Goal: Transaction & Acquisition: Purchase product/service

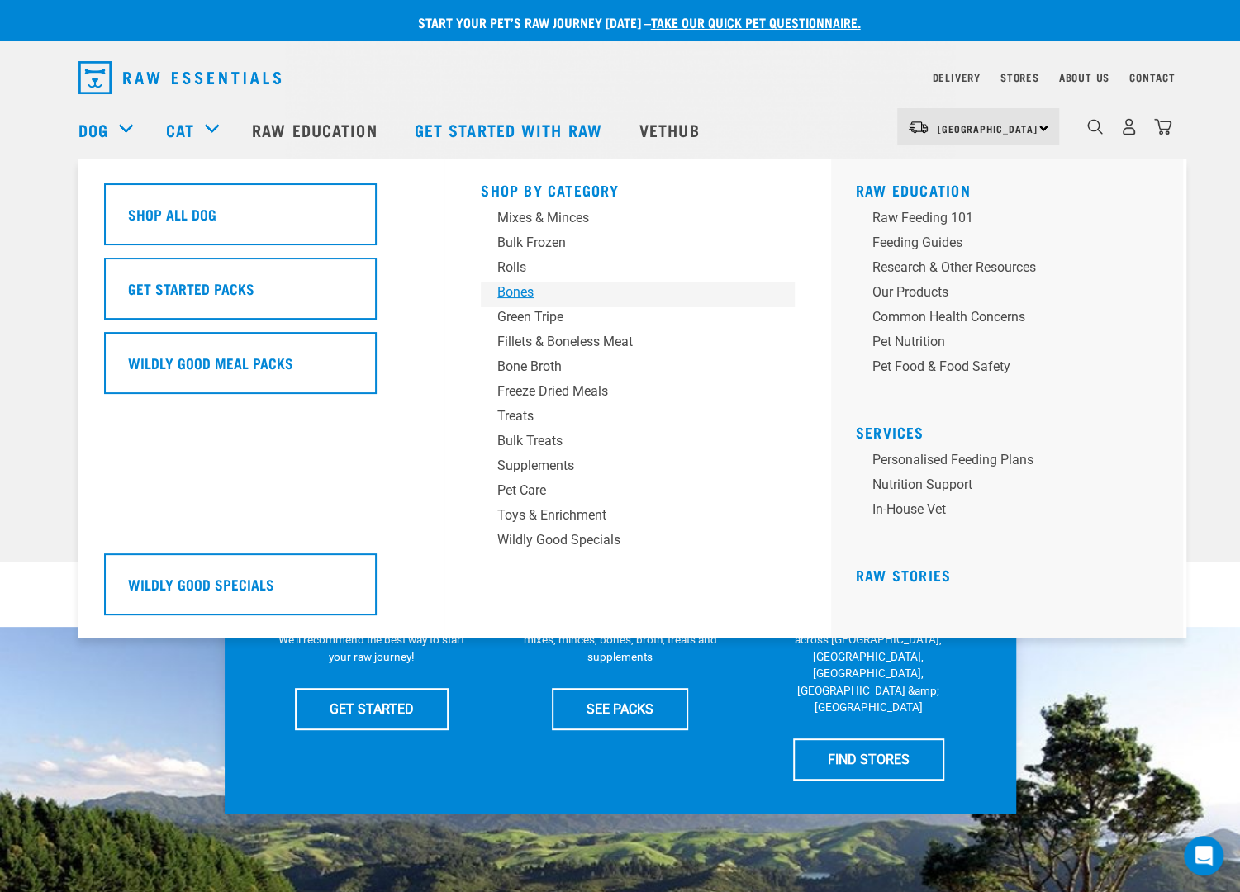
click at [514, 292] on div "Bones" at bounding box center [626, 293] width 258 height 20
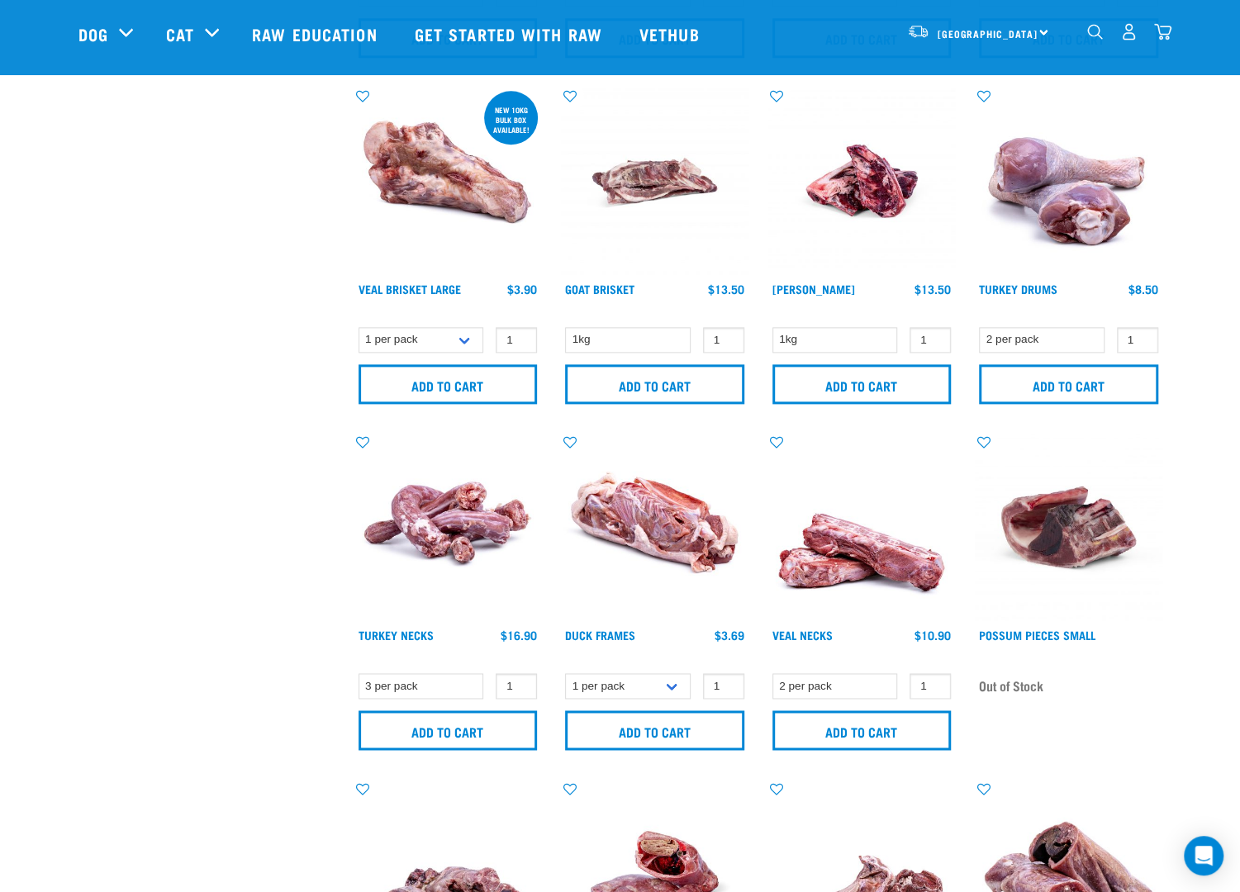
scroll to position [1074, 0]
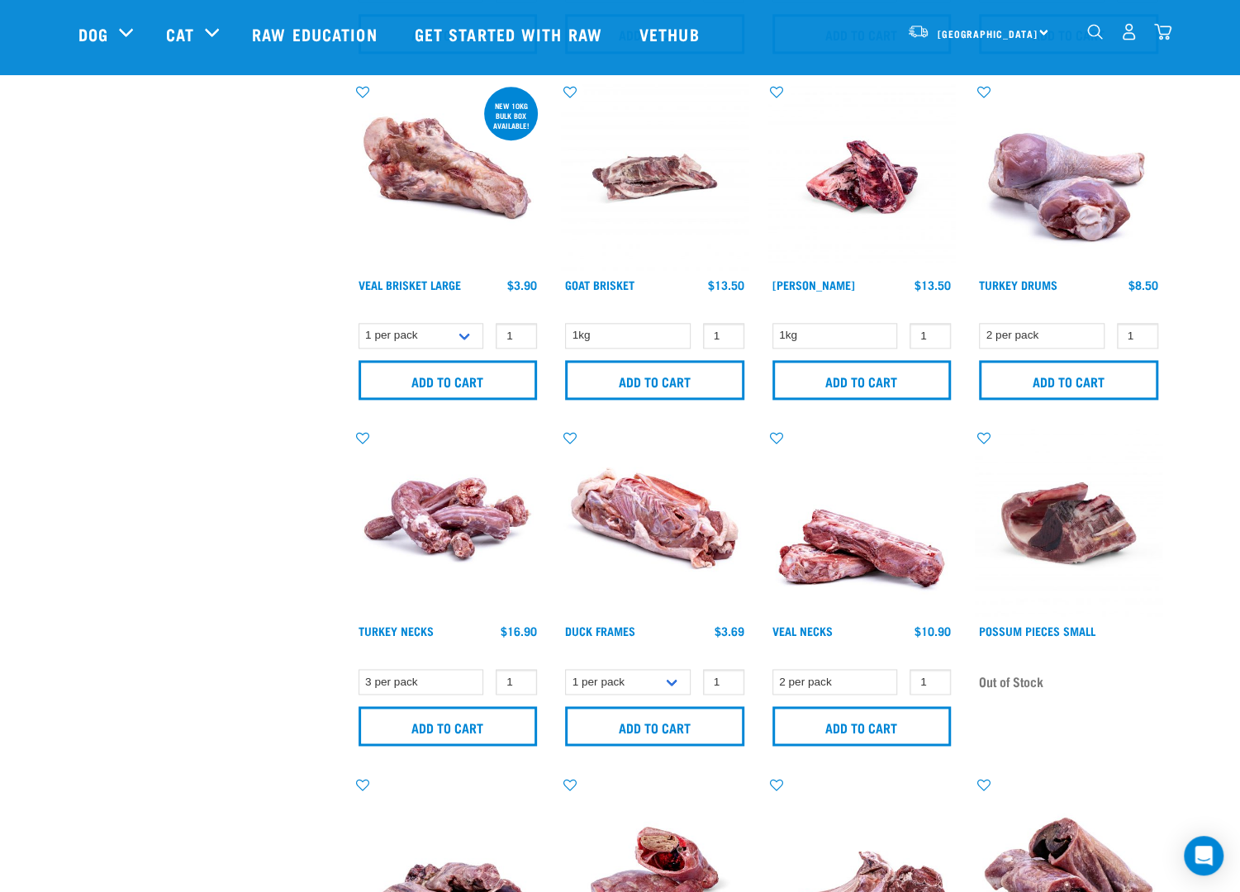
click at [1122, 40] on img "dropdown navigation" at bounding box center [1129, 31] width 17 height 17
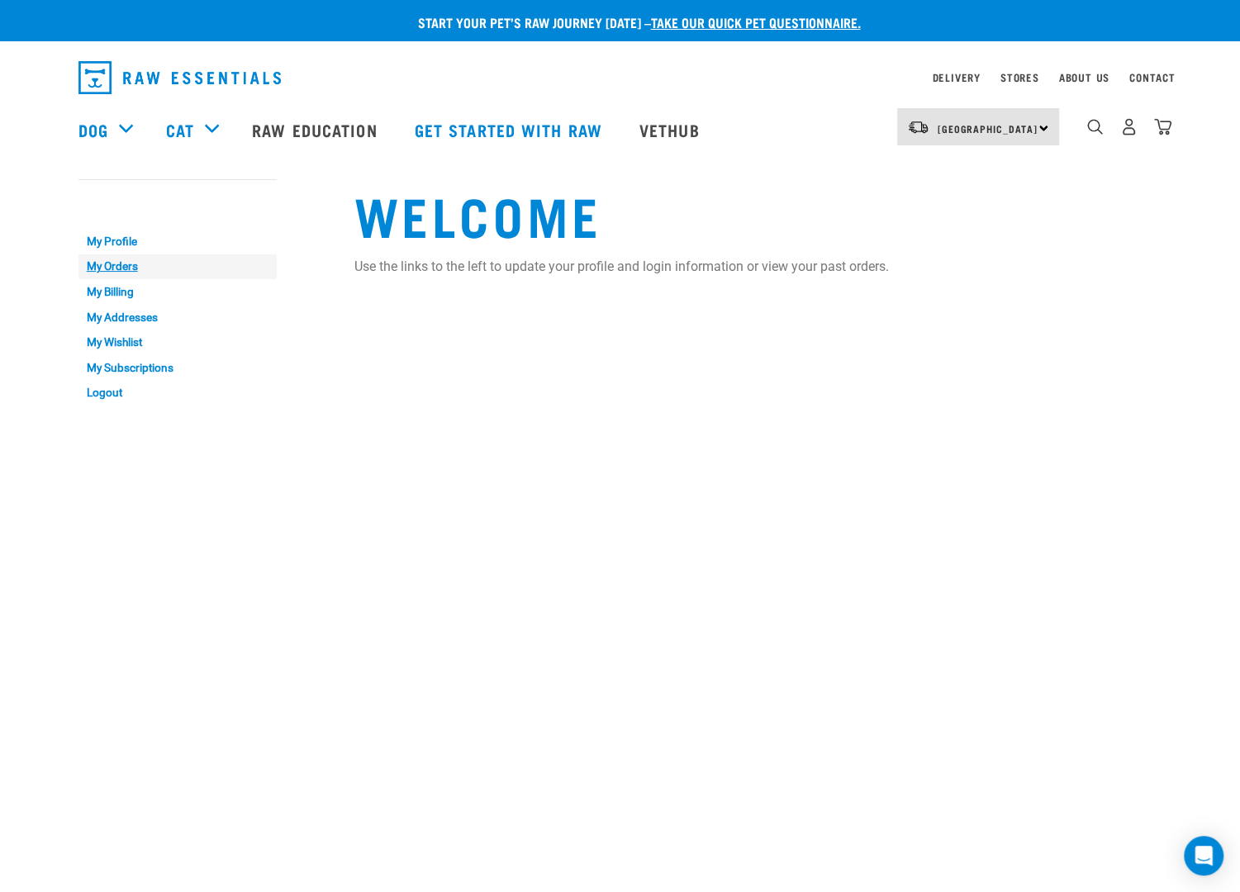
click at [116, 258] on link "My Orders" at bounding box center [178, 268] width 198 height 26
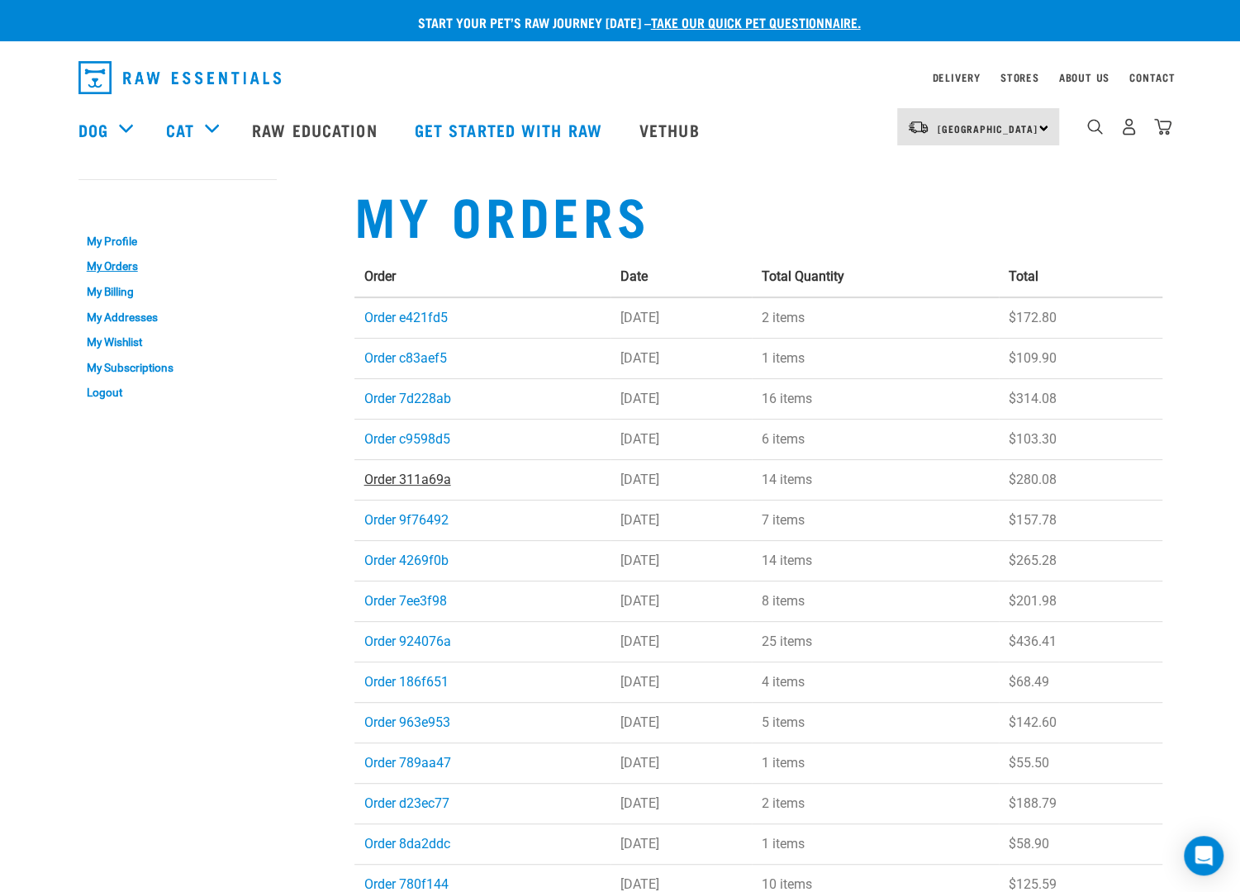
click at [402, 478] on link "Order 311a69a" at bounding box center [407, 480] width 87 height 16
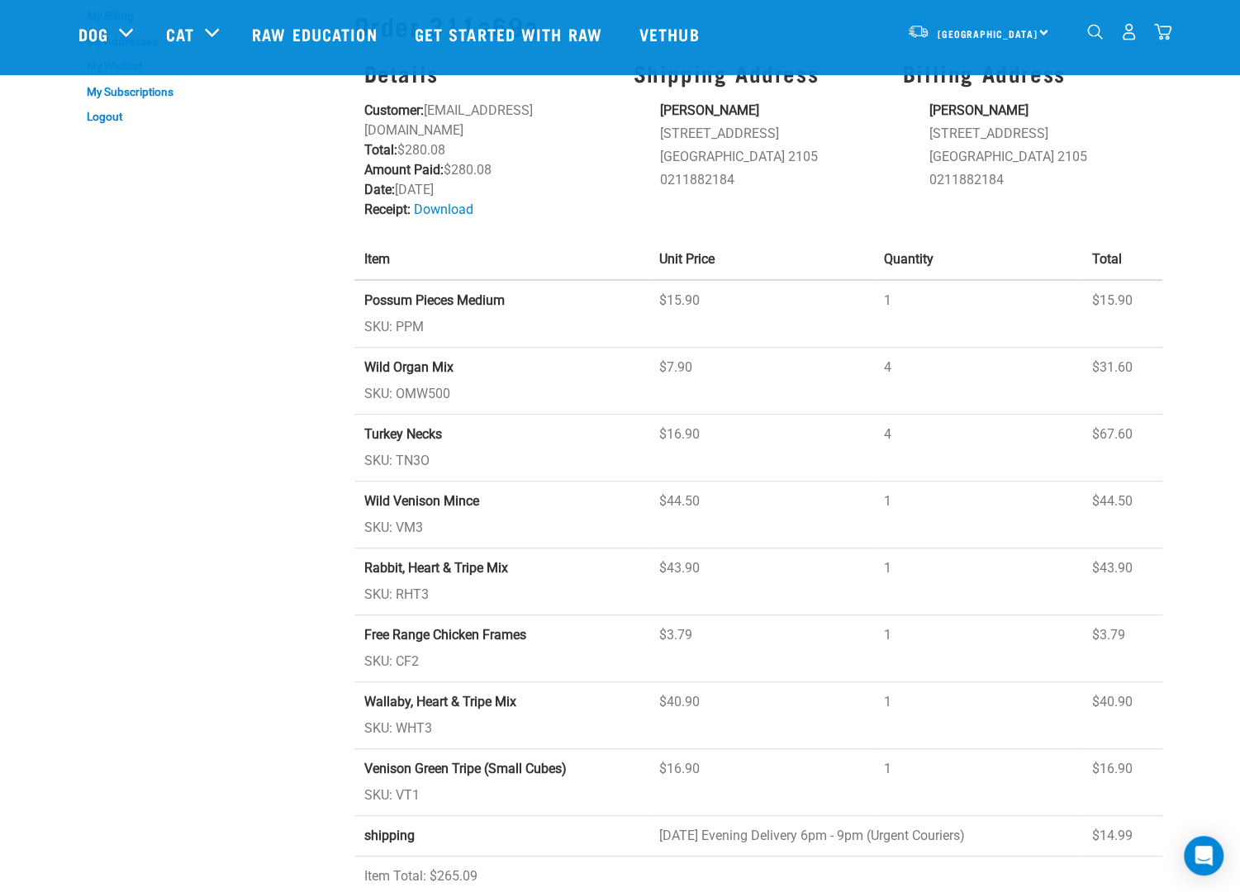
scroll to position [165, 0]
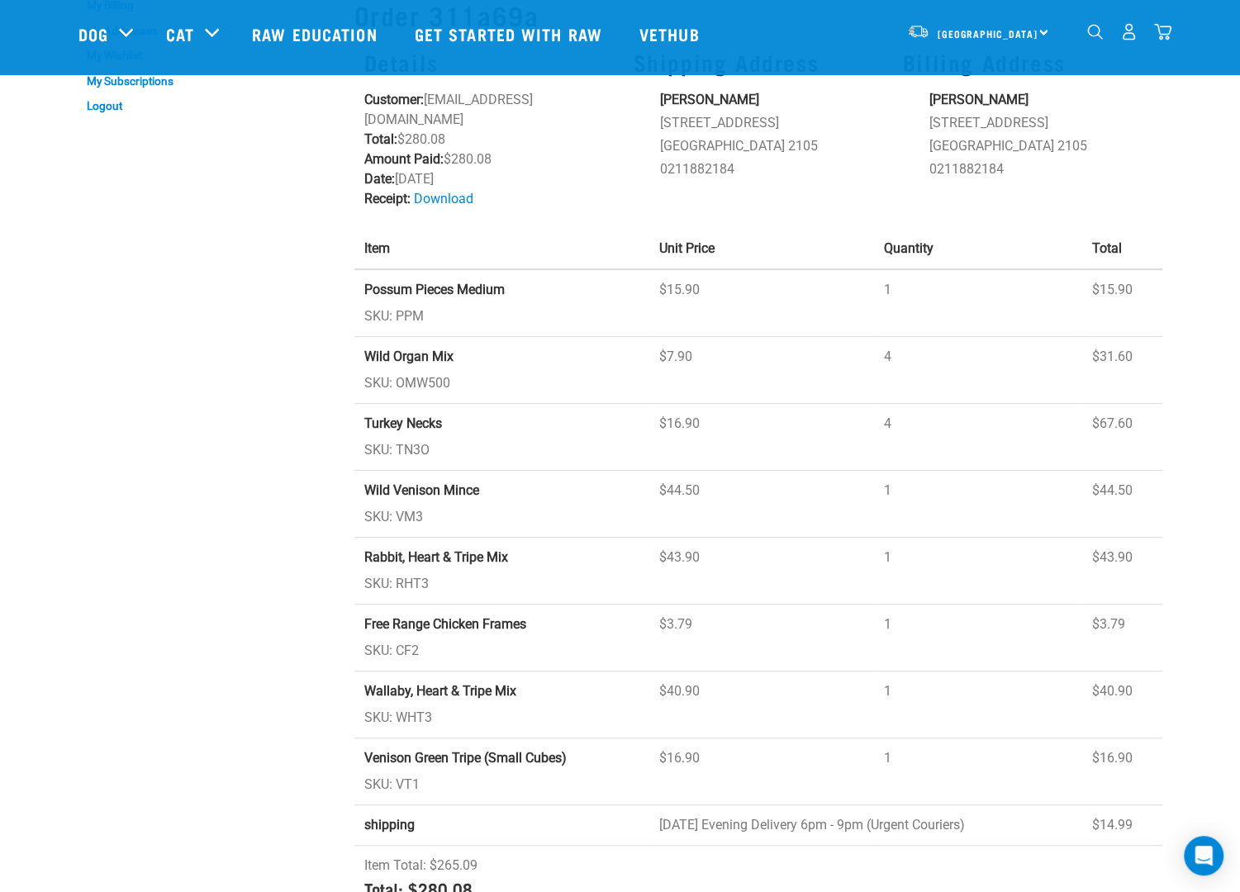
drag, startPoint x: 478, startPoint y: 359, endPoint x: 471, endPoint y: 369, distance: 12.6
click at [471, 369] on tbody "Possum Pieces Medium SKU: PPM $15.90 1 $15.90 Wild Organ Mix SKU: OMW500 $7.90 4" at bounding box center [759, 594] width 808 height 650
click at [547, 361] on td "Wild Organ Mix SKU: OMW500" at bounding box center [502, 370] width 295 height 67
click at [479, 455] on tbody "Possum Pieces Medium SKU: PPM $15.90 1 $15.90 Wild Organ Mix SKU: OMW500 $7.90 4" at bounding box center [759, 594] width 808 height 650
click at [615, 412] on td "Turkey Necks SKU: TN3O" at bounding box center [502, 437] width 295 height 67
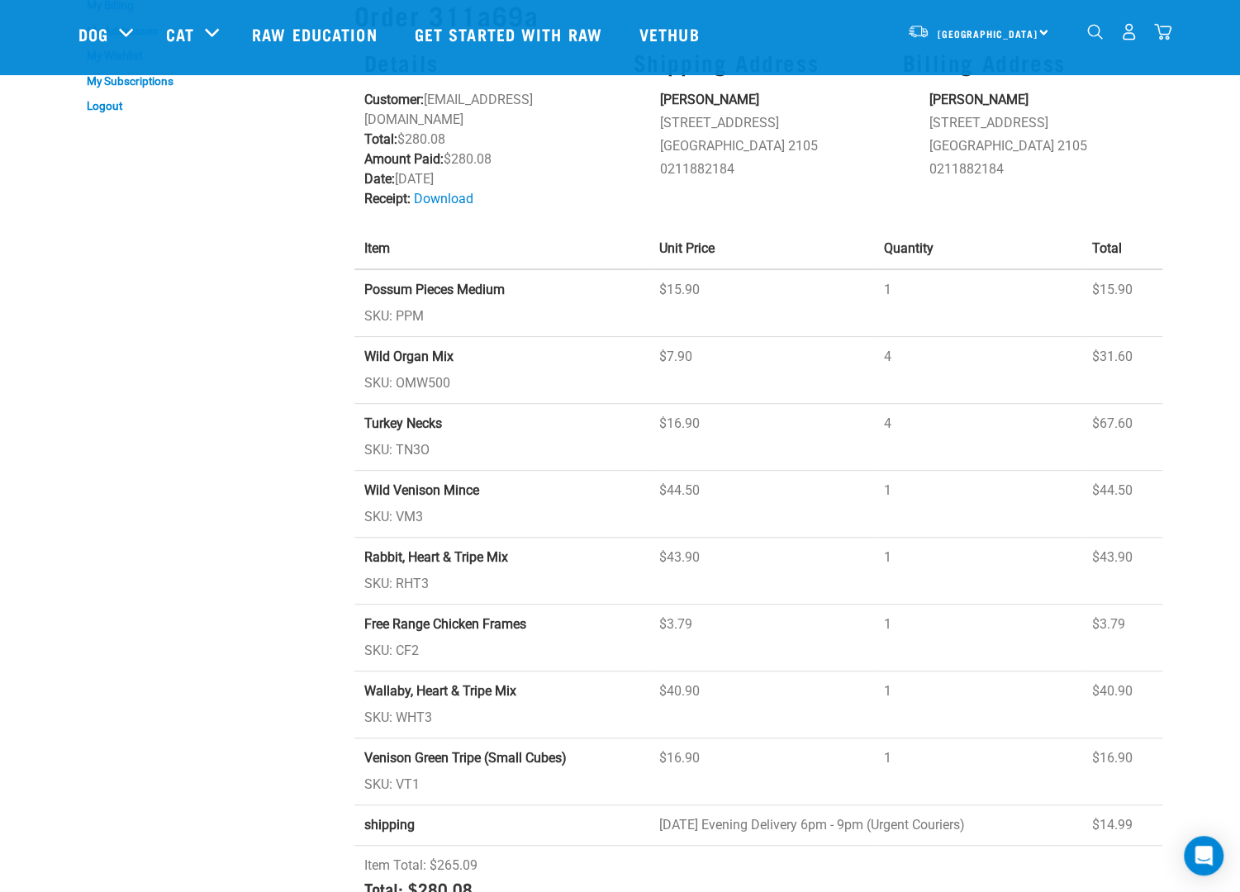
scroll to position [248, 0]
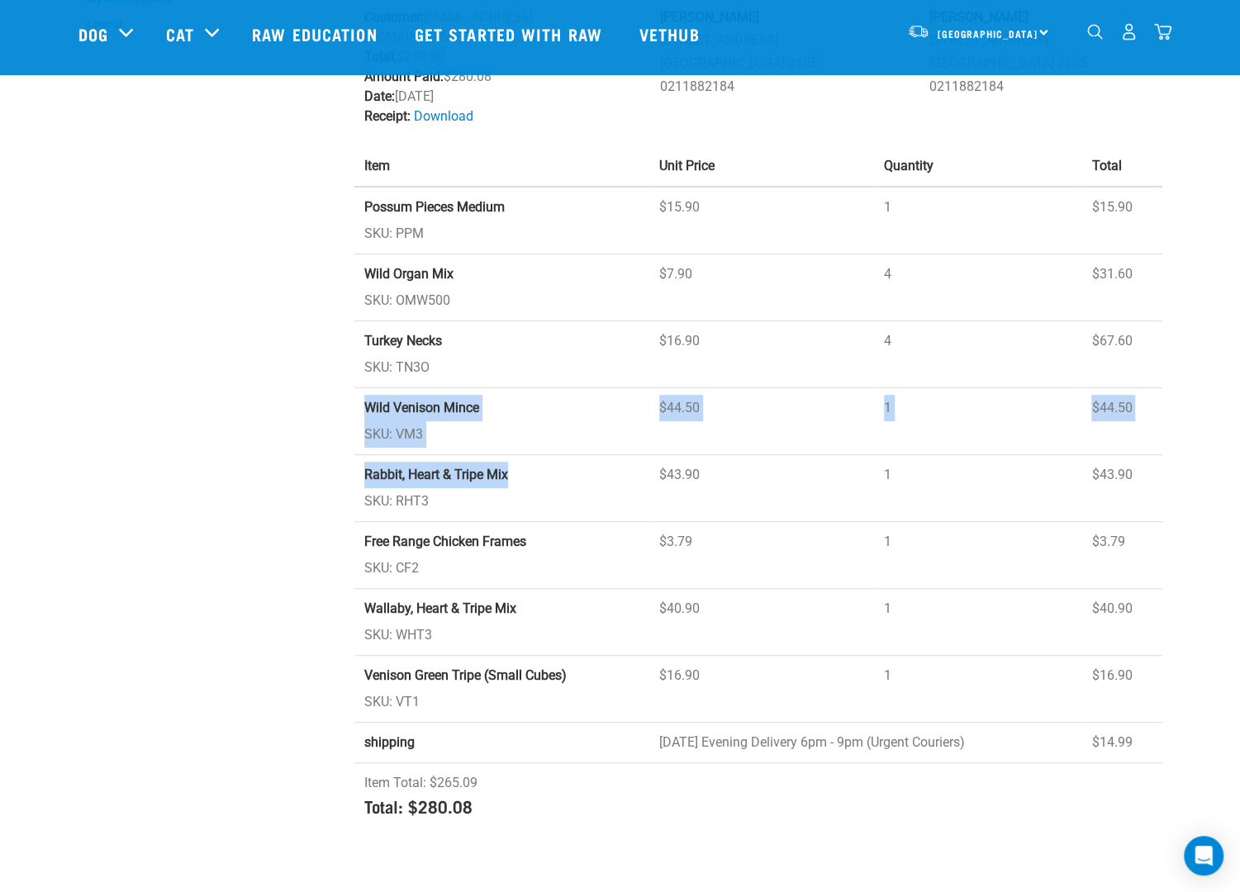
drag, startPoint x: 528, startPoint y: 384, endPoint x: 516, endPoint y: 451, distance: 68.1
click at [516, 451] on tbody "Possum Pieces Medium SKU: PPM $15.90 1 $15.90 Wild Organ Mix SKU: OMW500 $7.90 4" at bounding box center [759, 512] width 808 height 650
click at [613, 427] on td "Wild Venison Mince SKU: VM3" at bounding box center [502, 421] width 295 height 67
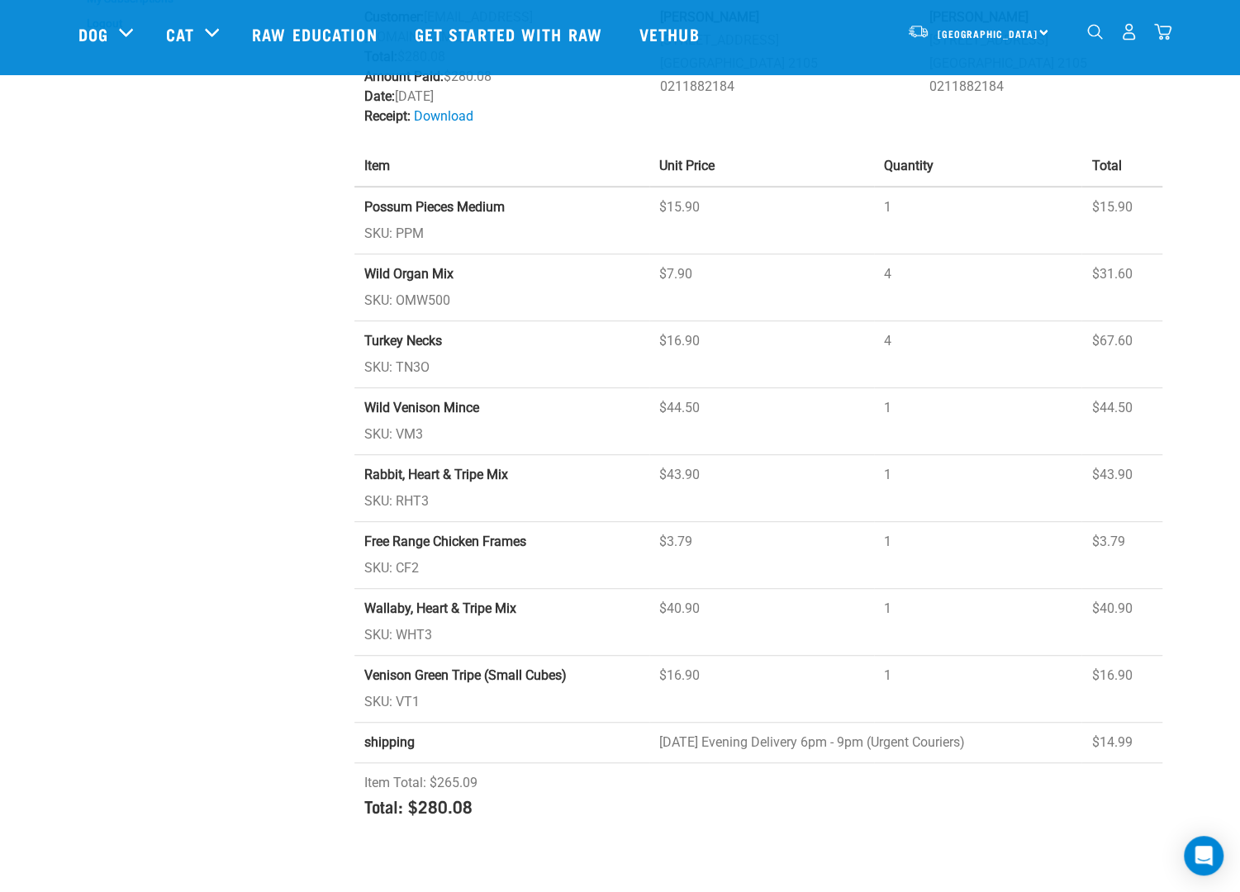
drag, startPoint x: 588, startPoint y: 498, endPoint x: 579, endPoint y: 620, distance: 121.8
click at [579, 620] on tbody "Possum Pieces Medium SKU: PPM $15.90 1 $15.90 Wild Organ Mix SKU: OMW500 $7.90 4" at bounding box center [759, 512] width 808 height 650
click at [598, 558] on td "Free Range Chicken Frames SKU: CF2" at bounding box center [502, 555] width 295 height 67
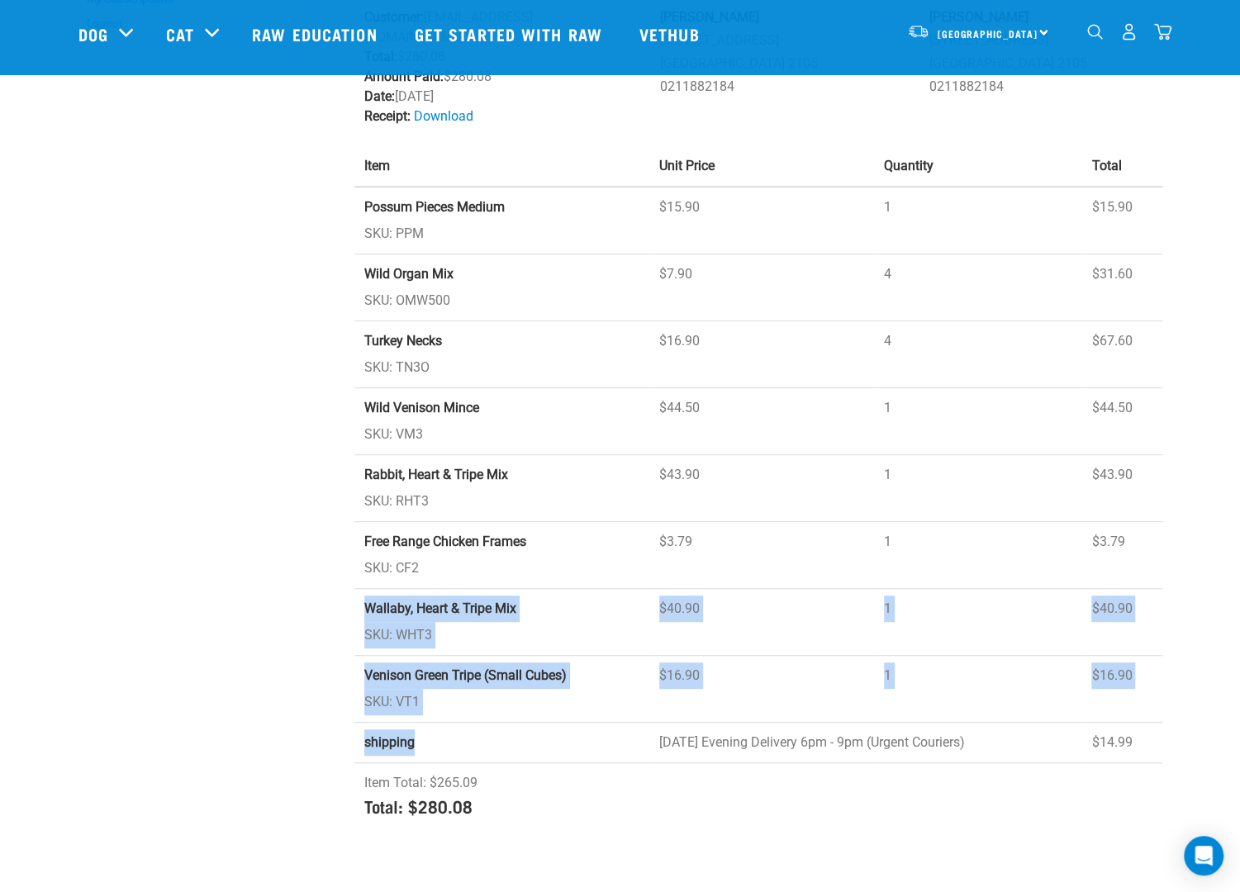
drag, startPoint x: 586, startPoint y: 597, endPoint x: 578, endPoint y: 702, distance: 104.4
click at [578, 702] on tbody "Possum Pieces Medium SKU: PPM $15.90 1 $15.90 Wild Organ Mix SKU: OMW500 $7.90 4" at bounding box center [759, 512] width 808 height 650
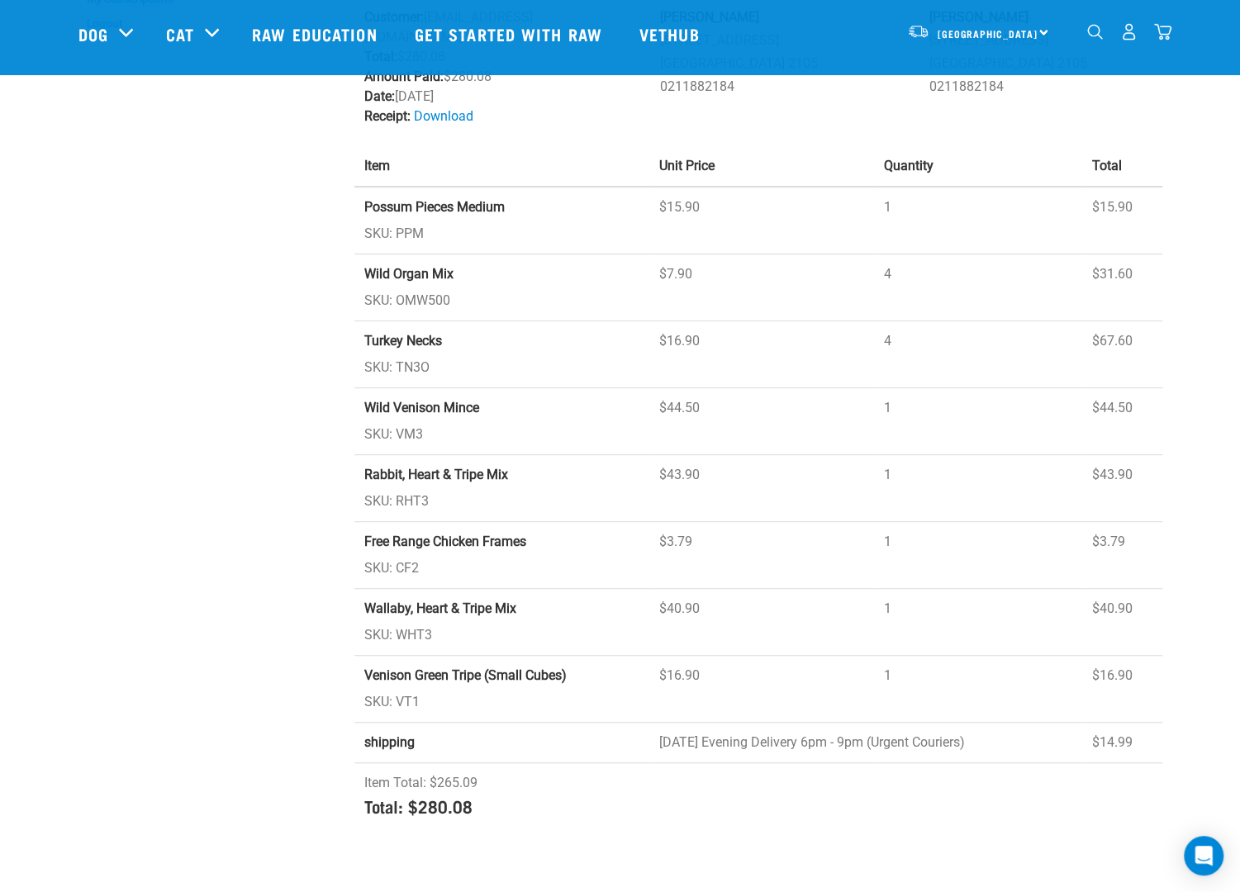
click at [615, 536] on td "Free Range Chicken Frames SKU: CF2" at bounding box center [502, 555] width 295 height 67
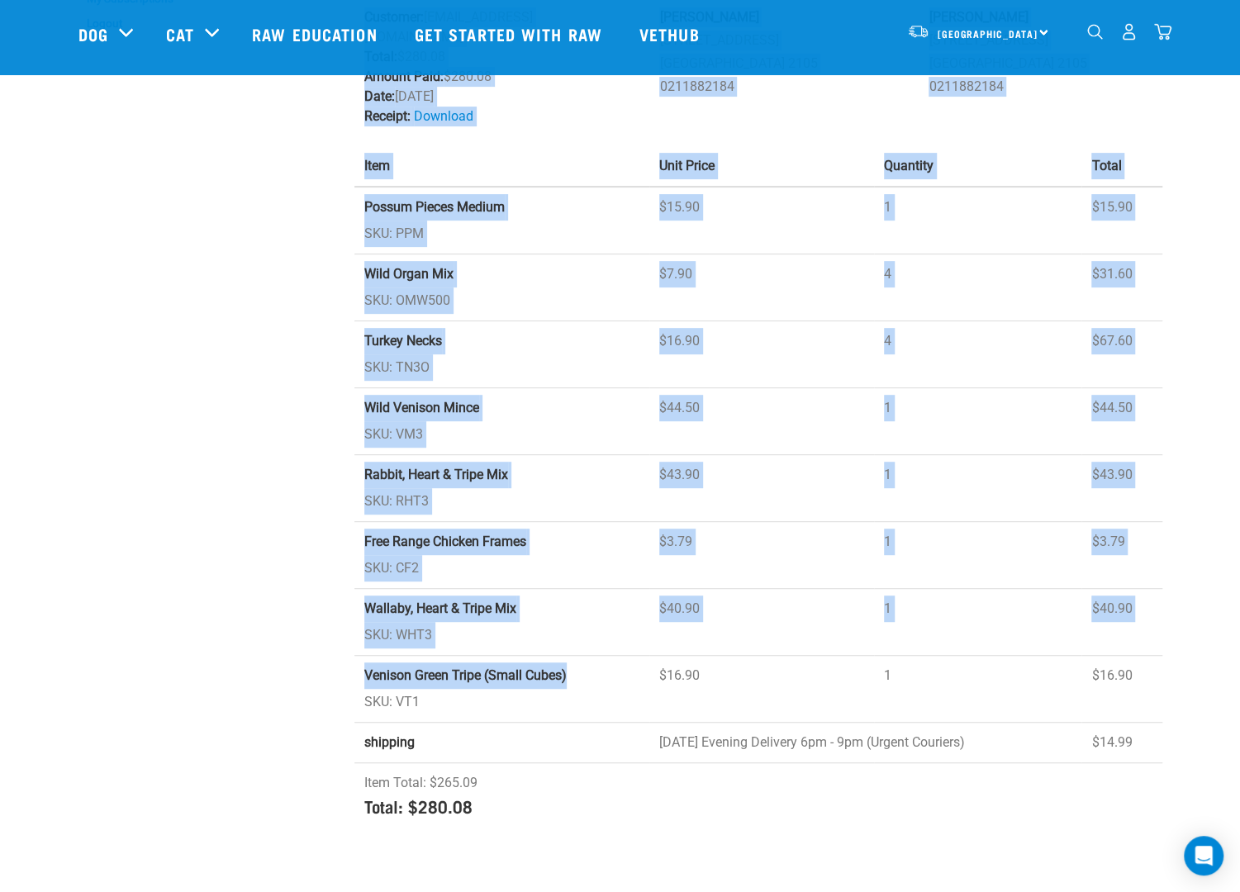
drag, startPoint x: 593, startPoint y: 664, endPoint x: 309, endPoint y: 622, distance: 287.3
click at [302, 631] on div "My Account My Profile My Orders My Billing My Addresses My Wishlist My Subscrip…" at bounding box center [621, 319] width 1104 height 1054
click at [555, 527] on td "Free Range Chicken Frames SKU: CF2" at bounding box center [502, 555] width 295 height 67
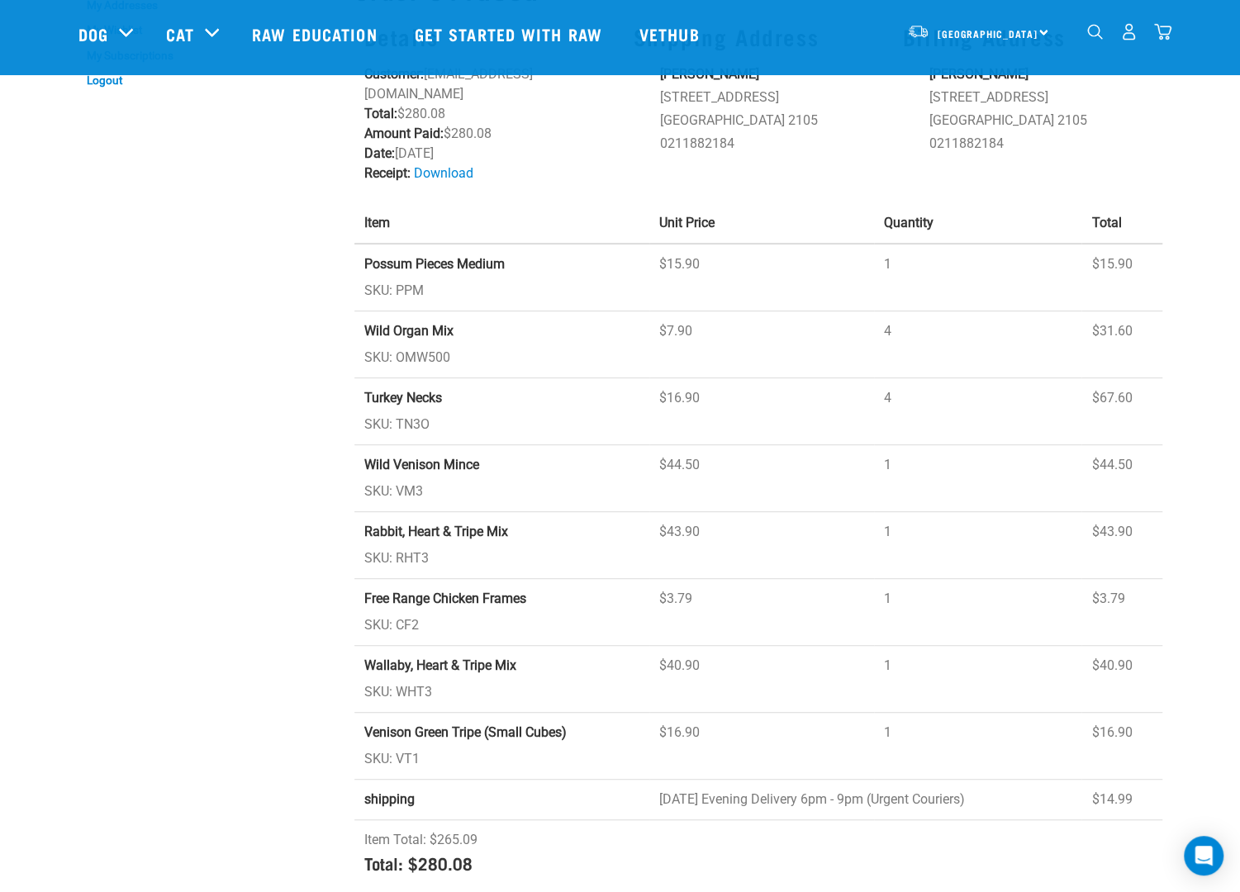
scroll to position [165, 0]
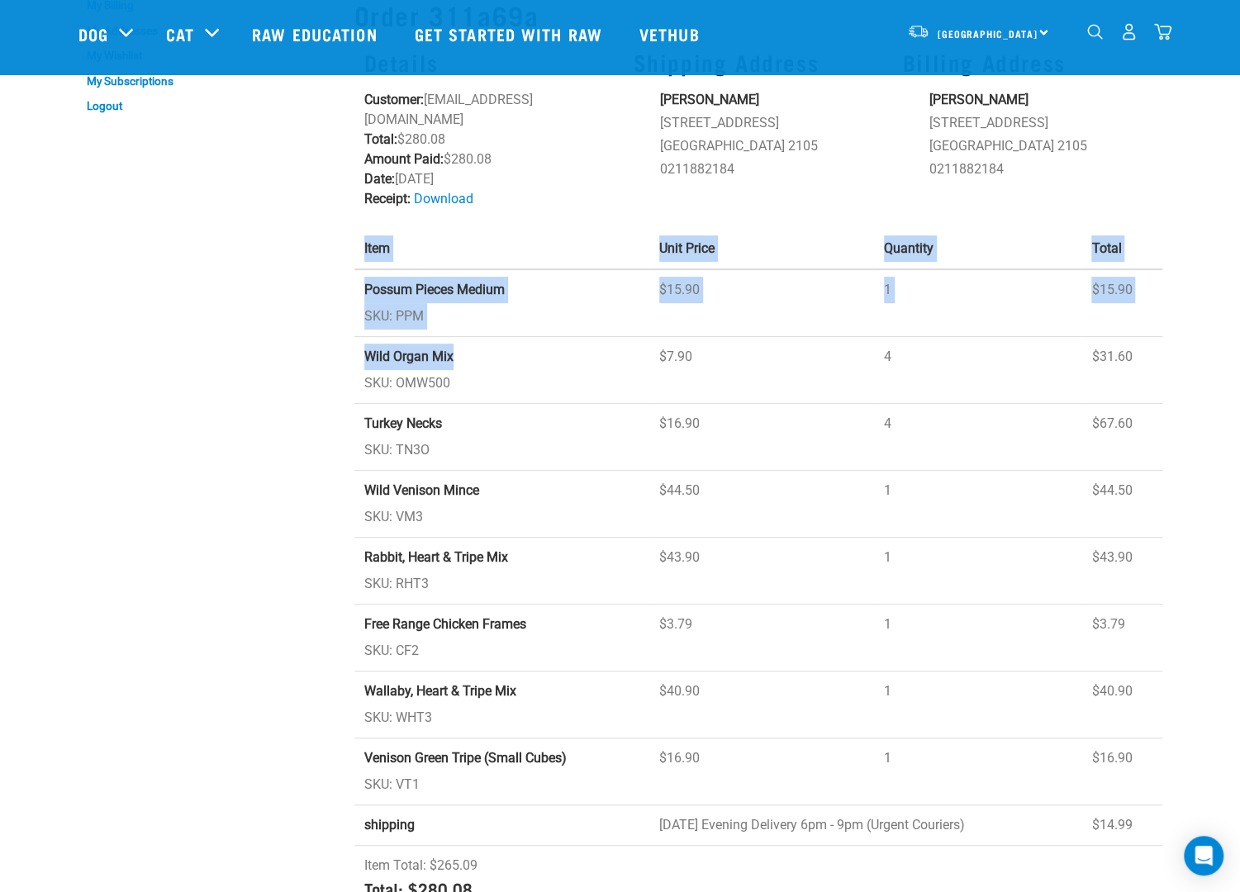
drag, startPoint x: 375, startPoint y: 340, endPoint x: 353, endPoint y: 343, distance: 22.4
click at [353, 343] on div "< BACK Re-Order Re-order Order 311a69a Details Customer: rbnpae@gmail.com Total…" at bounding box center [759, 401] width 828 height 1054
click at [496, 337] on td "Wild Organ Mix SKU: OMW500" at bounding box center [502, 370] width 295 height 67
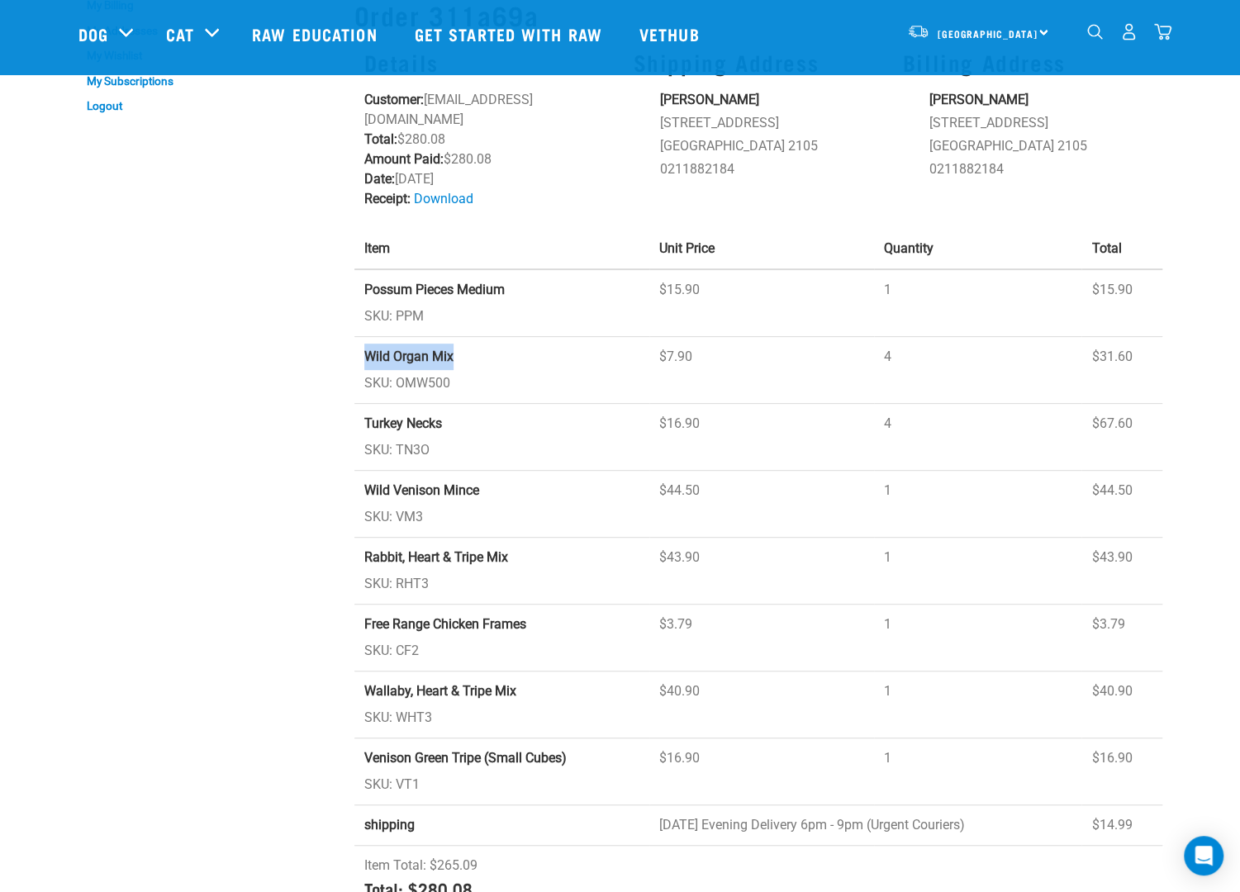
drag, startPoint x: 471, startPoint y: 340, endPoint x: 364, endPoint y: 335, distance: 107.6
click at [364, 337] on td "Wild Organ Mix SKU: OMW500" at bounding box center [502, 370] width 295 height 67
click at [531, 337] on td "Wild Organ Mix SKU: OMW500" at bounding box center [502, 370] width 295 height 67
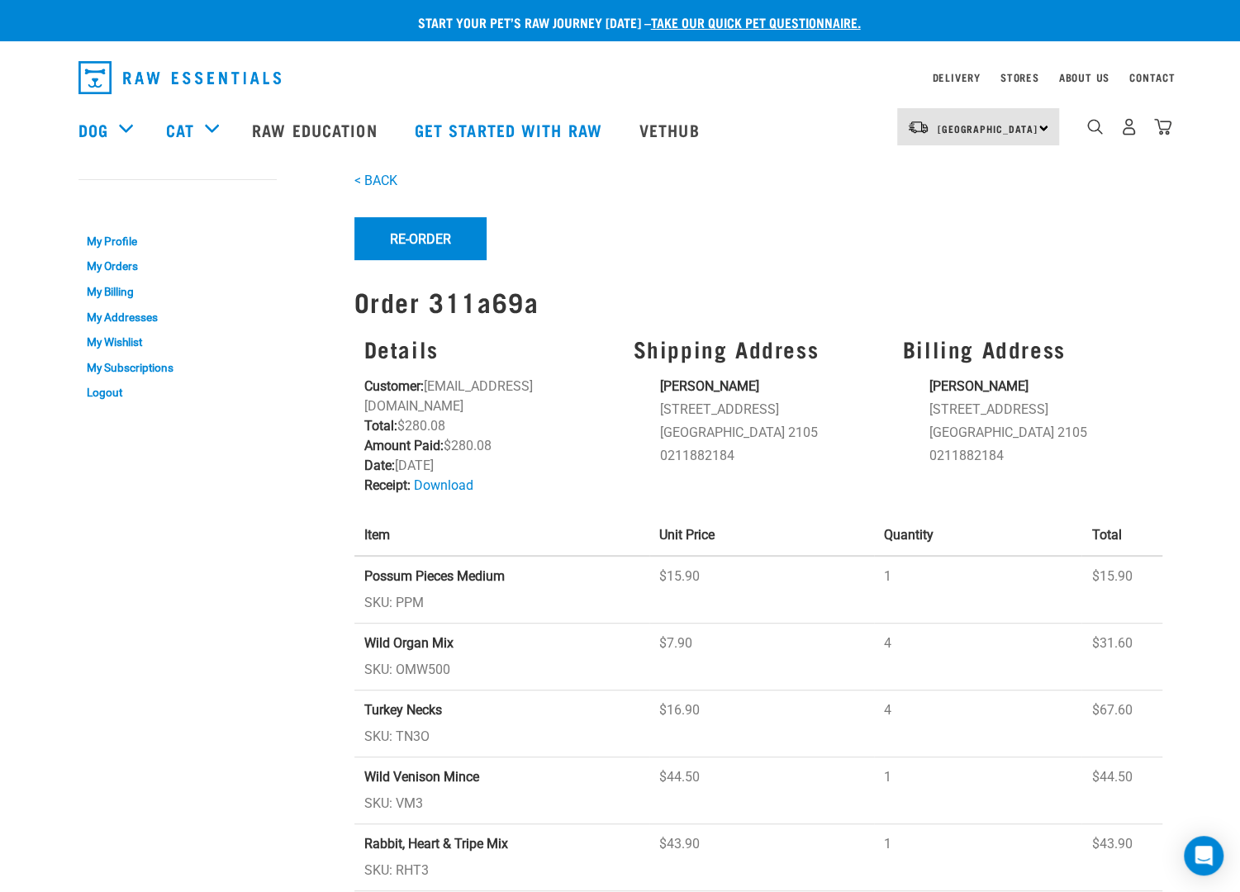
scroll to position [0, 0]
click at [463, 241] on button "Re-Order" at bounding box center [421, 238] width 132 height 43
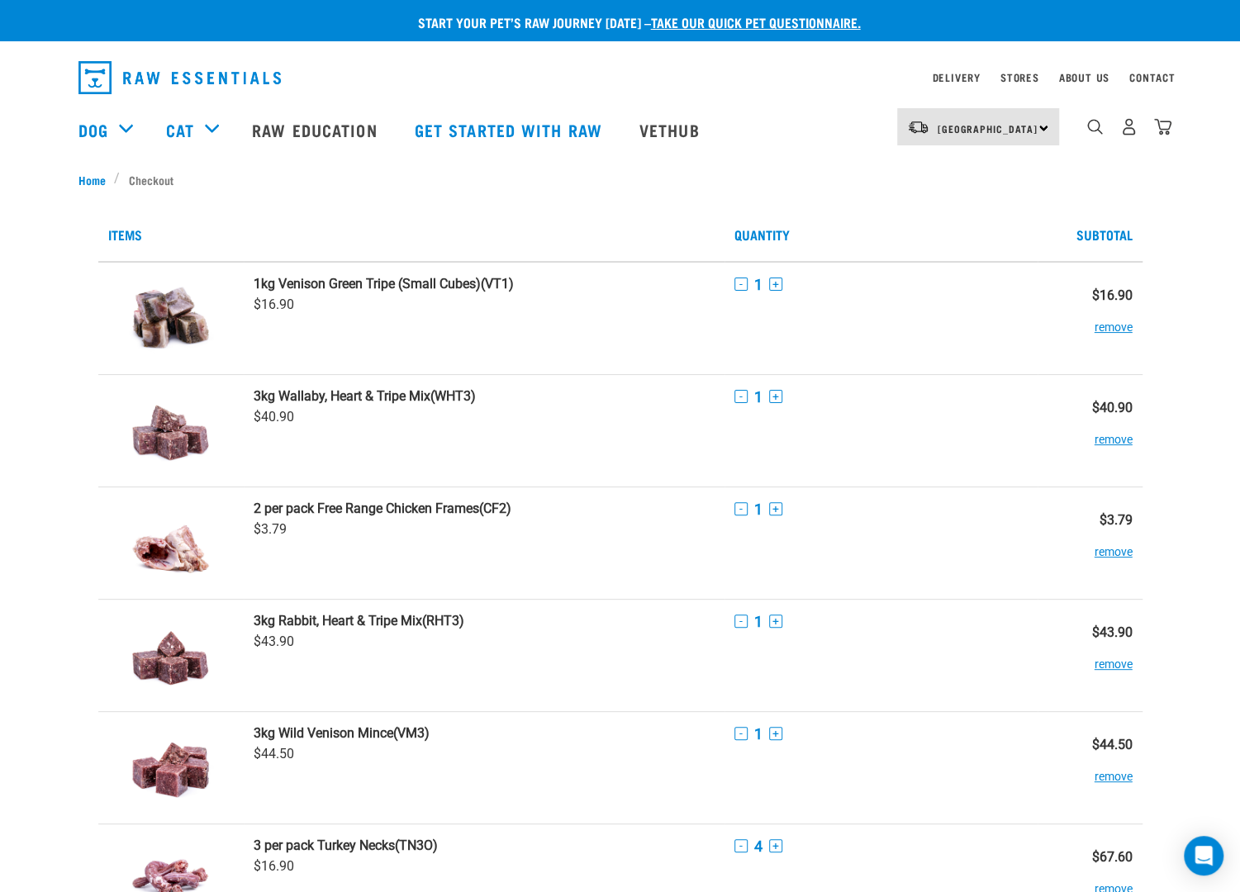
click at [656, 213] on th "Items" at bounding box center [411, 235] width 626 height 54
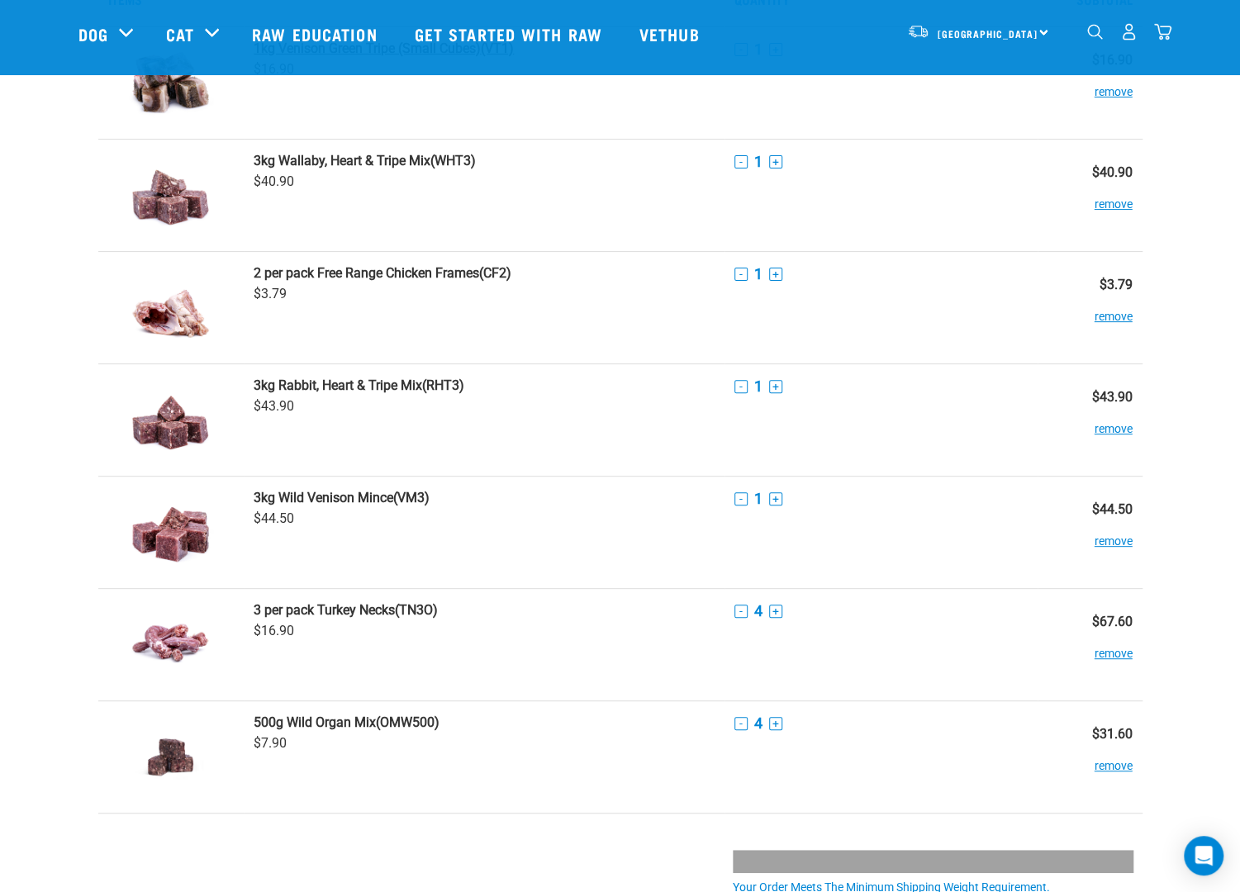
scroll to position [248, 0]
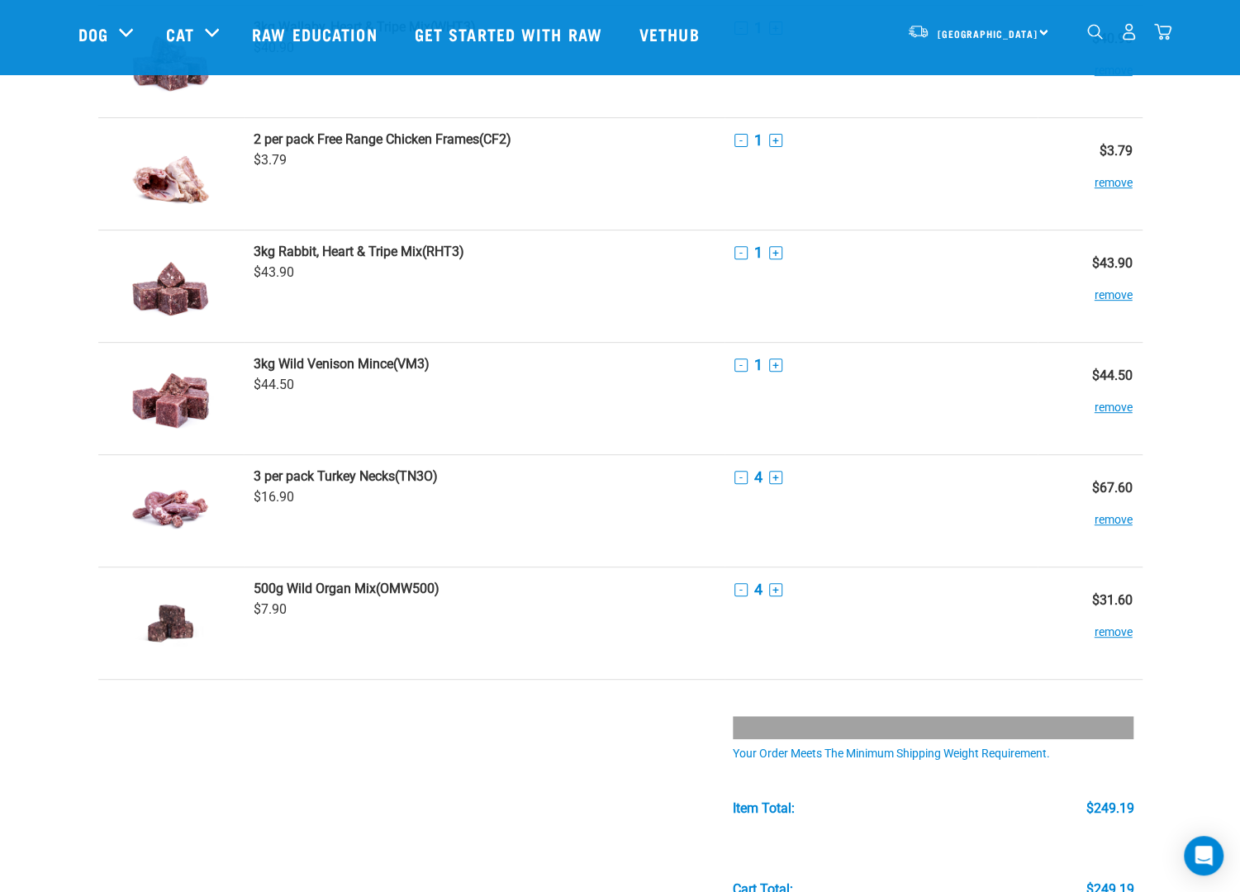
click at [633, 776] on td at bounding box center [484, 794] width 481 height 229
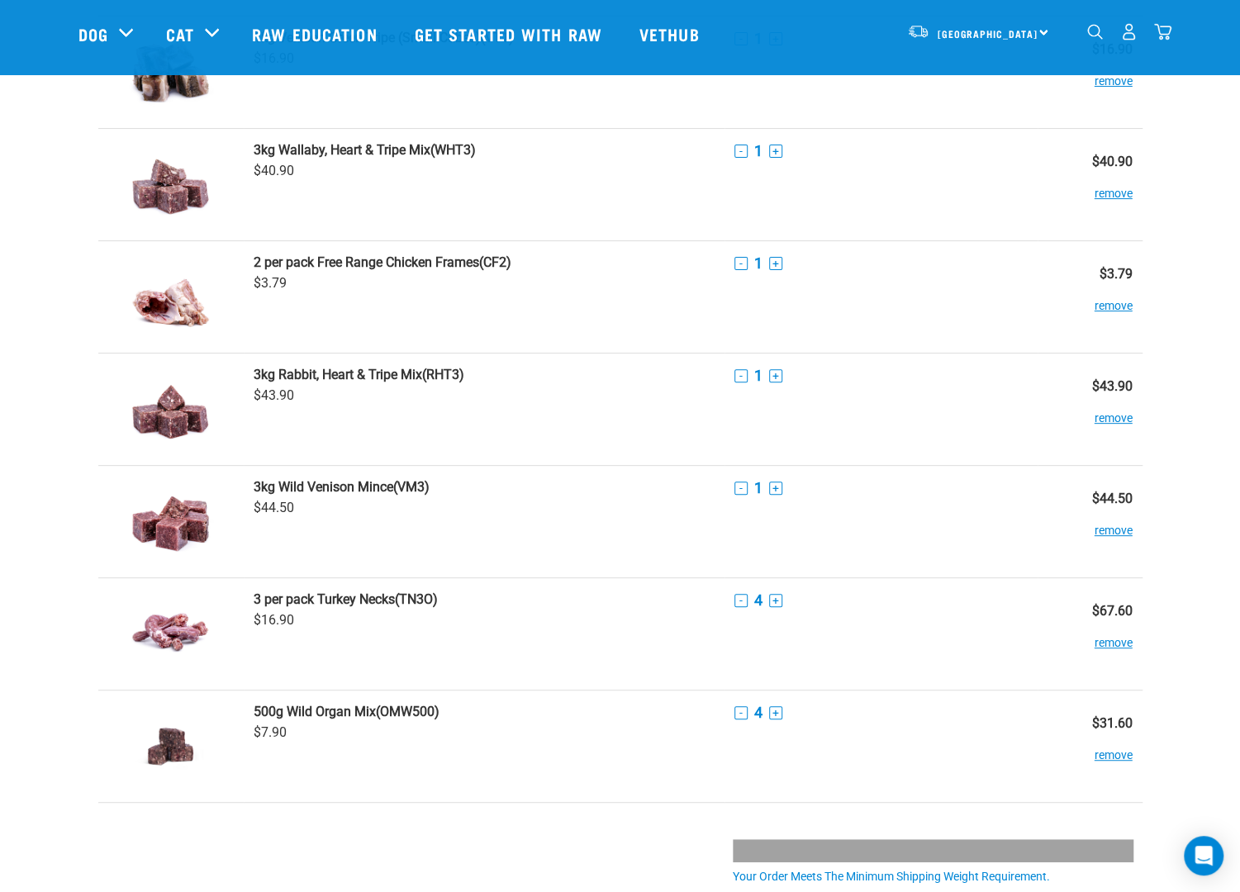
scroll to position [165, 0]
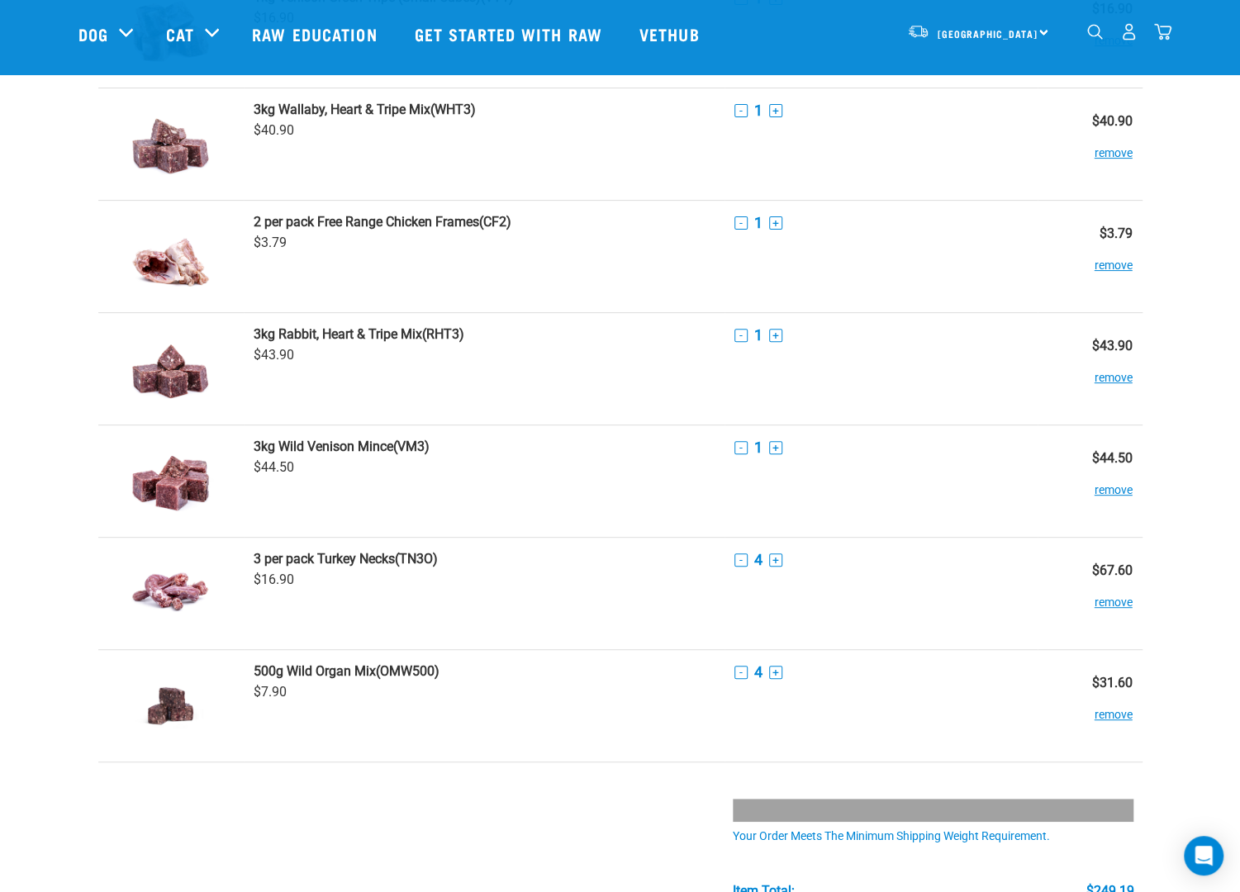
click at [681, 797] on td at bounding box center [484, 877] width 481 height 229
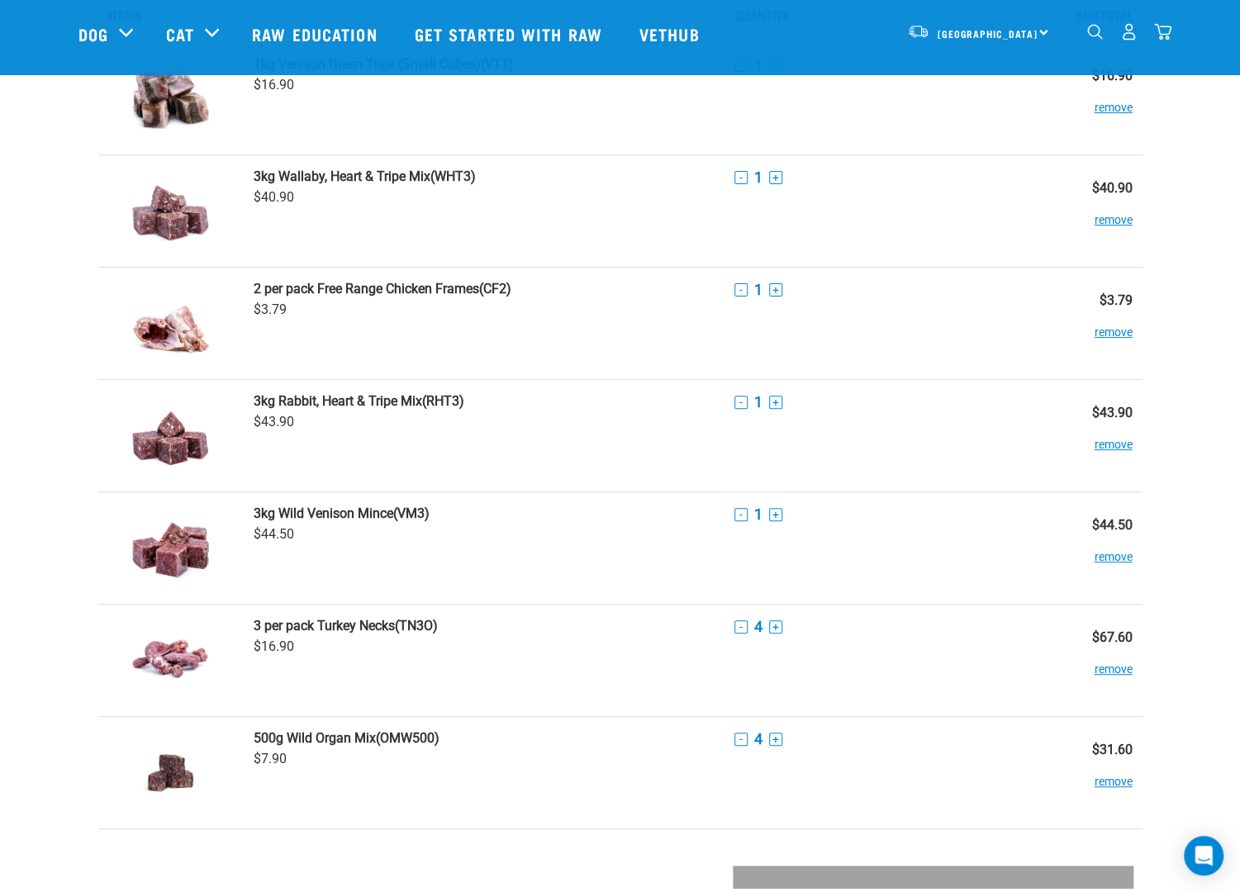
scroll to position [83, 0]
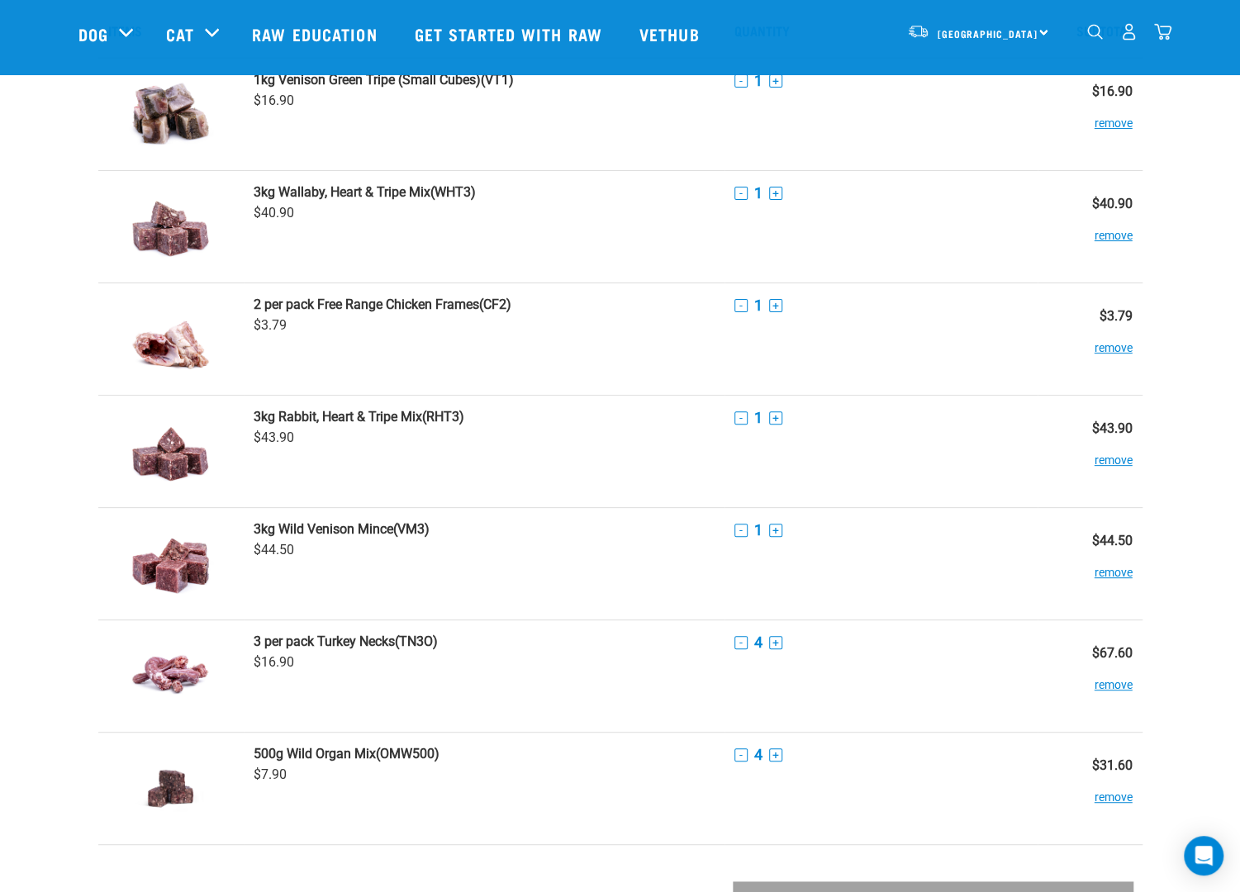
drag, startPoint x: 634, startPoint y: 847, endPoint x: 631, endPoint y: 815, distance: 32.4
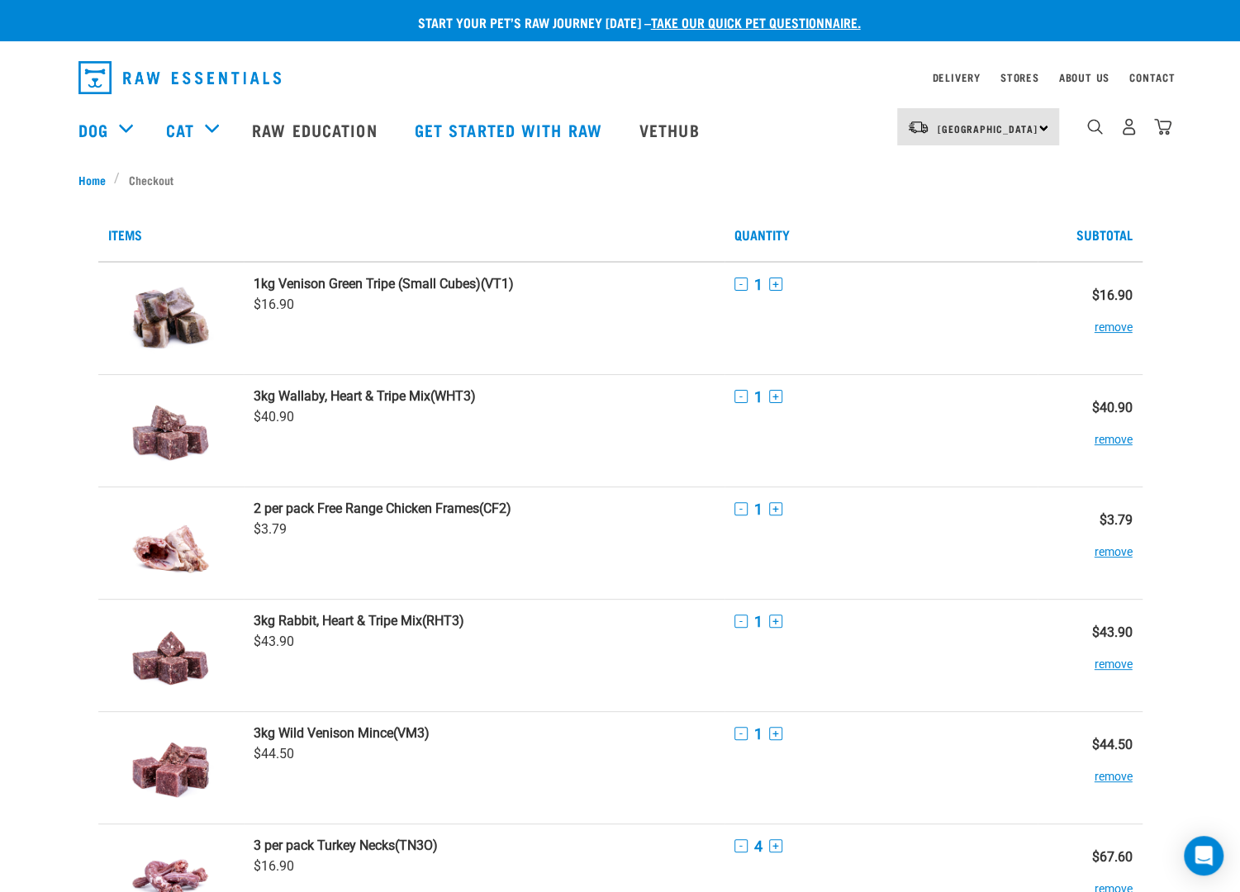
click at [641, 871] on td "3 per pack Turkey Necks (TN3O) $16.90" at bounding box center [484, 880] width 481 height 112
click at [616, 867] on td "3 per pack Turkey Necks (TN3O) $16.90" at bounding box center [484, 880] width 481 height 112
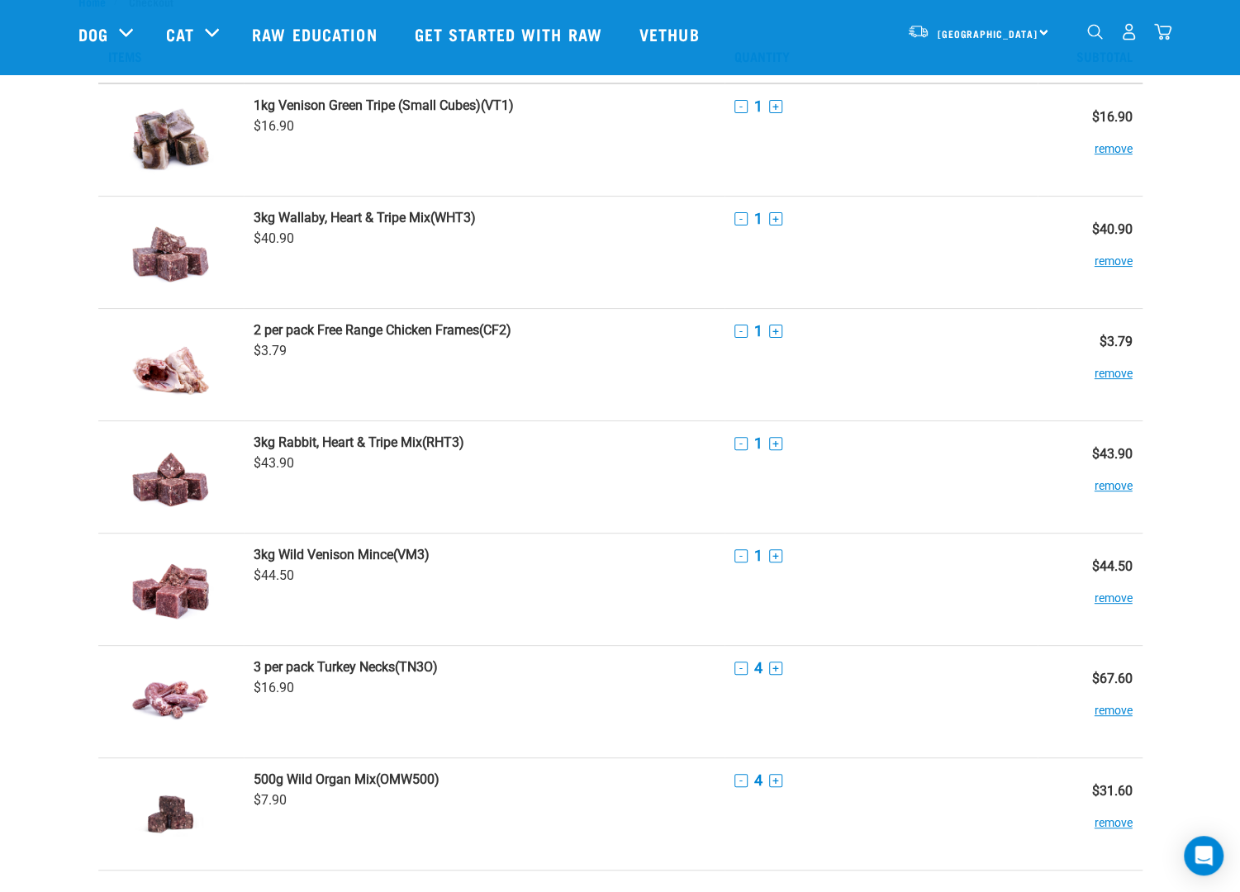
scroll to position [83, 0]
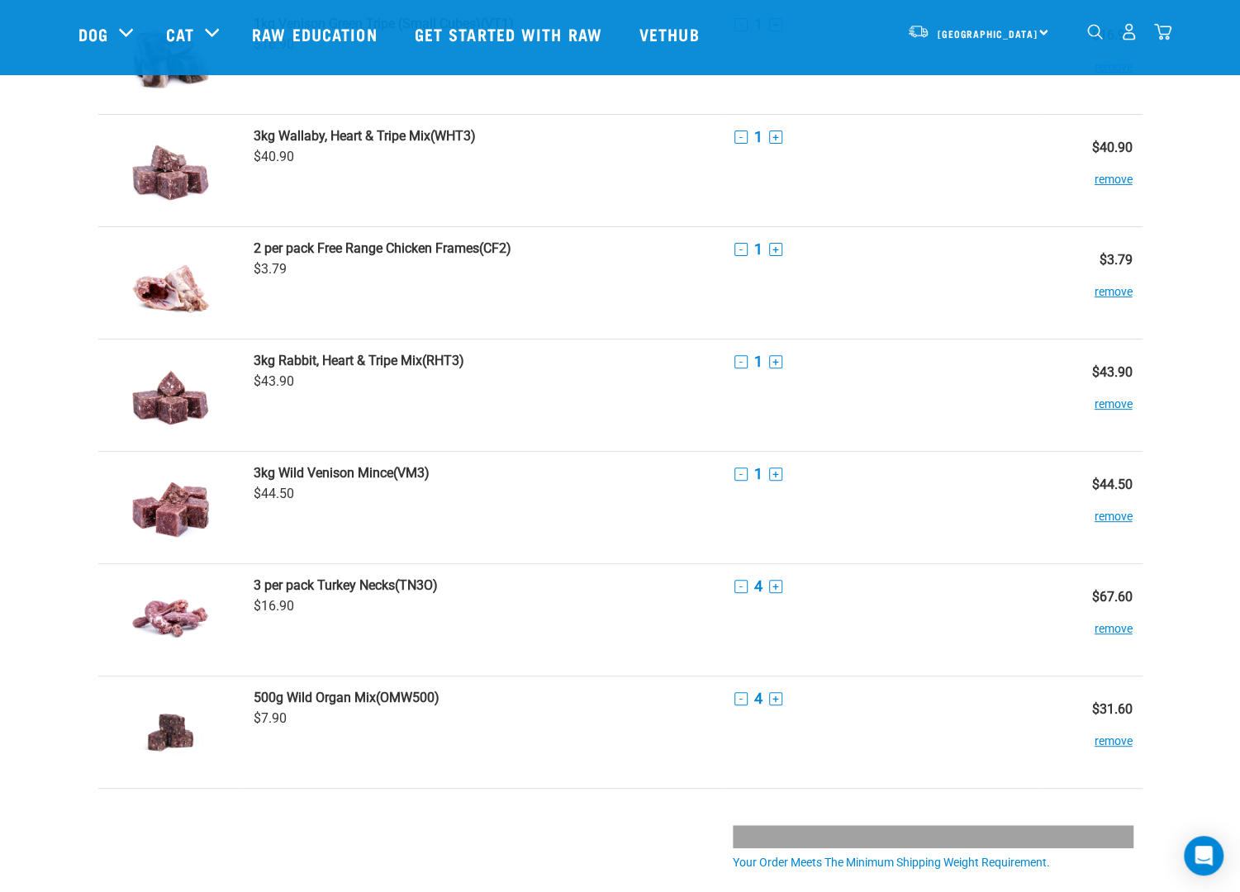
scroll to position [165, 0]
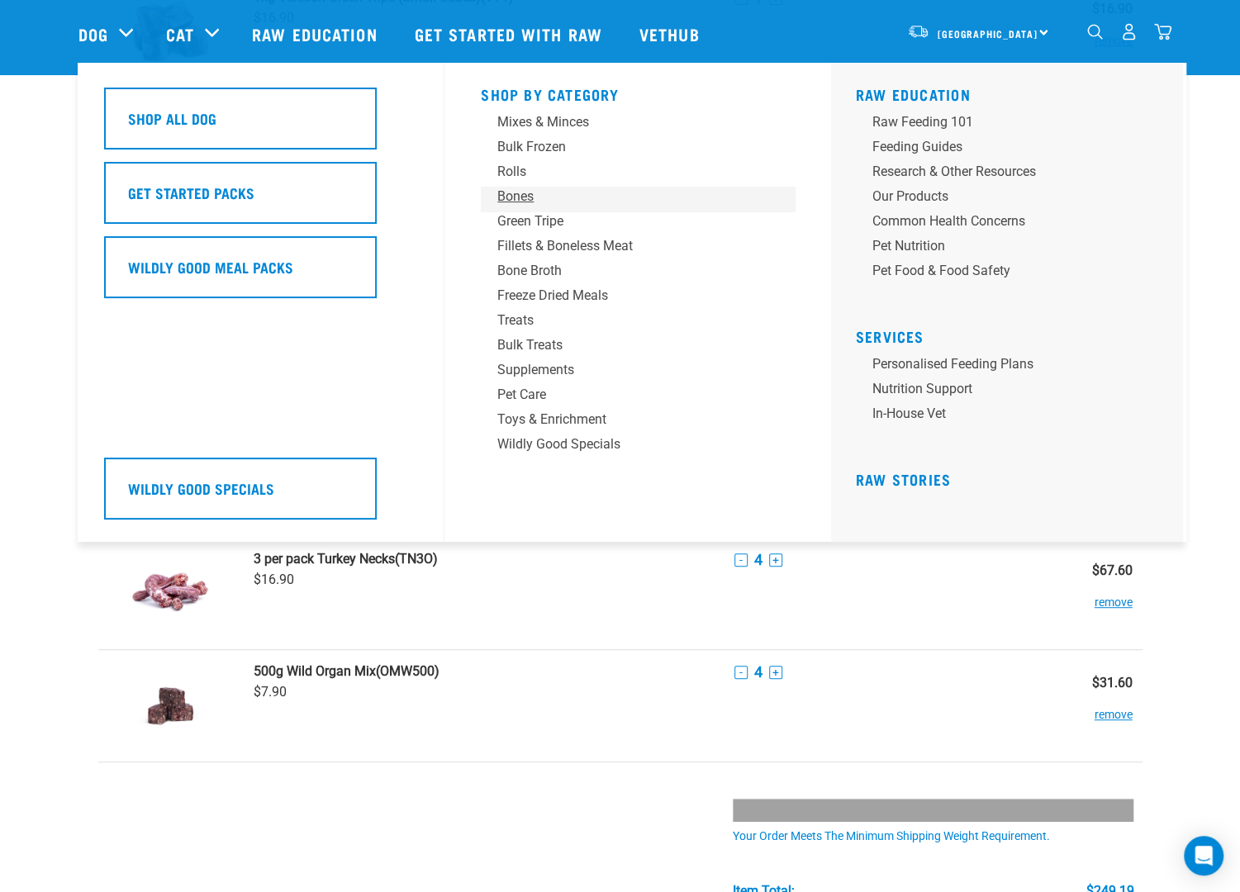
click at [514, 198] on div "Bones" at bounding box center [626, 197] width 258 height 20
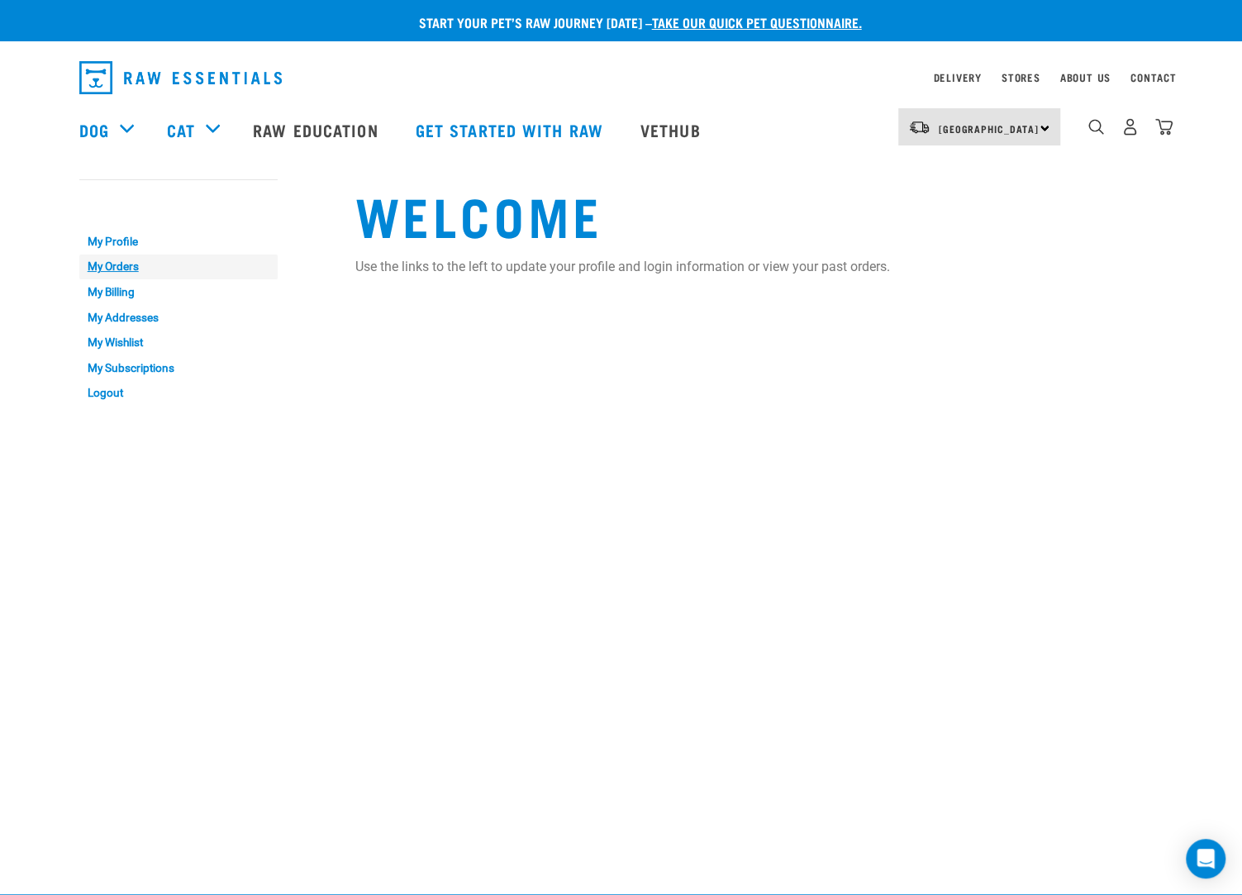
click at [112, 271] on link "My Orders" at bounding box center [178, 268] width 198 height 26
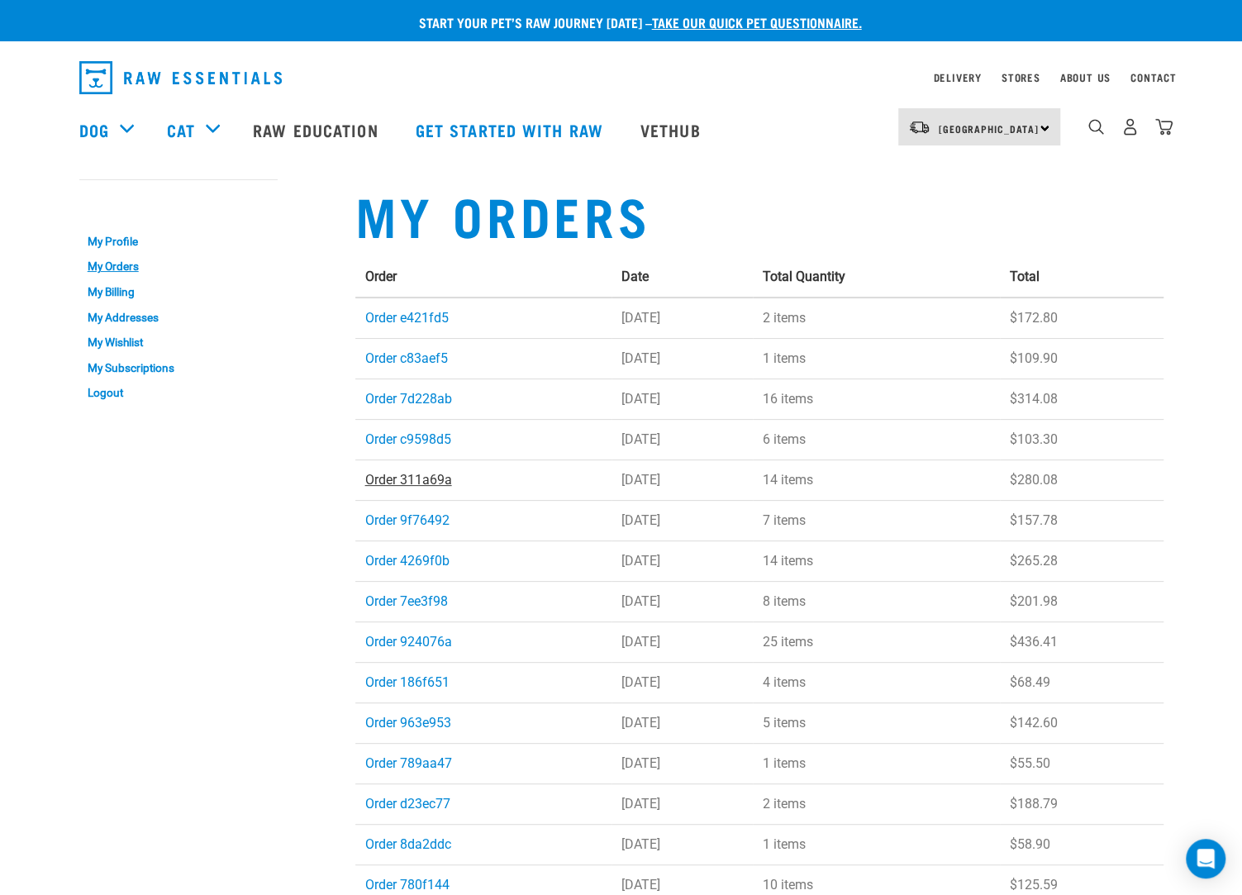
click at [414, 484] on link "Order 311a69a" at bounding box center [408, 480] width 87 height 16
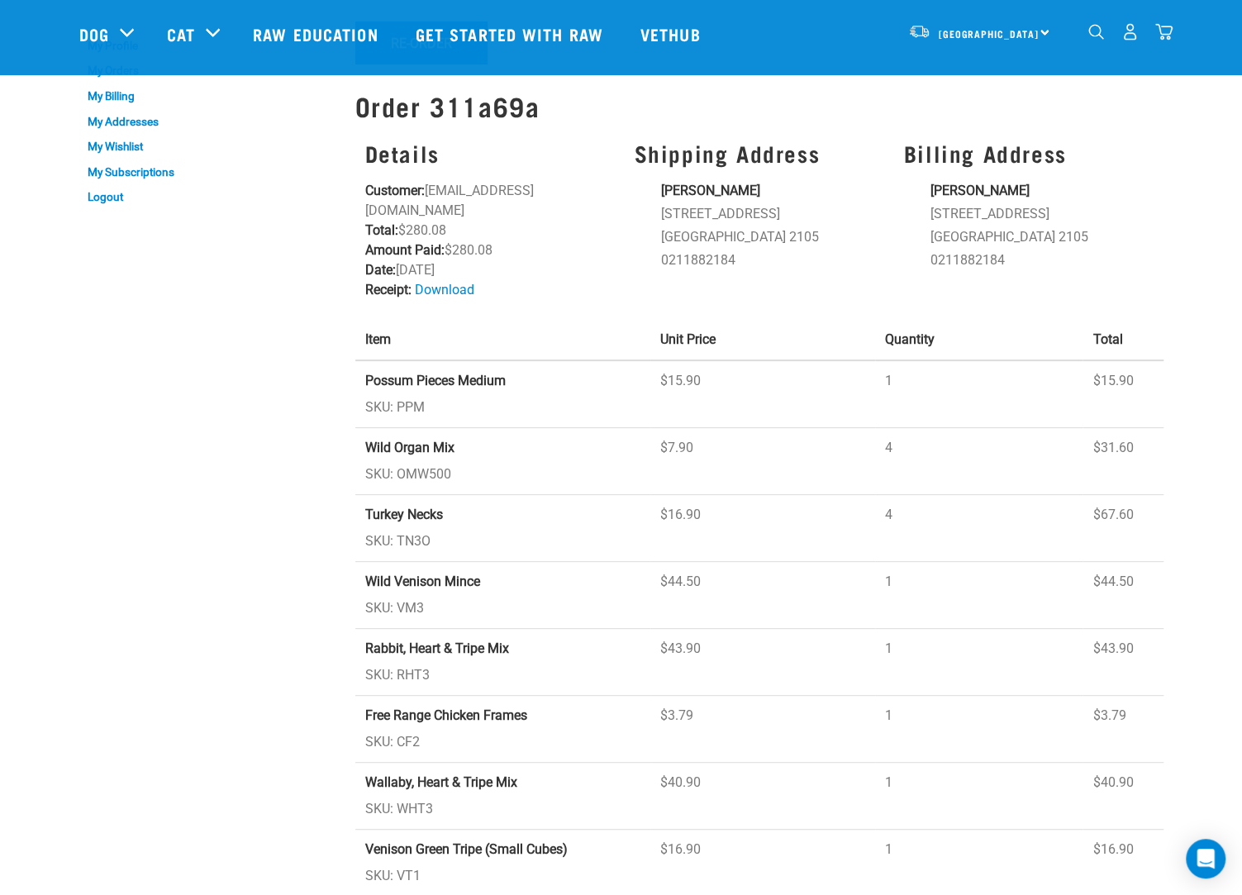
scroll to position [165, 0]
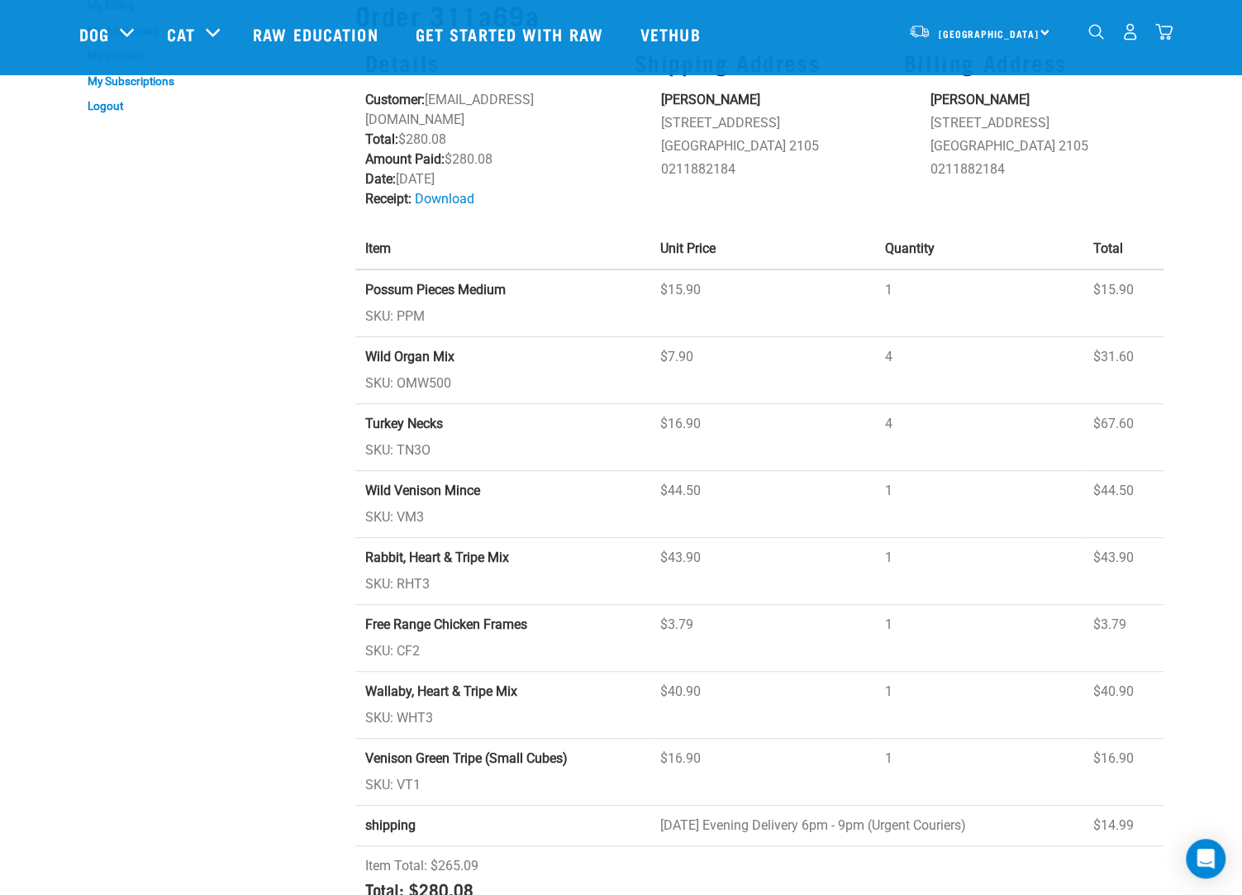
click at [63, 340] on div "Start your pet’s raw journey today – take our quick pet questionnaire. Delivery…" at bounding box center [621, 387] width 1242 height 1104
click at [505, 471] on td "Wild Venison Mince SKU: VM3" at bounding box center [502, 504] width 295 height 67
click at [202, 431] on div "My Account My Profile My Orders My Billing My Addresses My Wishlist My Subscrip…" at bounding box center [207, 401] width 276 height 1054
click at [229, 566] on div "My Account My Profile My Orders My Billing My Addresses My Wishlist My Subscrip…" at bounding box center [207, 401] width 276 height 1054
drag, startPoint x: 415, startPoint y: 668, endPoint x: 646, endPoint y: 701, distance: 233.7
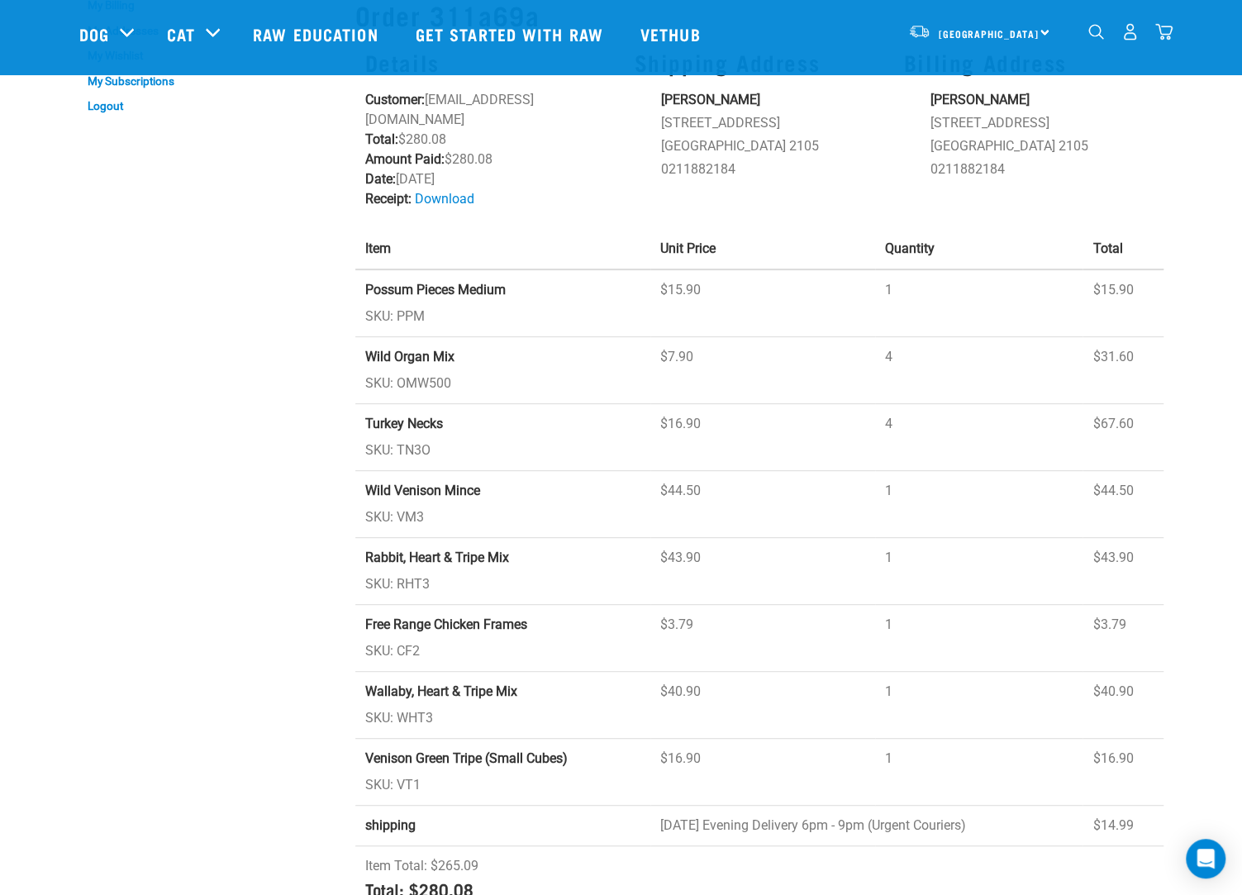
click at [577, 691] on td "Wallaby, Heart & Tripe Mix SKU: WHT3" at bounding box center [502, 705] width 295 height 67
click at [646, 701] on td "Wallaby, Heart & Tripe Mix SKU: WHT3" at bounding box center [502, 705] width 295 height 67
click at [432, 687] on td "Wallaby, Heart & Tripe Mix SKU: WHT3" at bounding box center [502, 705] width 295 height 67
drag, startPoint x: 542, startPoint y: 669, endPoint x: 359, endPoint y: 677, distance: 183.6
click at [359, 677] on td "Wallaby, Heart & Tripe Mix SKU: WHT3" at bounding box center [502, 705] width 295 height 67
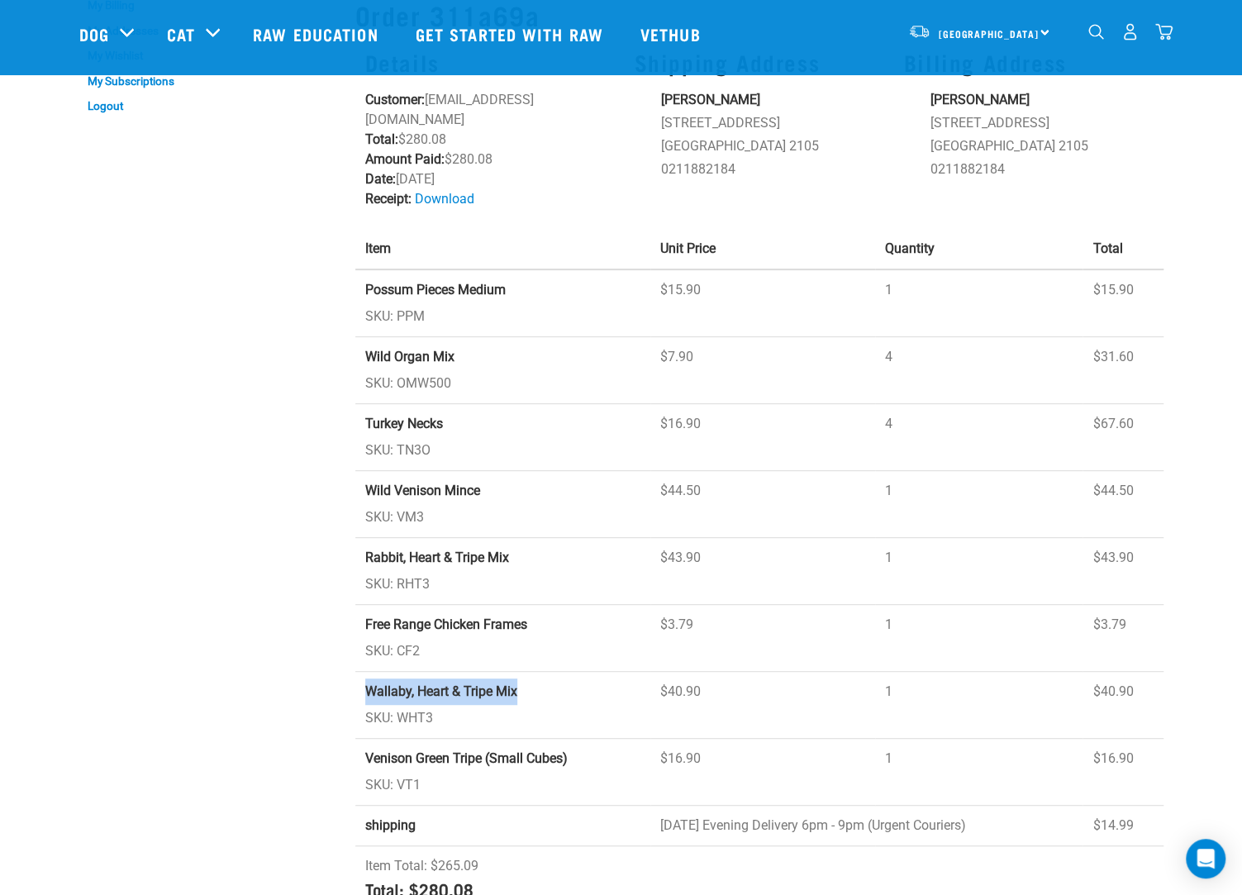
copy strong "Wallaby, Heart & Tripe Mix"
click at [542, 750] on strong "Venison Green Tripe (Small Cubes)" at bounding box center [466, 758] width 202 height 16
drag, startPoint x: 522, startPoint y: 735, endPoint x: 507, endPoint y: 707, distance: 32.5
click at [437, 739] on td "Venison Green Tripe (Small Cubes) SKU: VT1" at bounding box center [502, 772] width 295 height 67
click at [569, 680] on td "Wallaby, Heart & Tripe Mix SKU: WHT3" at bounding box center [502, 705] width 295 height 67
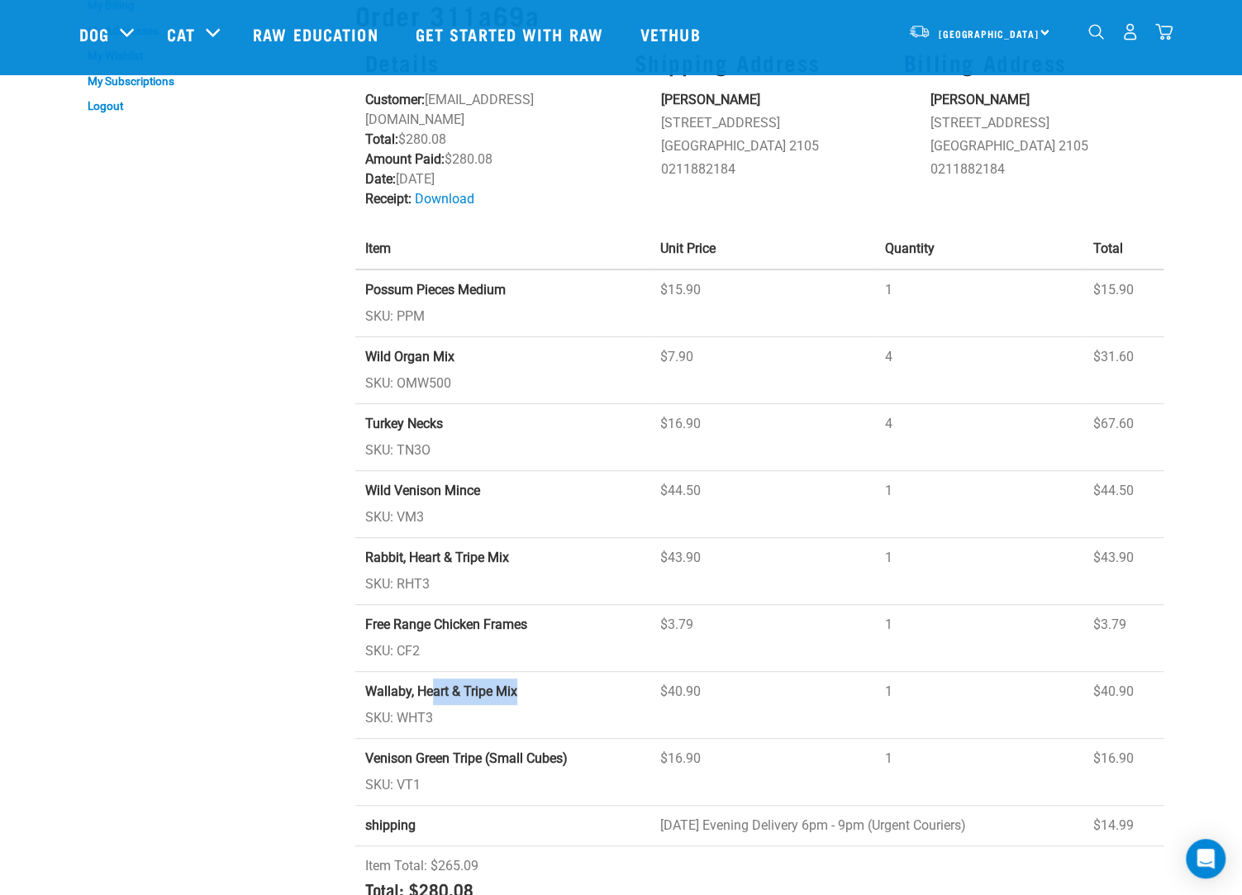
drag, startPoint x: 453, startPoint y: 657, endPoint x: 433, endPoint y: 655, distance: 19.9
click at [433, 672] on td "Wallaby, Heart & Tripe Mix SKU: WHT3" at bounding box center [502, 705] width 295 height 67
drag, startPoint x: 533, startPoint y: 328, endPoint x: 533, endPoint y: 317, distance: 11.6
click at [533, 337] on td "Wild Organ Mix SKU: OMW500" at bounding box center [502, 370] width 295 height 67
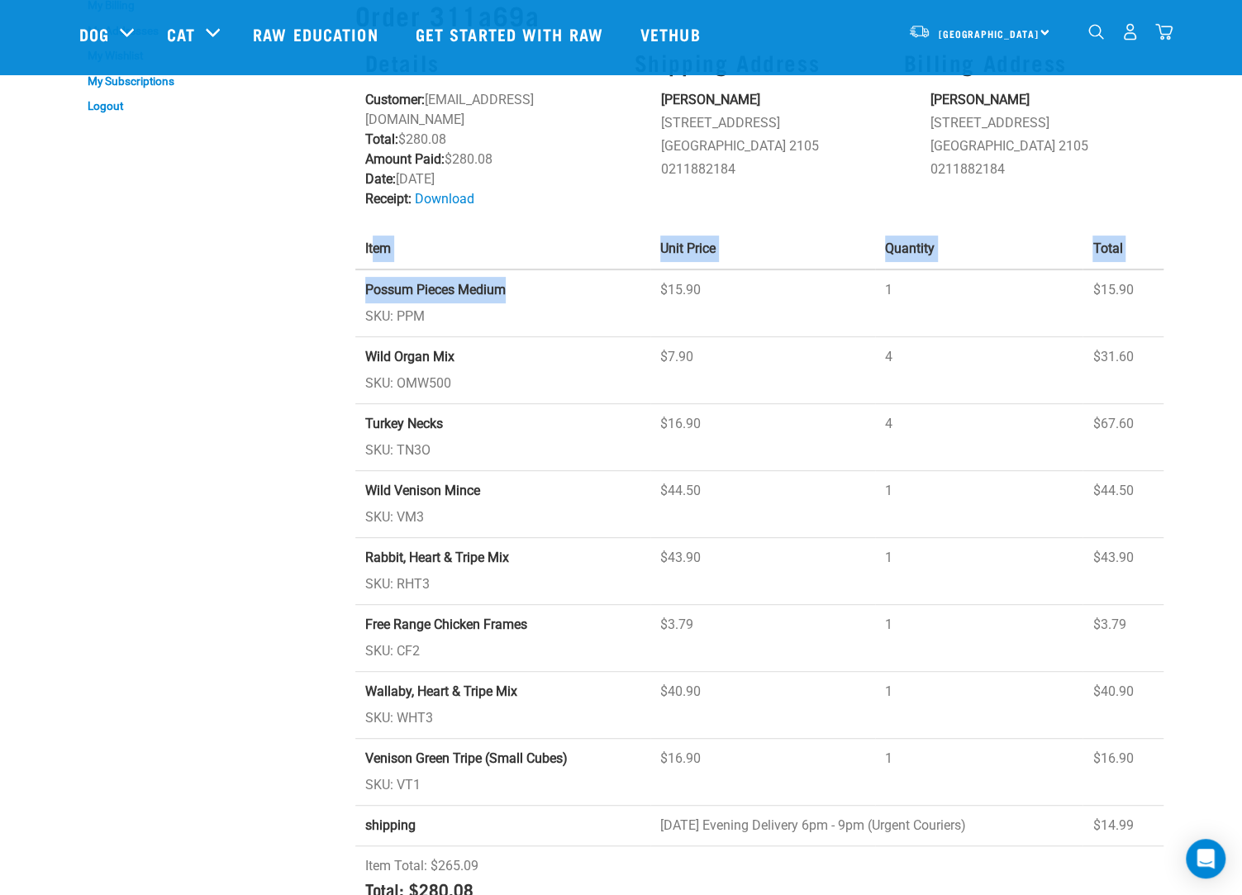
drag, startPoint x: 534, startPoint y: 267, endPoint x: 651, endPoint y: 312, distance: 125.8
click at [374, 269] on td "Possum Pieces Medium SKU: PPM" at bounding box center [502, 303] width 295 height 68
click at [650, 314] on td "Possum Pieces Medium SKU: PPM" at bounding box center [502, 303] width 295 height 68
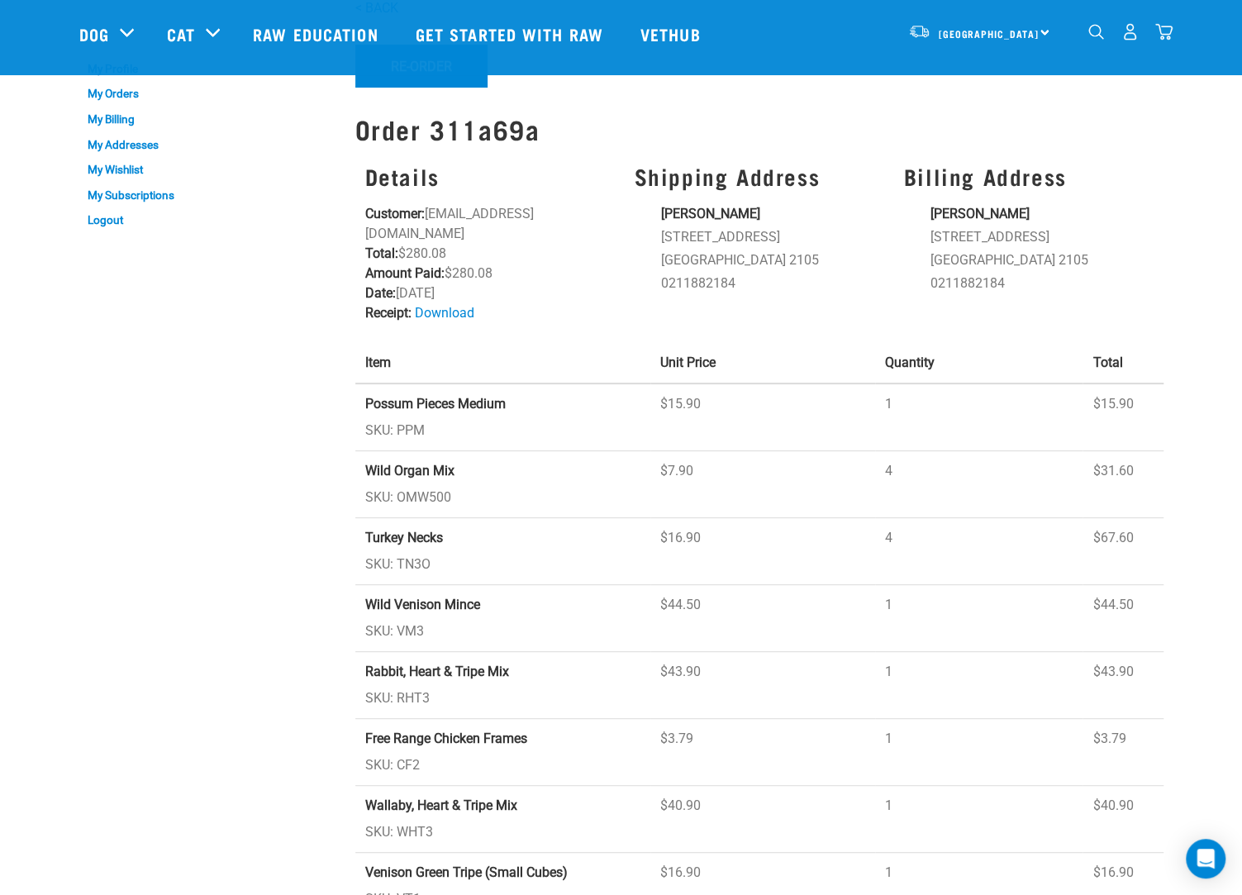
scroll to position [0, 0]
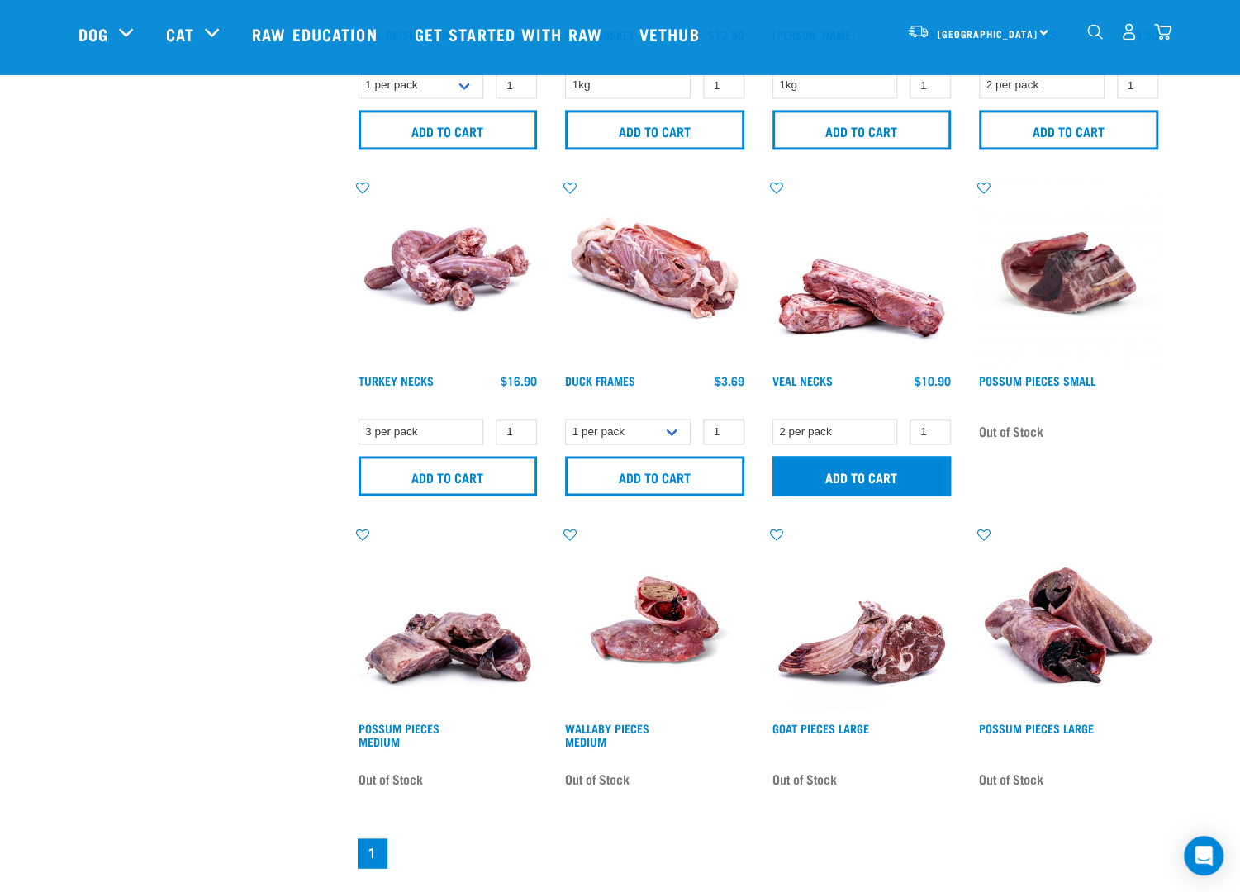
scroll to position [1405, 0]
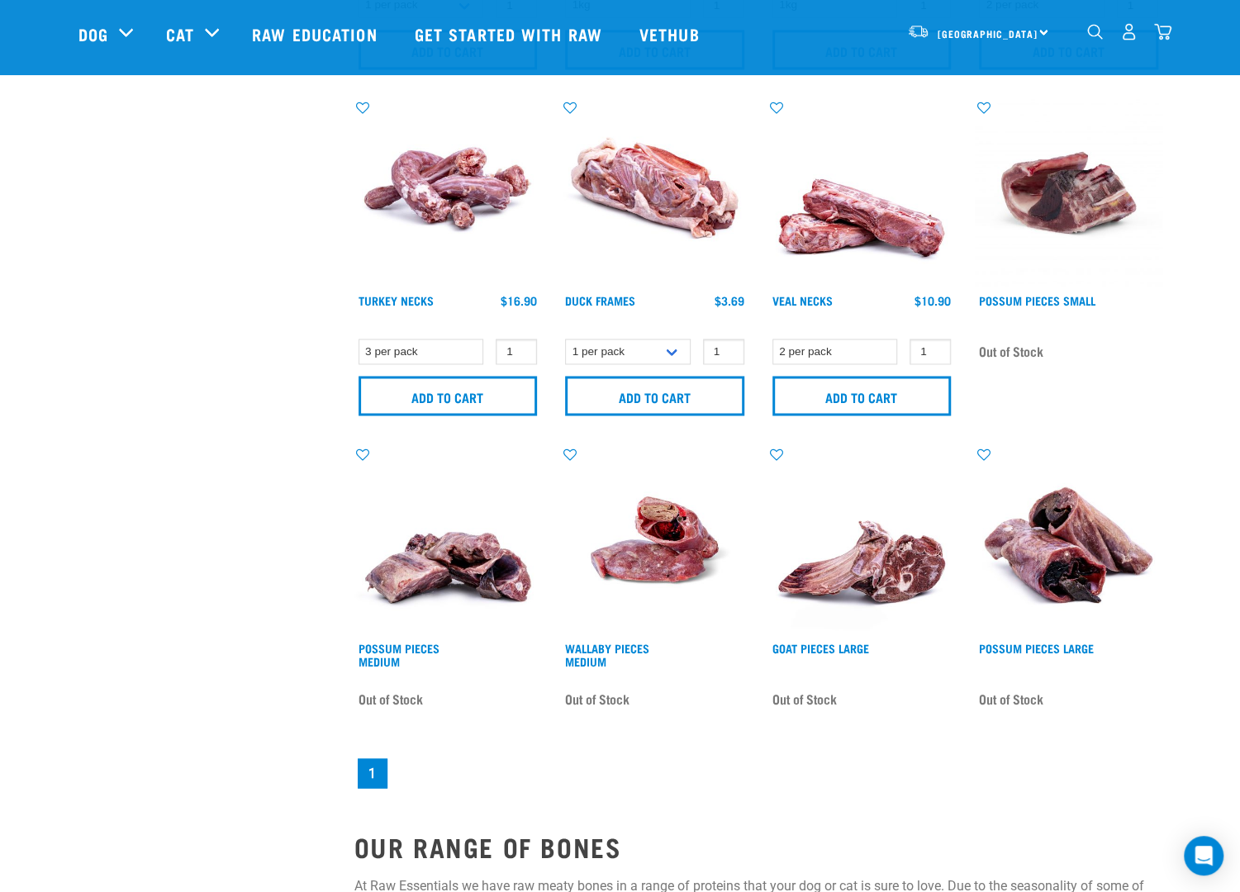
click at [1129, 34] on img "dropdown navigation" at bounding box center [1129, 31] width 17 height 17
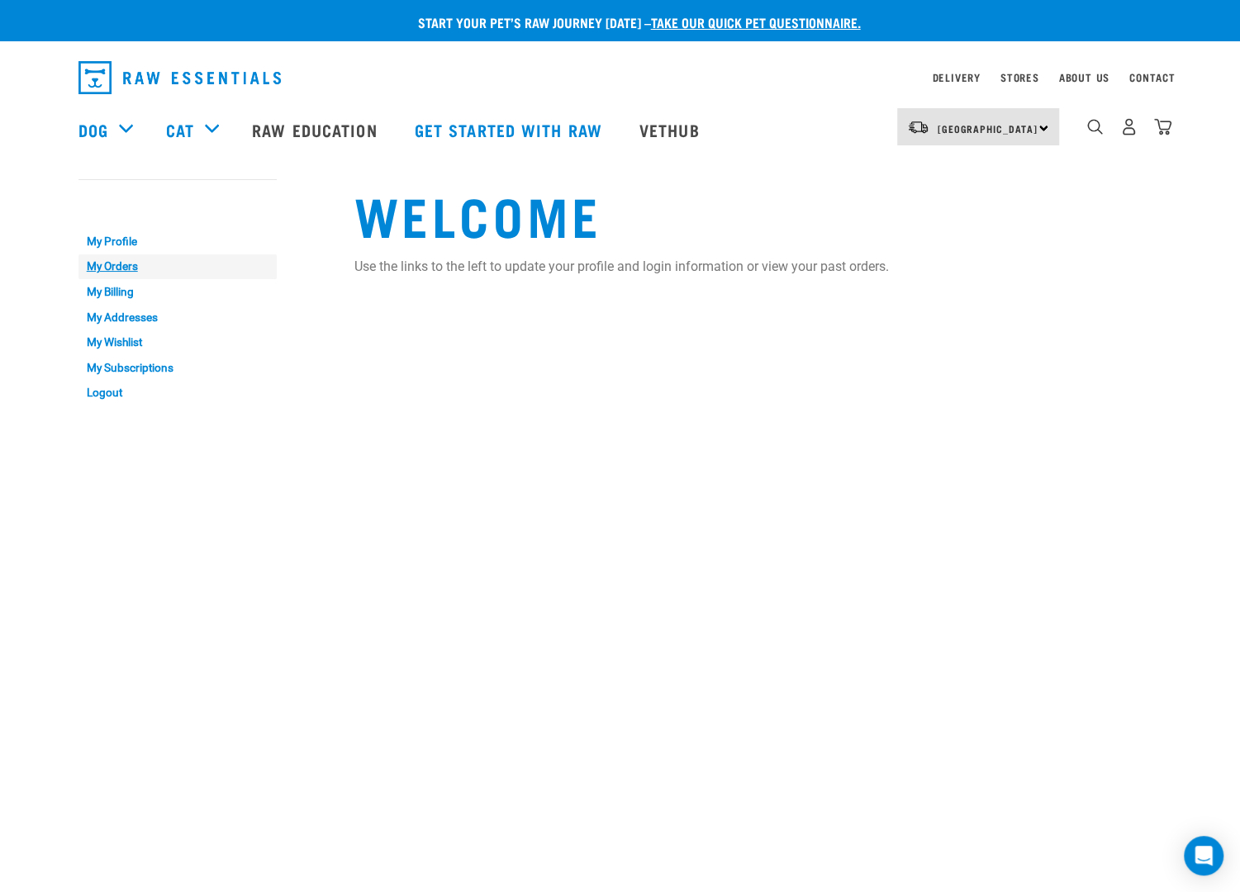
click at [98, 266] on link "My Orders" at bounding box center [178, 268] width 198 height 26
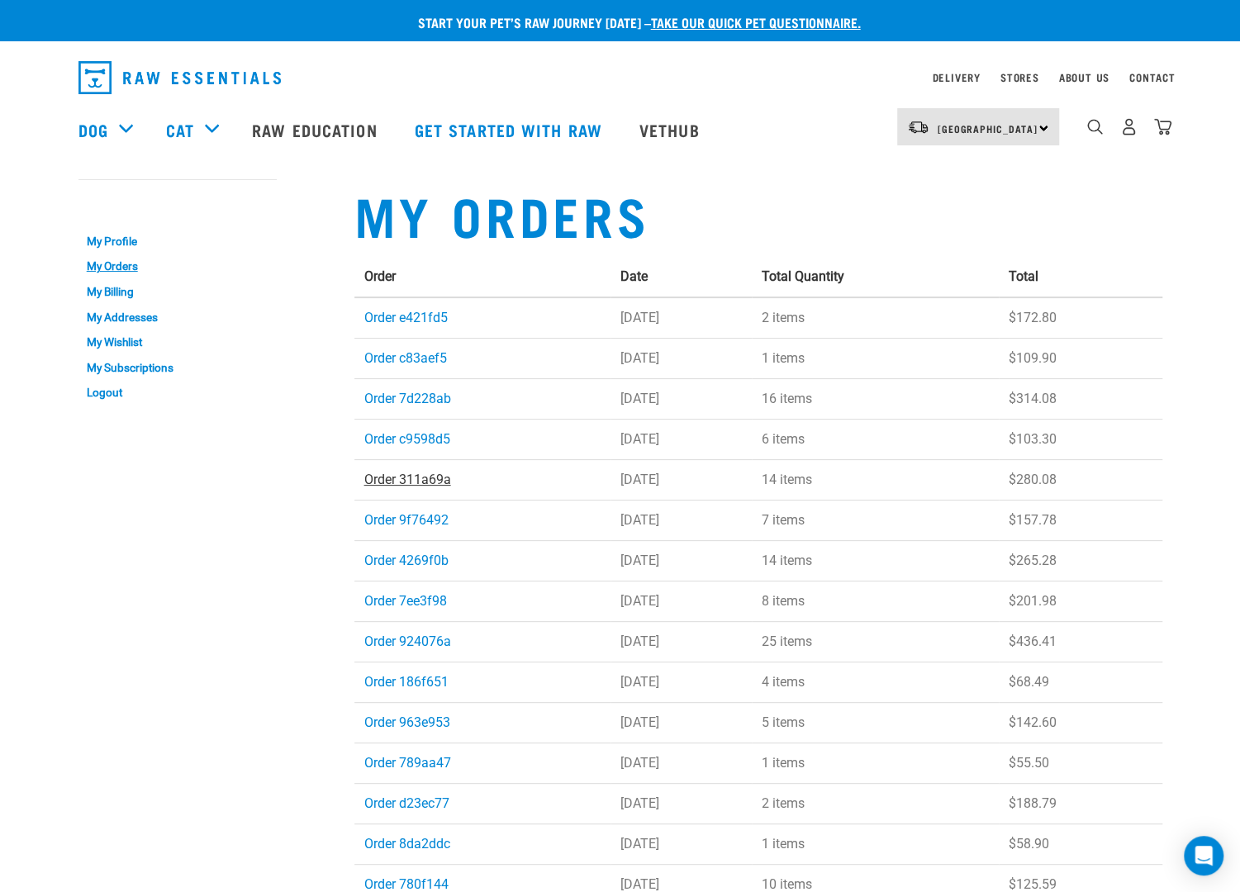
click at [412, 482] on link "Order 311a69a" at bounding box center [407, 480] width 87 height 16
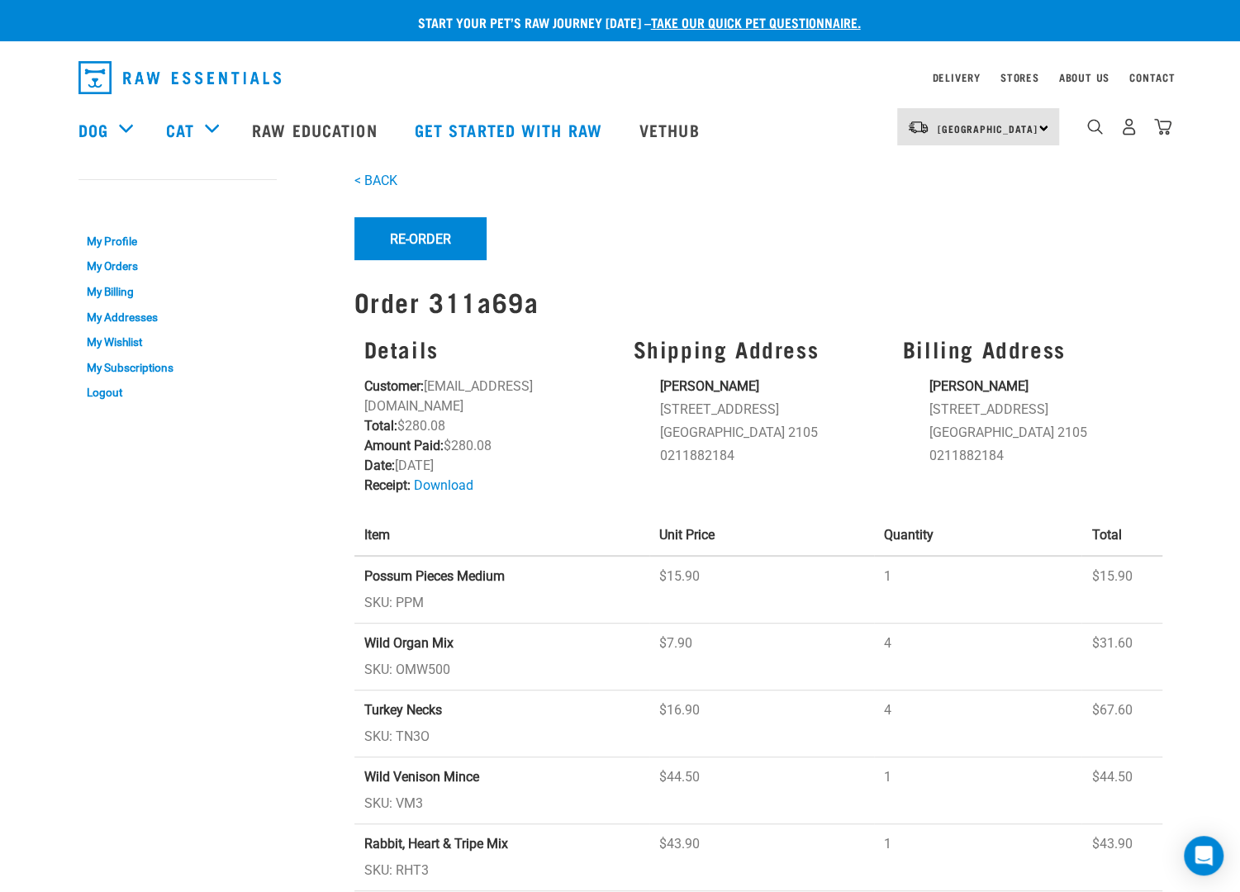
click at [430, 569] on strong "Possum Pieces Medium" at bounding box center [434, 577] width 140 height 16
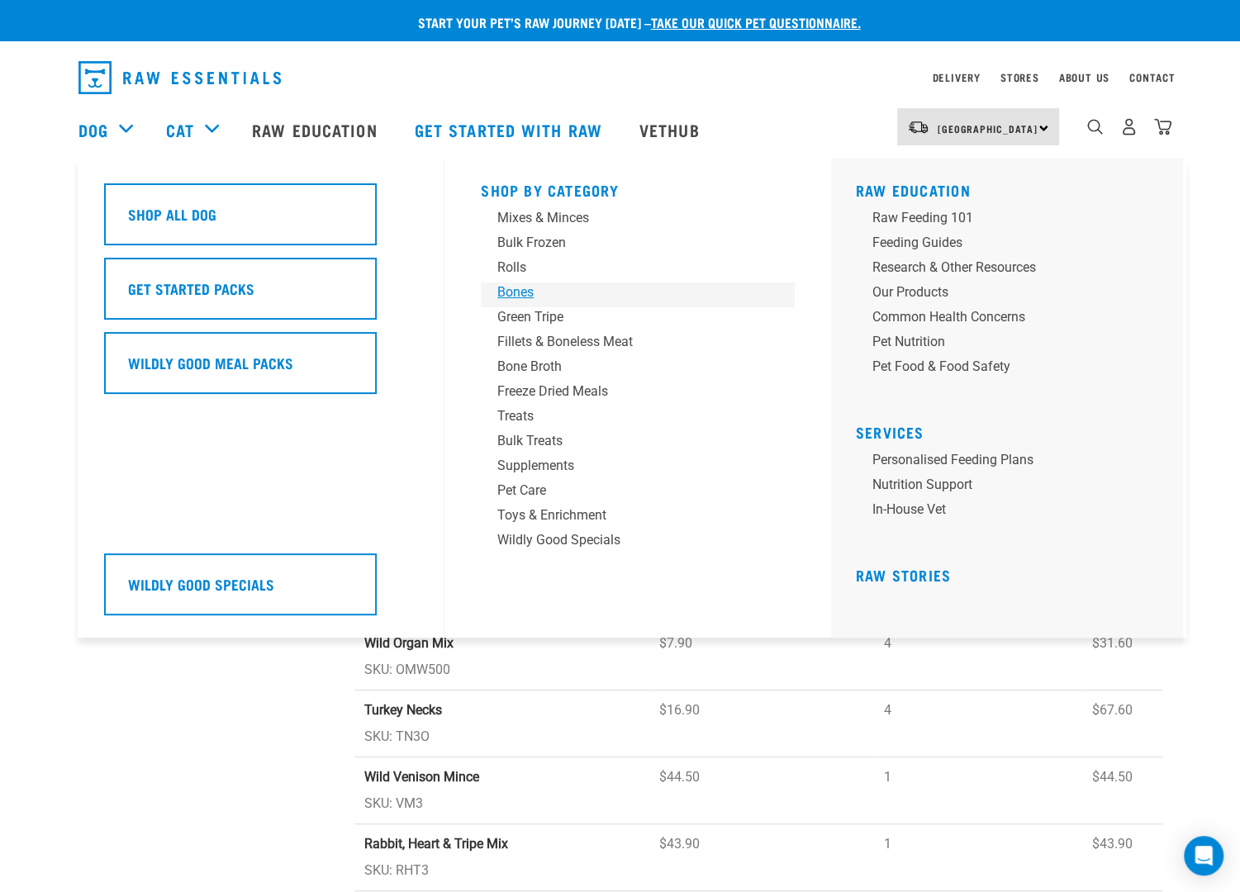
click at [526, 299] on div "Bones" at bounding box center [626, 293] width 258 height 20
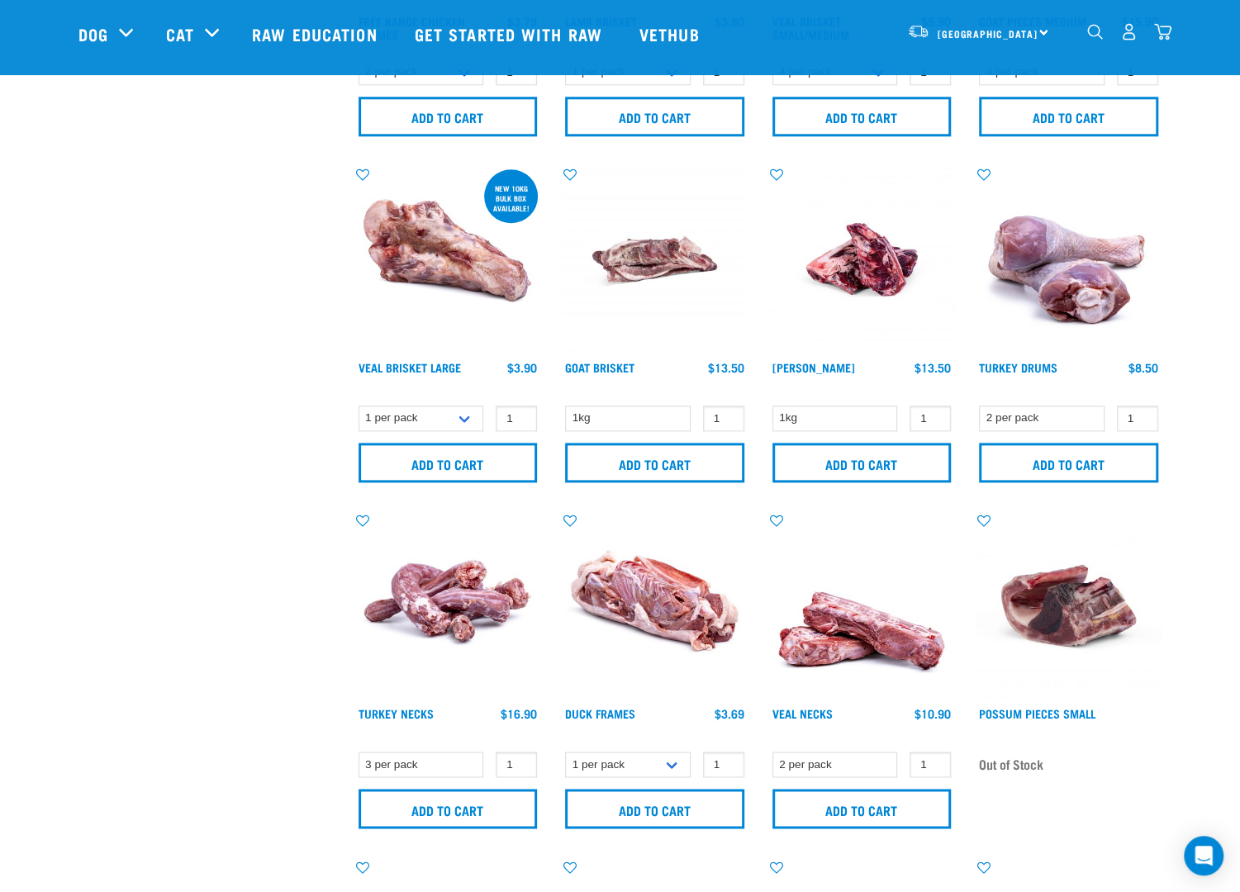
scroll to position [1405, 0]
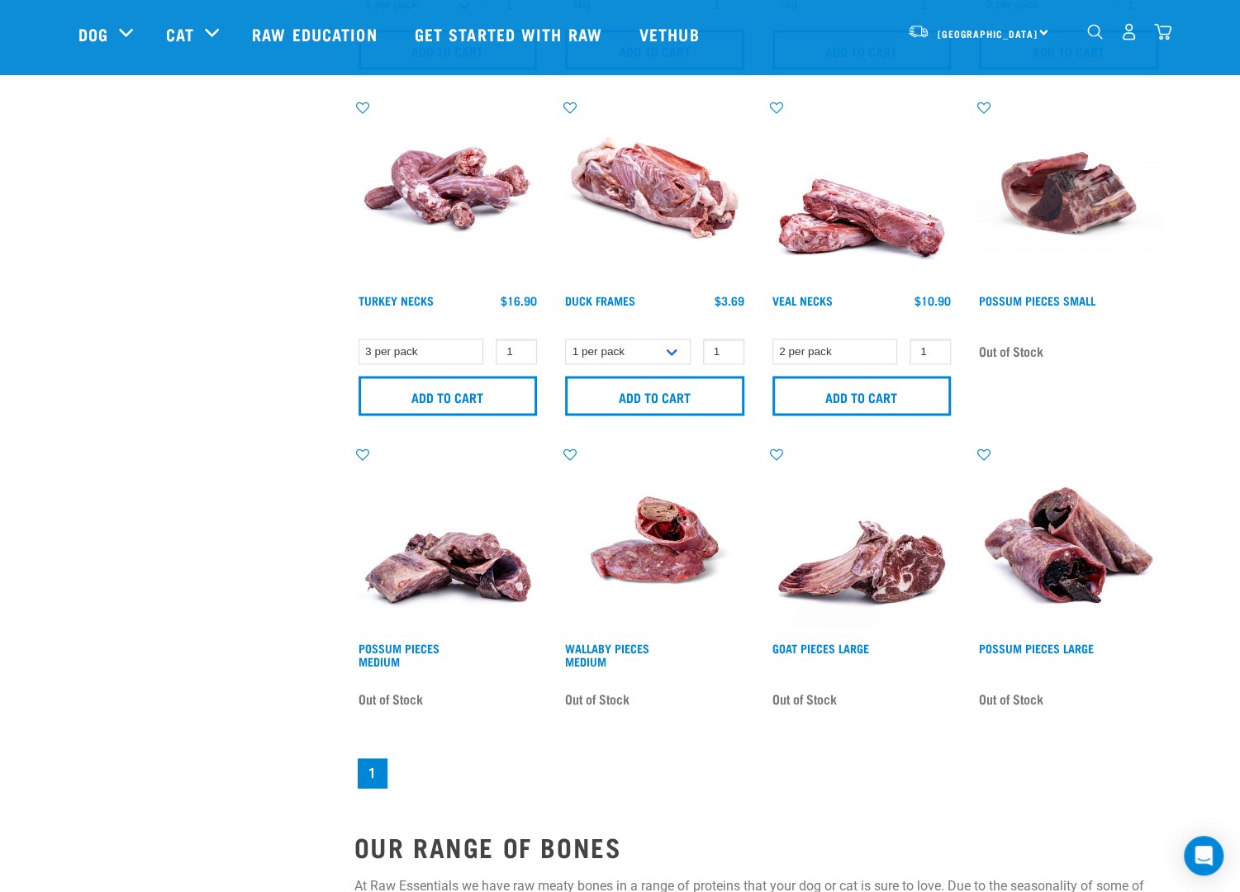
click at [459, 571] on img at bounding box center [449, 539] width 188 height 188
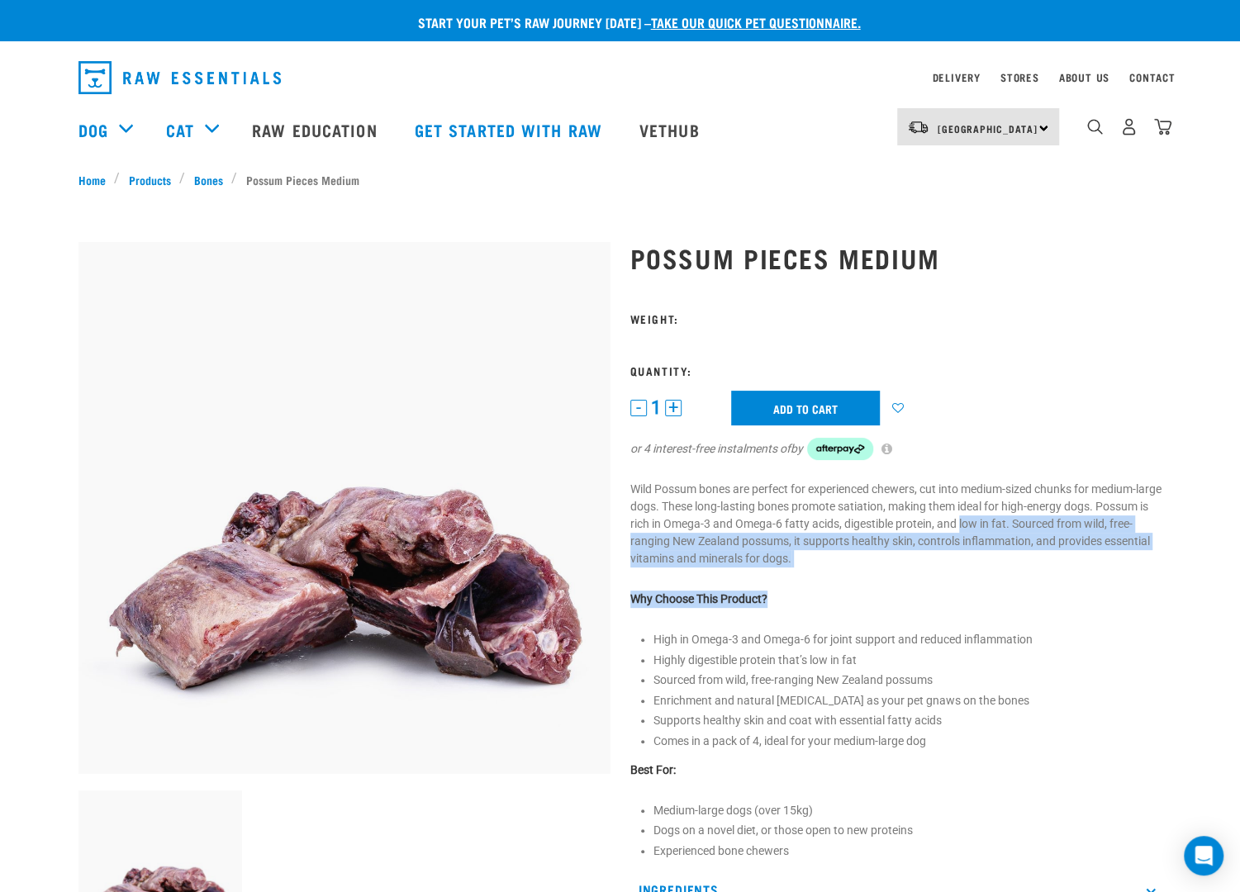
drag, startPoint x: 1018, startPoint y: 528, endPoint x: 1021, endPoint y: 607, distance: 79.4
click at [1021, 607] on div "Possum Pieces Medium 1" at bounding box center [897, 626] width 552 height 813
click at [1021, 607] on p "Why Choose This Product?" at bounding box center [897, 599] width 532 height 17
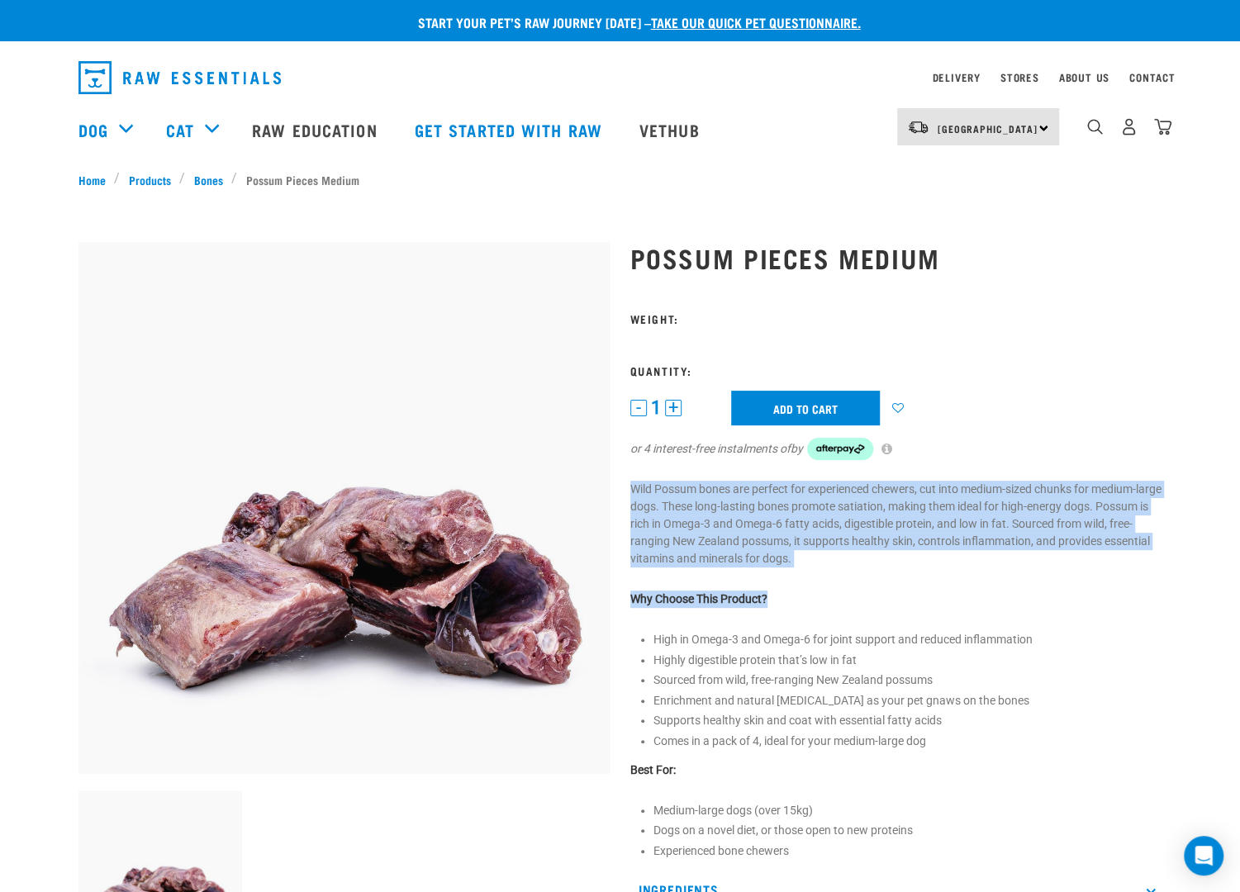
drag, startPoint x: 993, startPoint y: 531, endPoint x: 983, endPoint y: 584, distance: 54.6
click at [983, 584] on div "Possum Pieces Medium 1" at bounding box center [897, 626] width 552 height 813
click at [1069, 449] on div "or 4 interest-free instalments of by" at bounding box center [897, 449] width 532 height 23
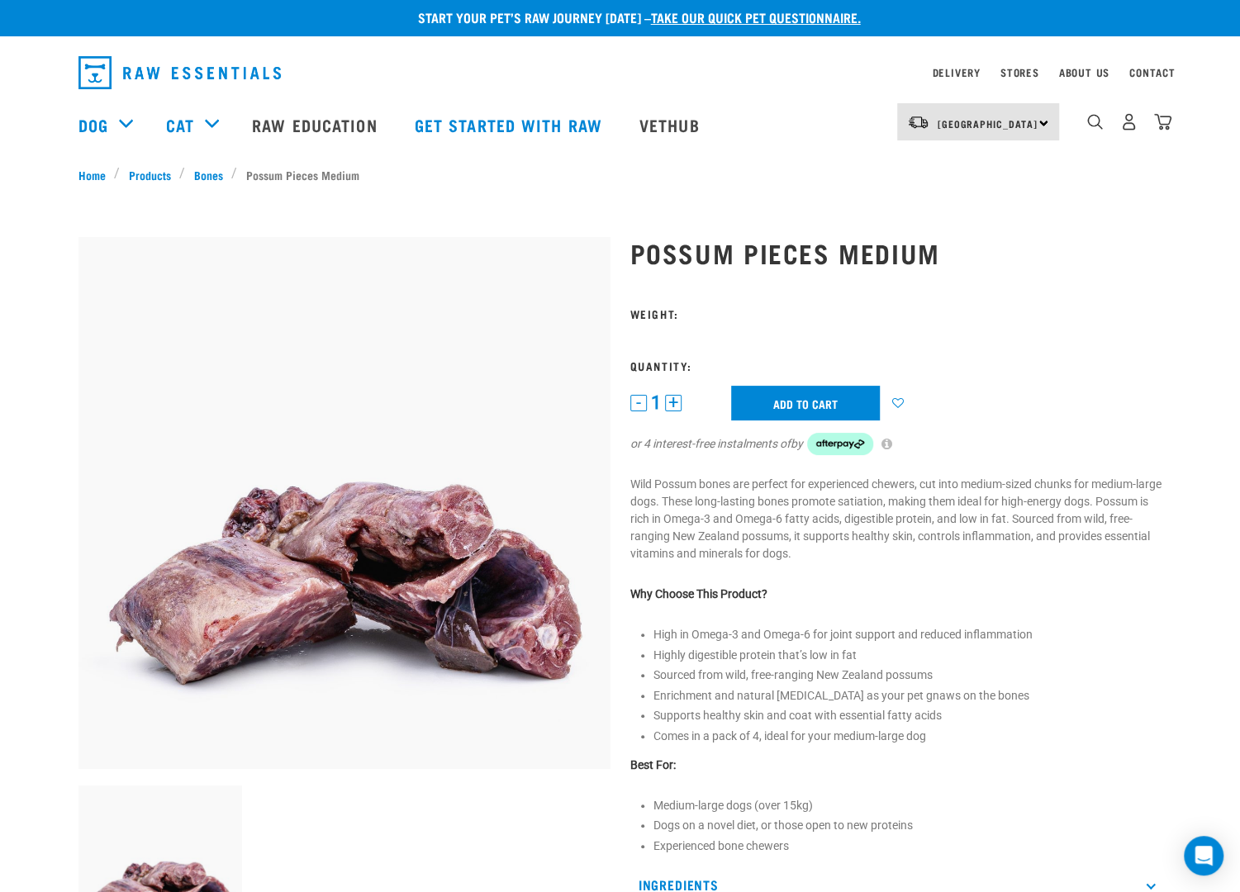
scroll to position [83, 0]
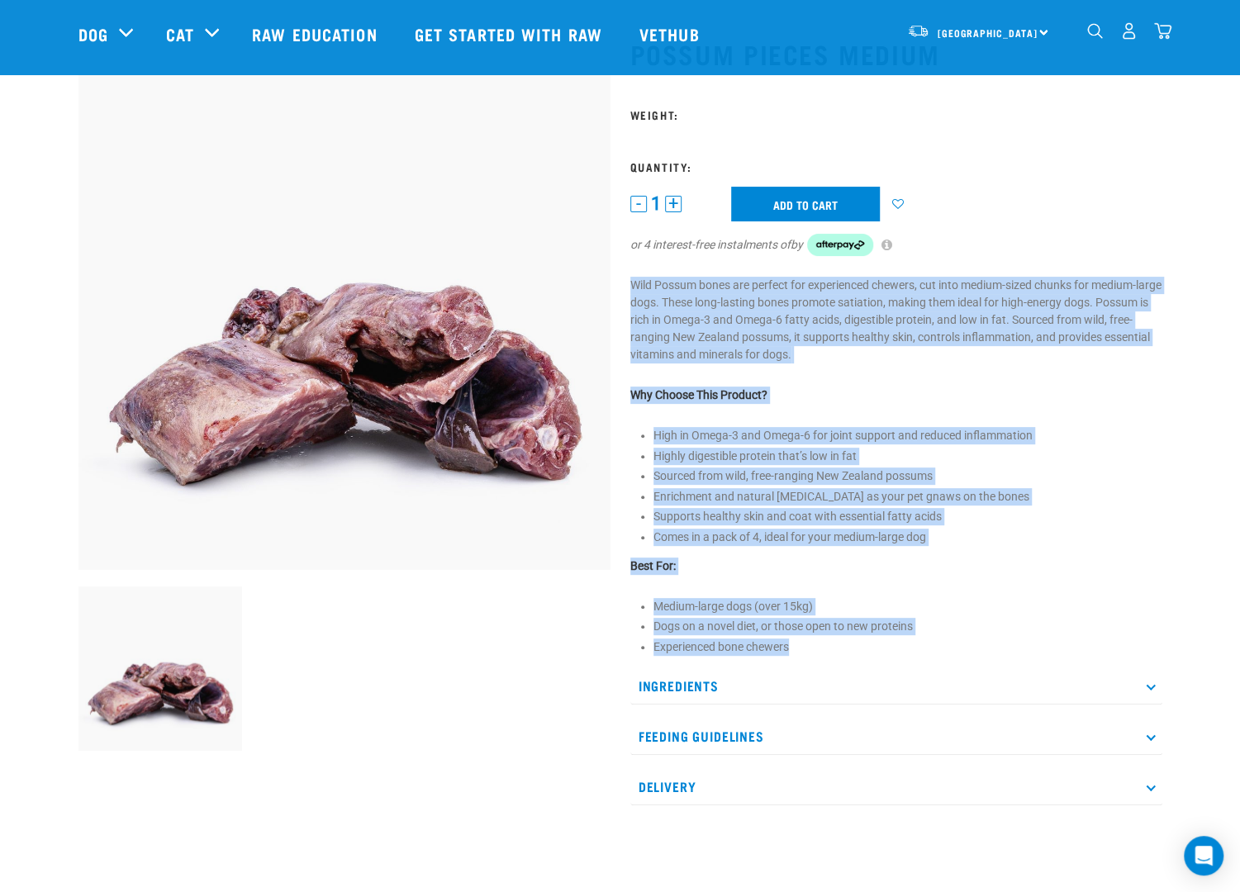
drag, startPoint x: 902, startPoint y: 388, endPoint x: 907, endPoint y: 652, distance: 264.5
click at [907, 652] on div "Possum Pieces Medium 1" at bounding box center [897, 422] width 552 height 813
drag, startPoint x: 978, startPoint y: 559, endPoint x: 904, endPoint y: 635, distance: 106.4
click at [978, 559] on p "Best For:" at bounding box center [897, 566] width 532 height 17
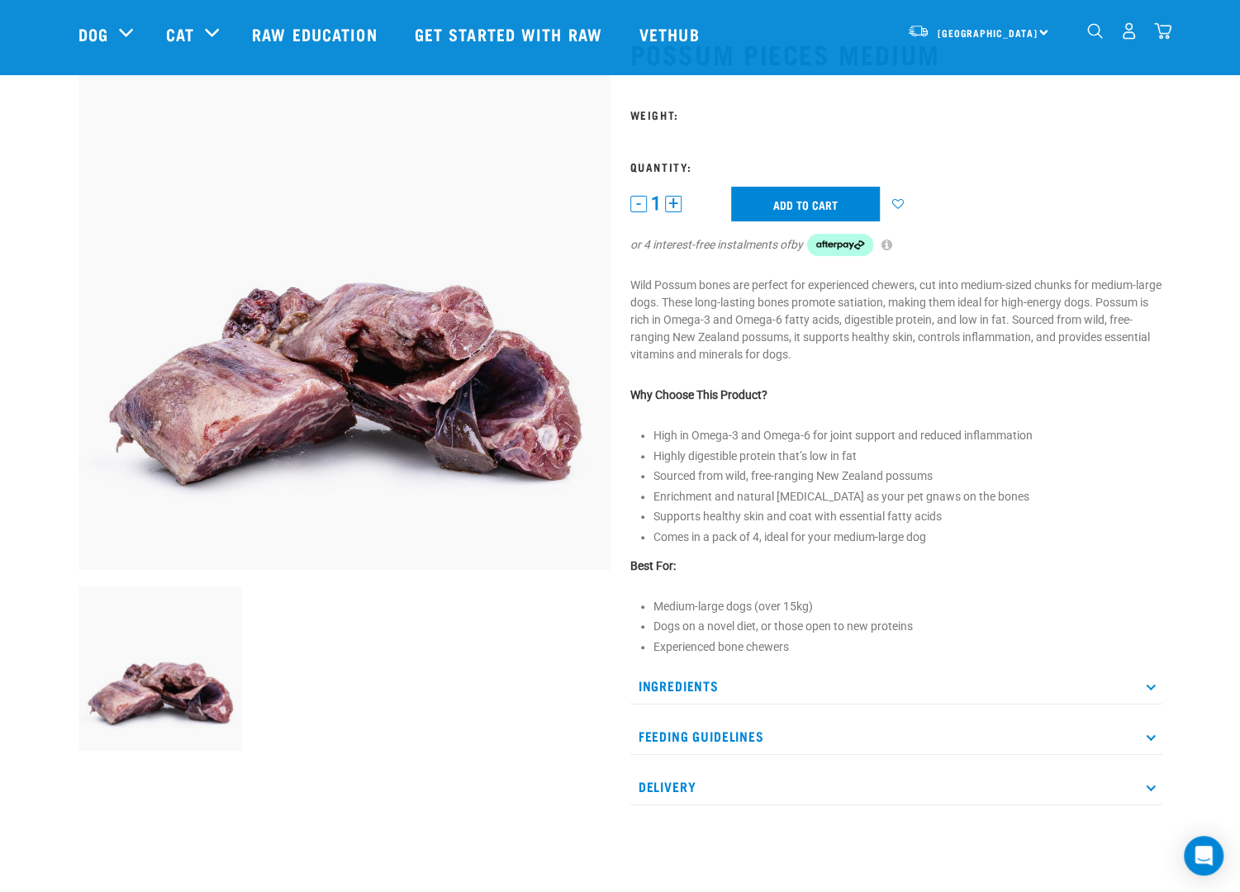
click at [788, 673] on p "Ingredients" at bounding box center [897, 686] width 532 height 37
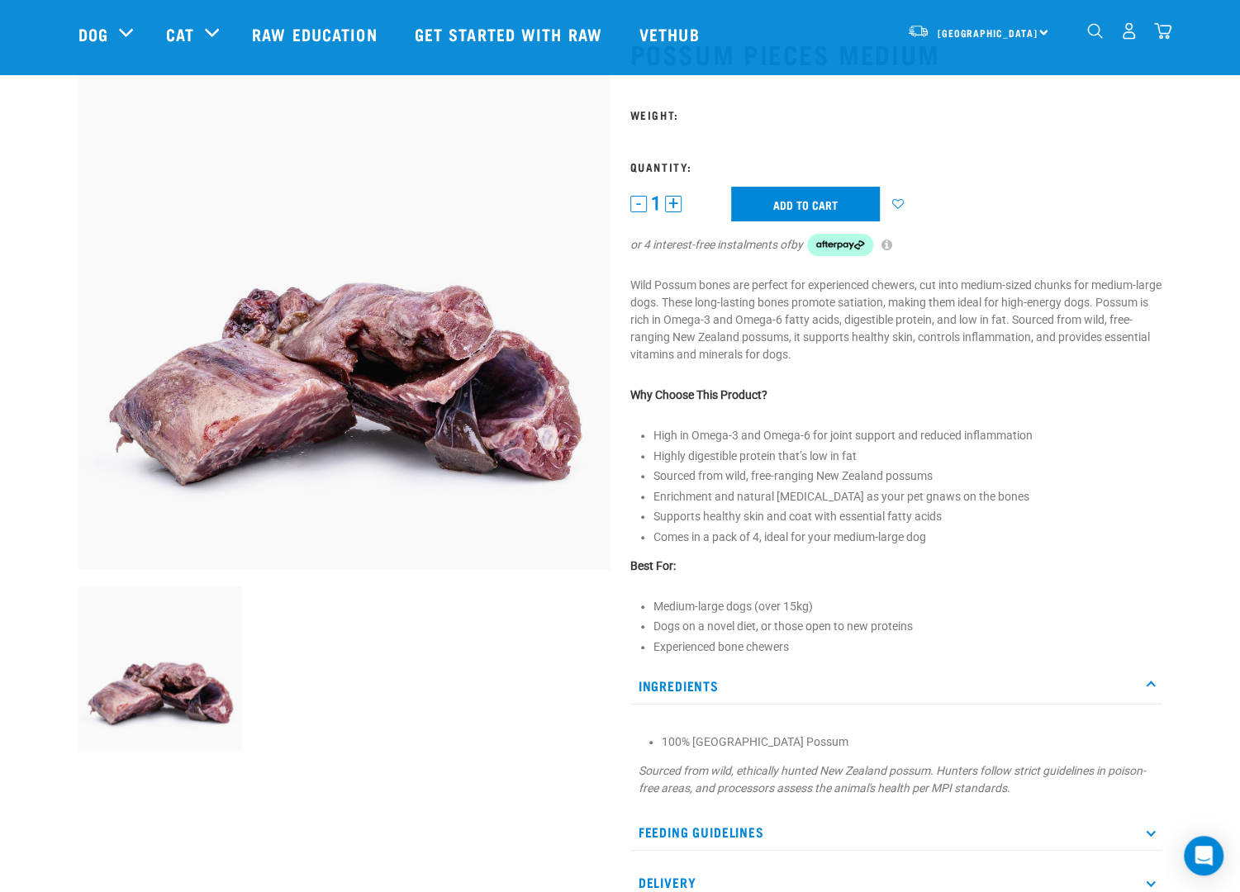
click at [990, 480] on li "Sourced from wild, free-ranging New Zealand possums" at bounding box center [908, 476] width 509 height 17
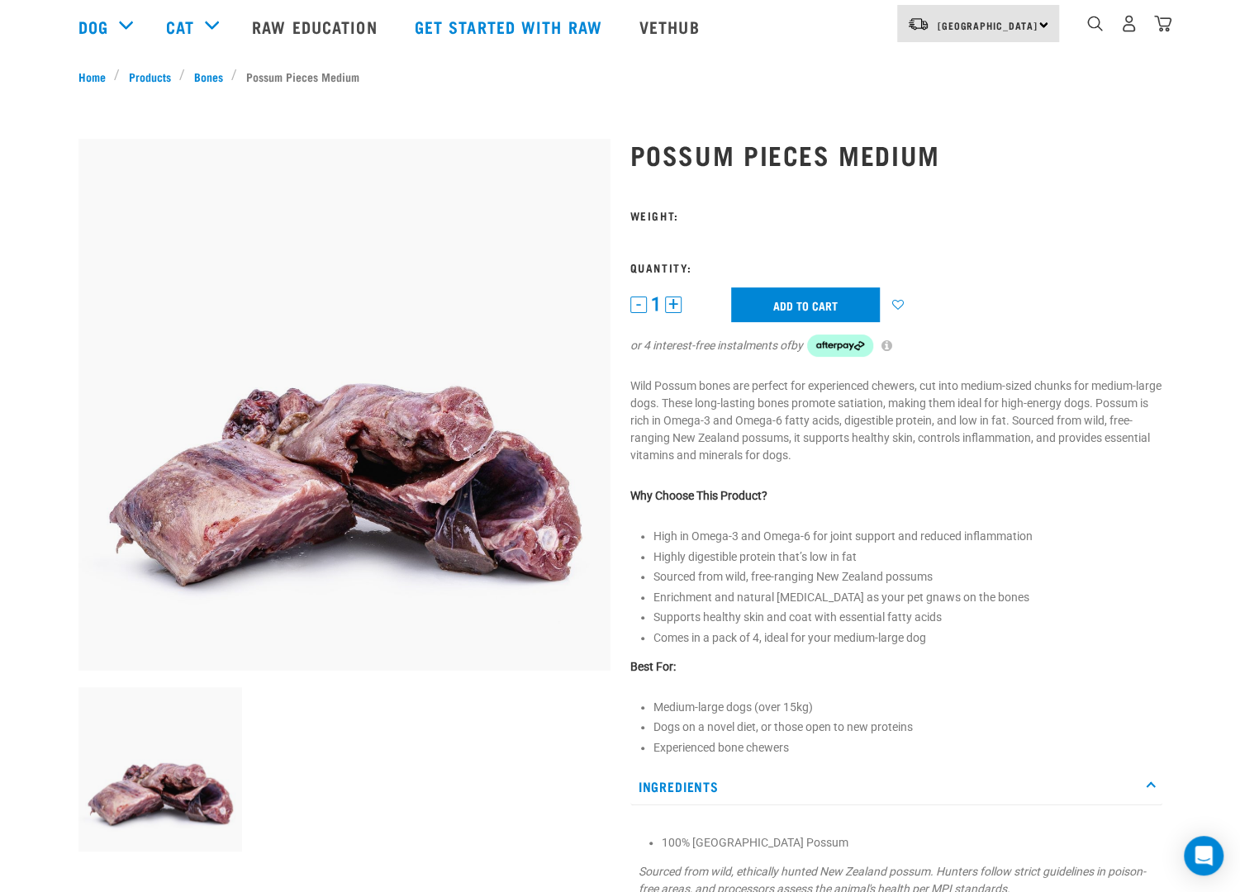
scroll to position [0, 0]
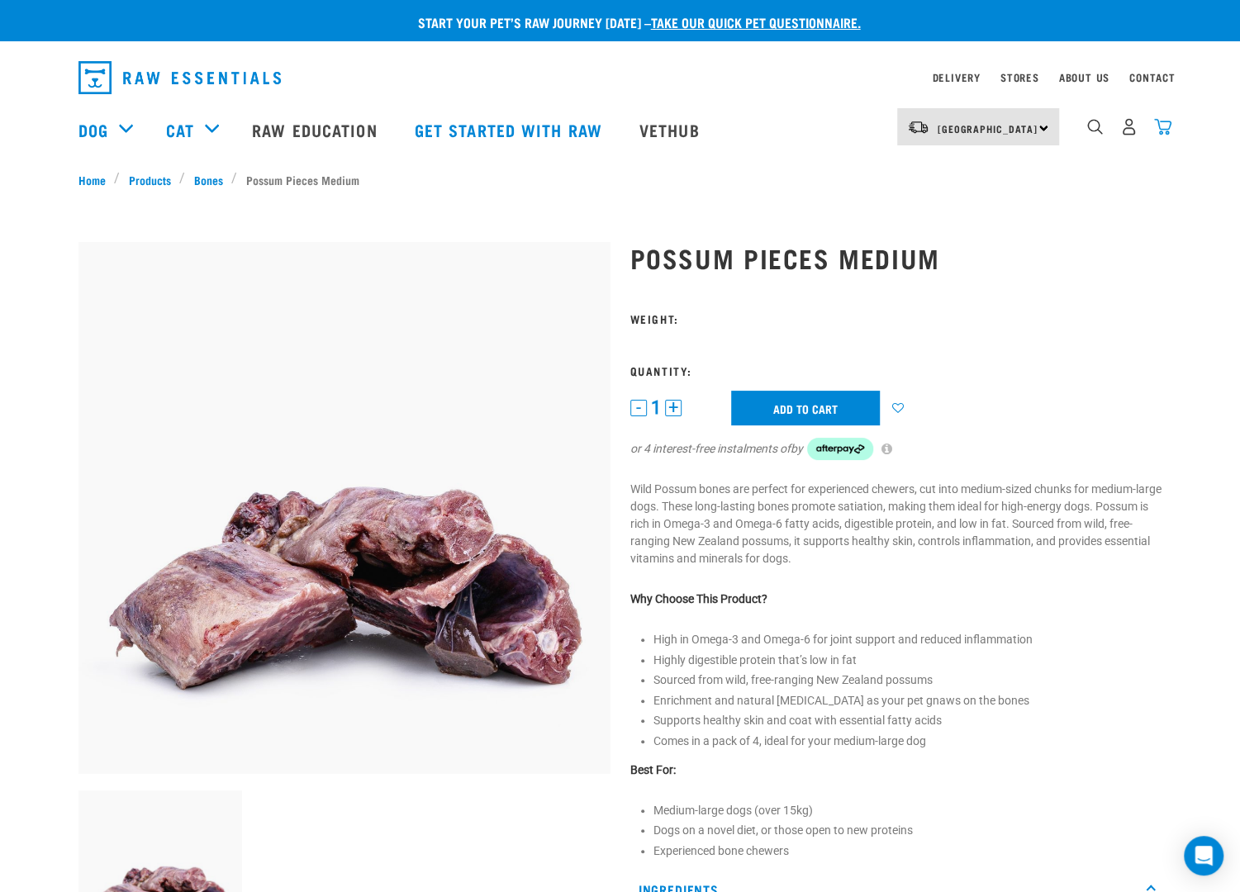
click at [1165, 127] on img "dropdown navigation" at bounding box center [1162, 126] width 17 height 17
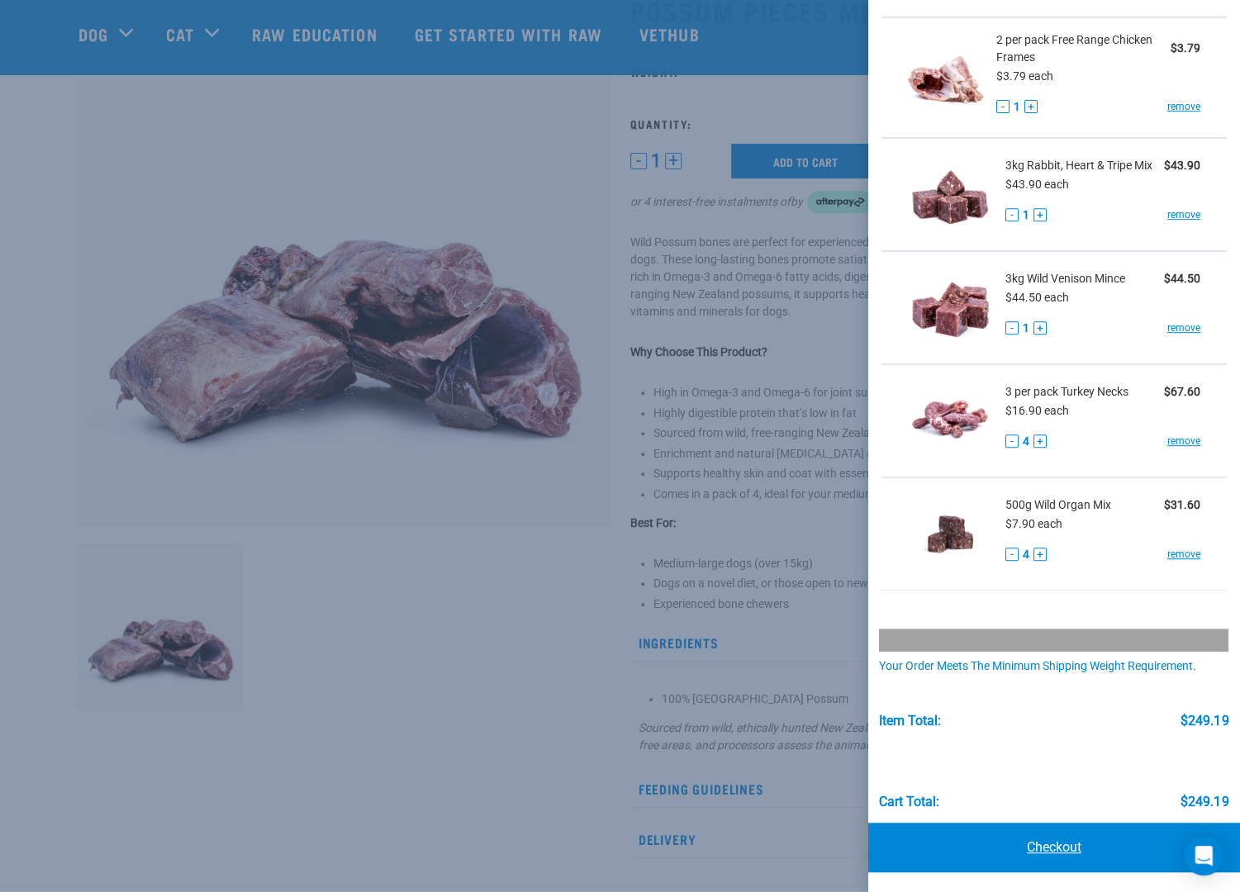
scroll to position [165, 0]
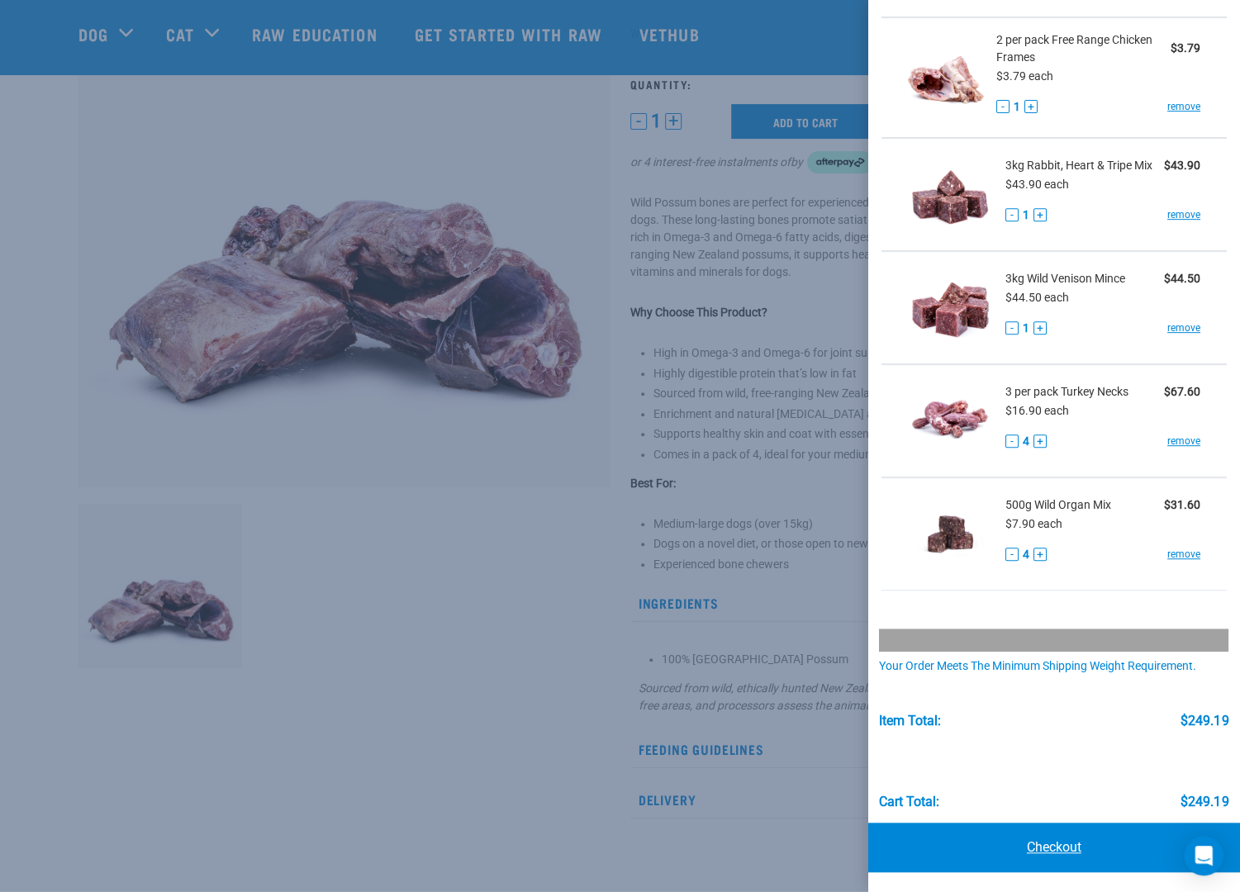
click at [1080, 858] on link "Checkout" at bounding box center [1055, 848] width 372 height 50
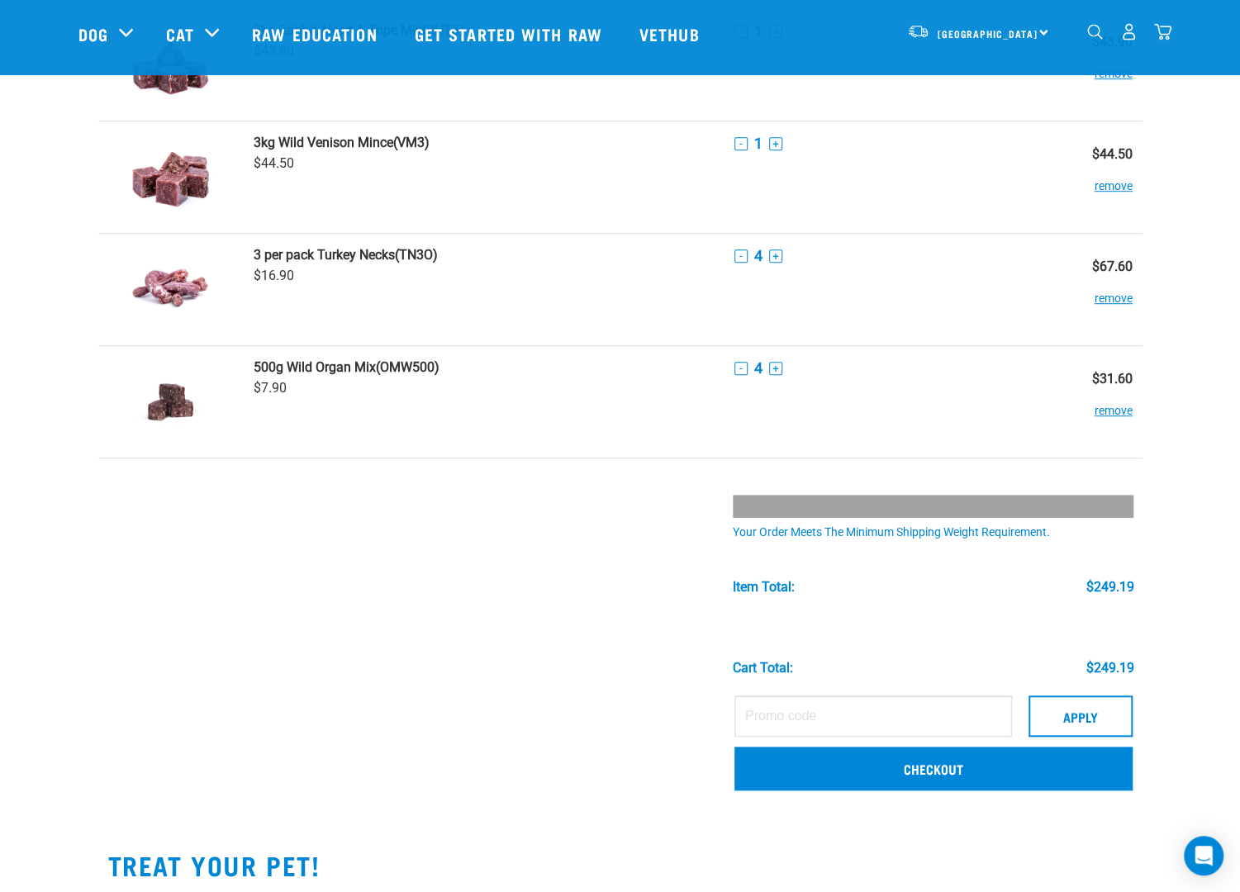
scroll to position [496, 0]
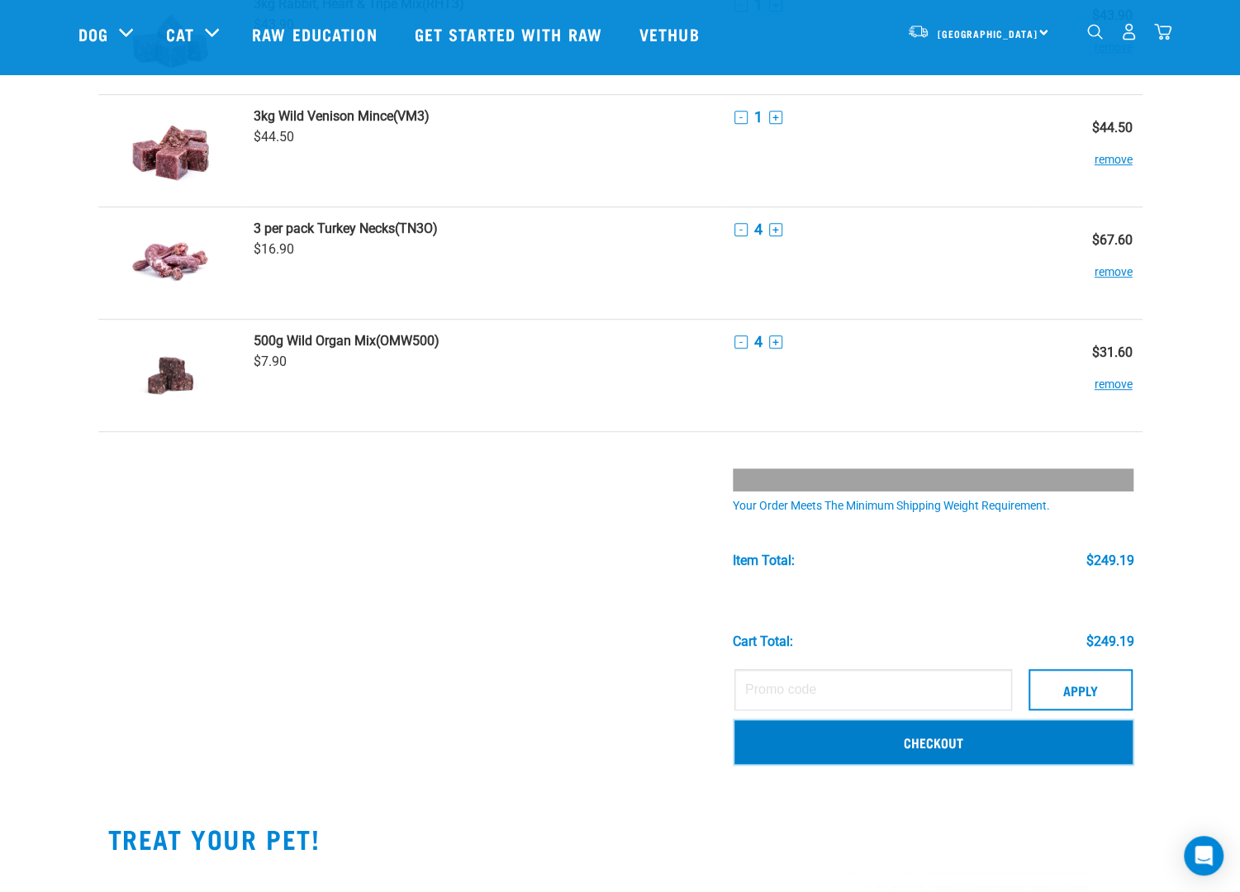
click at [980, 740] on link "Checkout" at bounding box center [934, 742] width 398 height 43
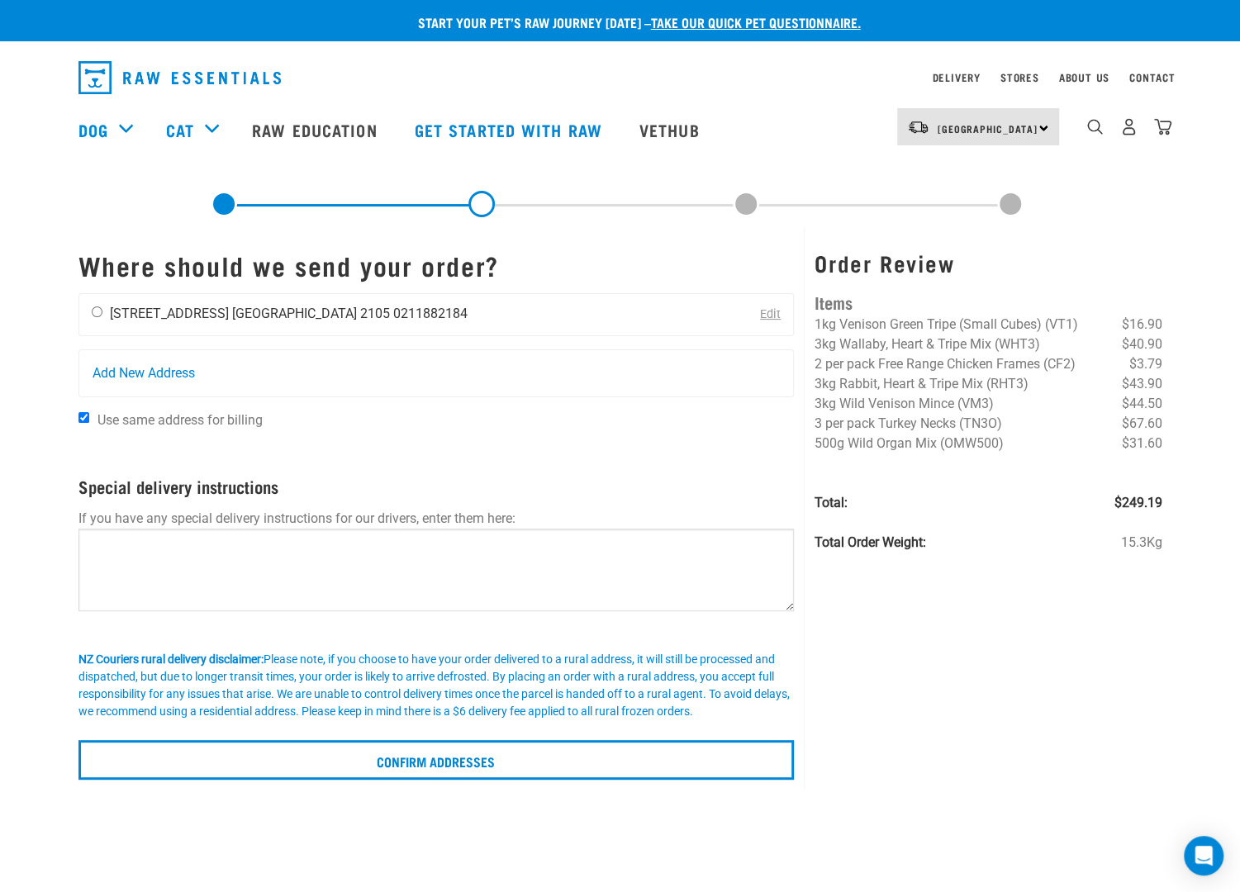
click at [288, 307] on li "Auckland 2105" at bounding box center [311, 314] width 158 height 16
click at [100, 312] on input "radio" at bounding box center [97, 312] width 11 height 11
radio input "true"
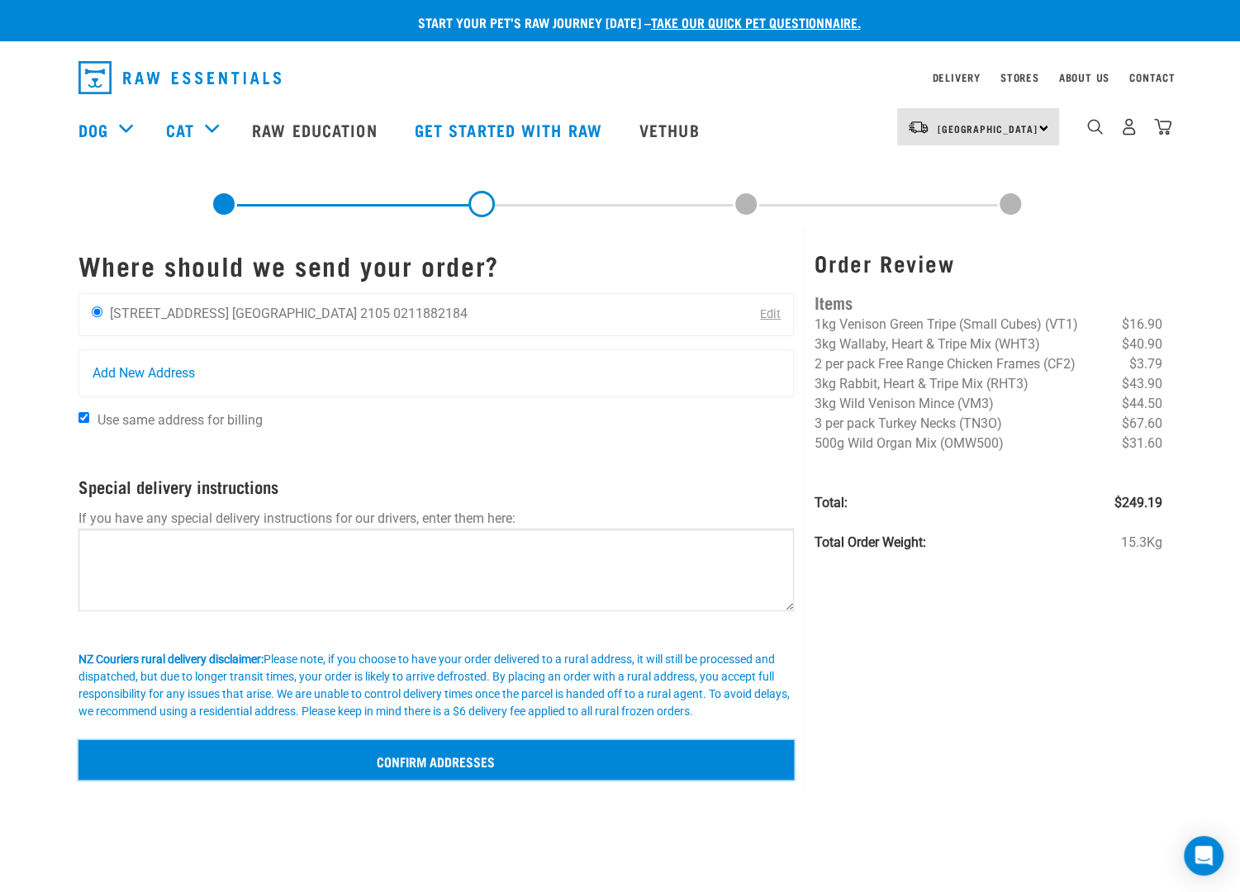
click at [526, 774] on input "Confirm addresses" at bounding box center [437, 760] width 716 height 40
click at [433, 756] on input "Confirm addresses" at bounding box center [437, 760] width 716 height 40
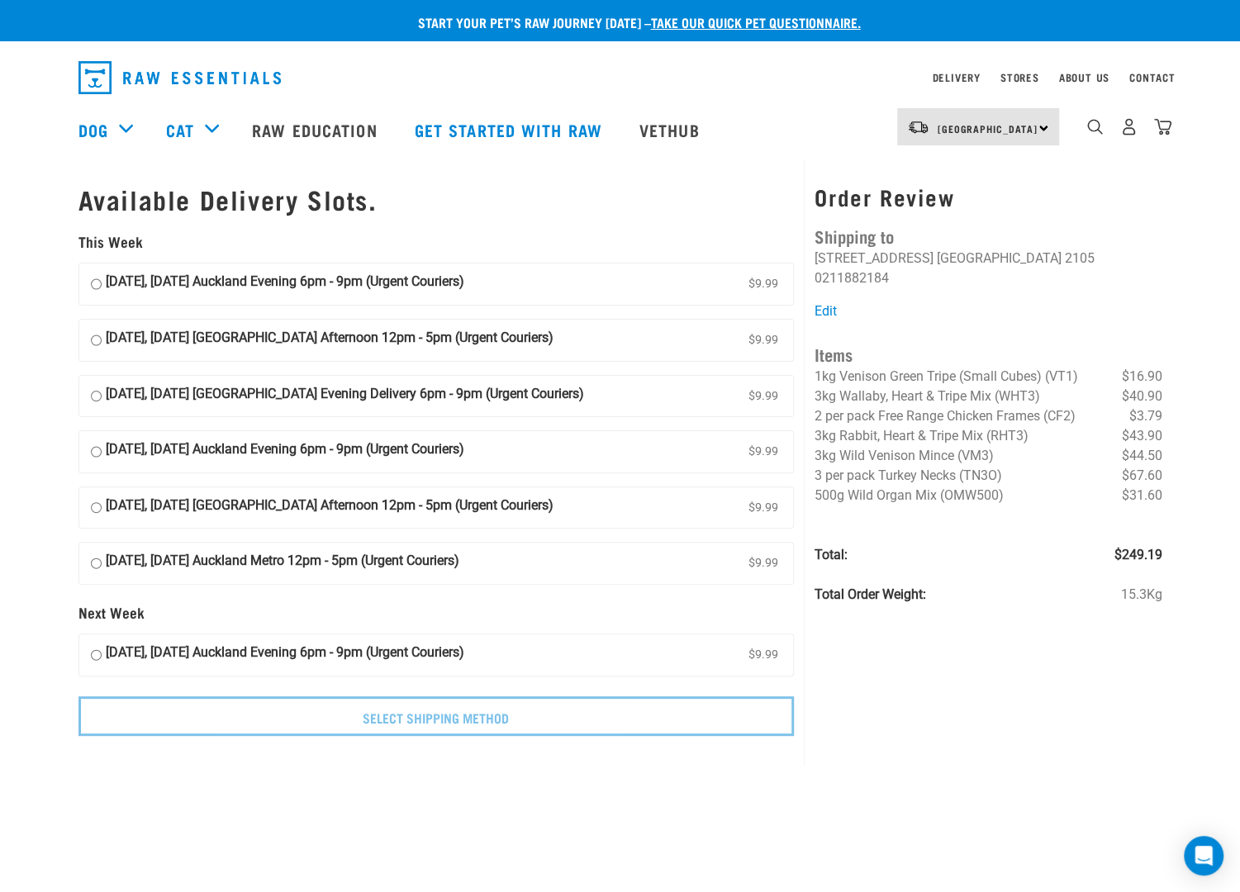
click at [277, 283] on strong "30 September, Tuesday Auckland Evening 6pm - 9pm (Urgent Couriers)" at bounding box center [285, 284] width 359 height 25
click at [102, 283] on input "30 September, Tuesday Auckland Evening 6pm - 9pm (Urgent Couriers) $9.99" at bounding box center [96, 284] width 11 height 25
radio input "true"
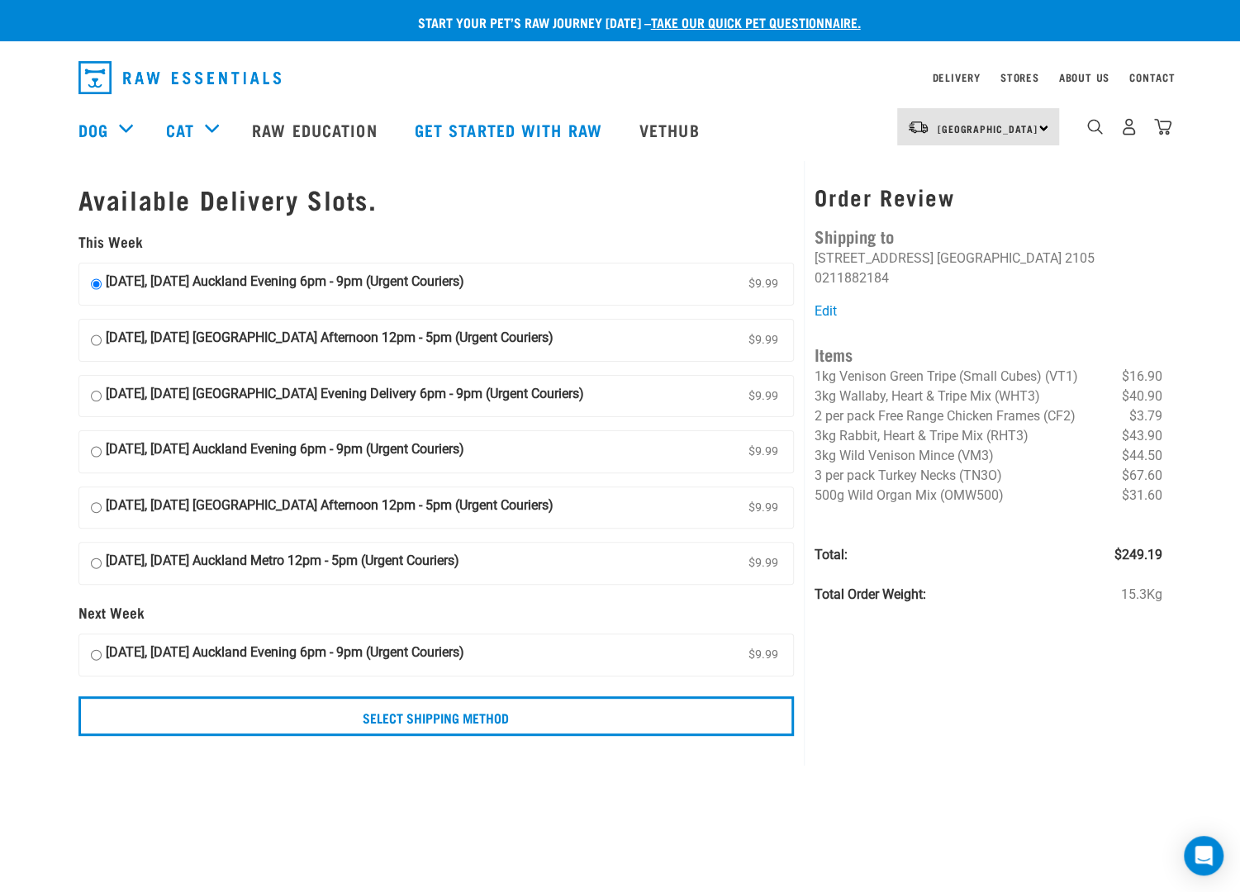
click at [96, 340] on input "01 October, Wednesday Auckland Afternoon 12pm - 5pm (Urgent Couriers) $9.99" at bounding box center [96, 340] width 11 height 25
radio input "true"
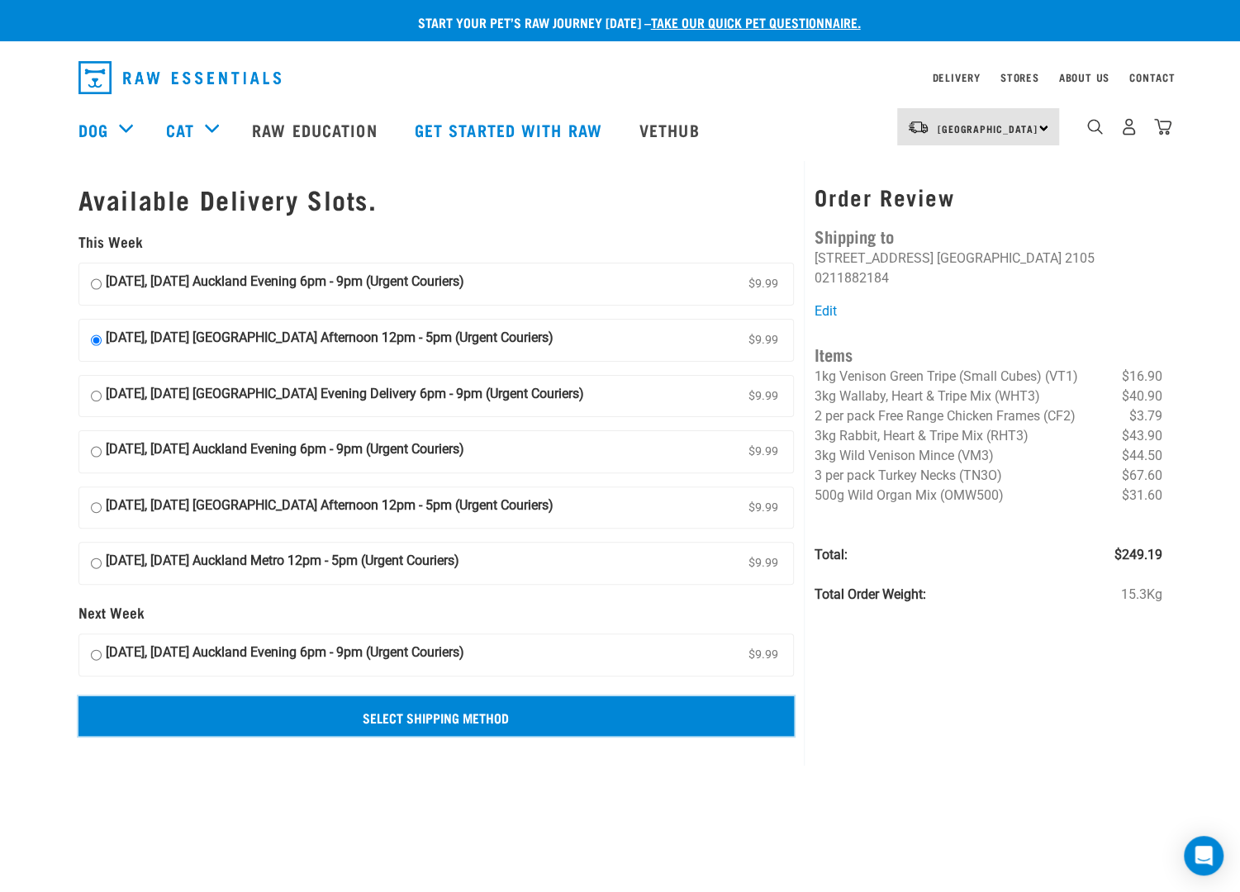
click at [418, 719] on input "Select Shipping Method" at bounding box center [437, 717] width 716 height 40
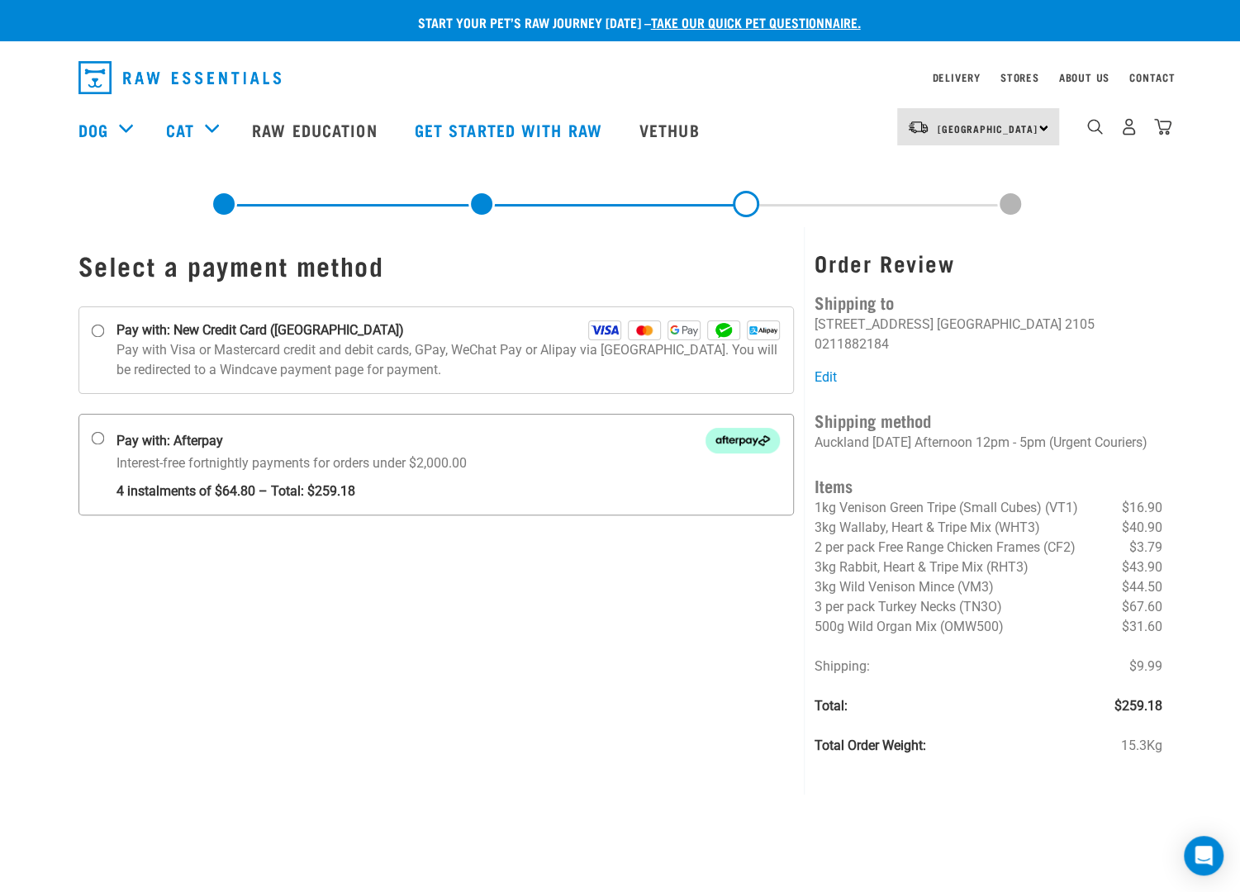
click at [213, 457] on p "Interest-free fortnightly payments for orders under $2,000.00 4 instalments of …" at bounding box center [449, 478] width 664 height 48
click at [104, 445] on input "Pay with: Afterpay Interest-free fortnightly payments for orders under $2,000.00" at bounding box center [97, 438] width 13 height 13
radio input "true"
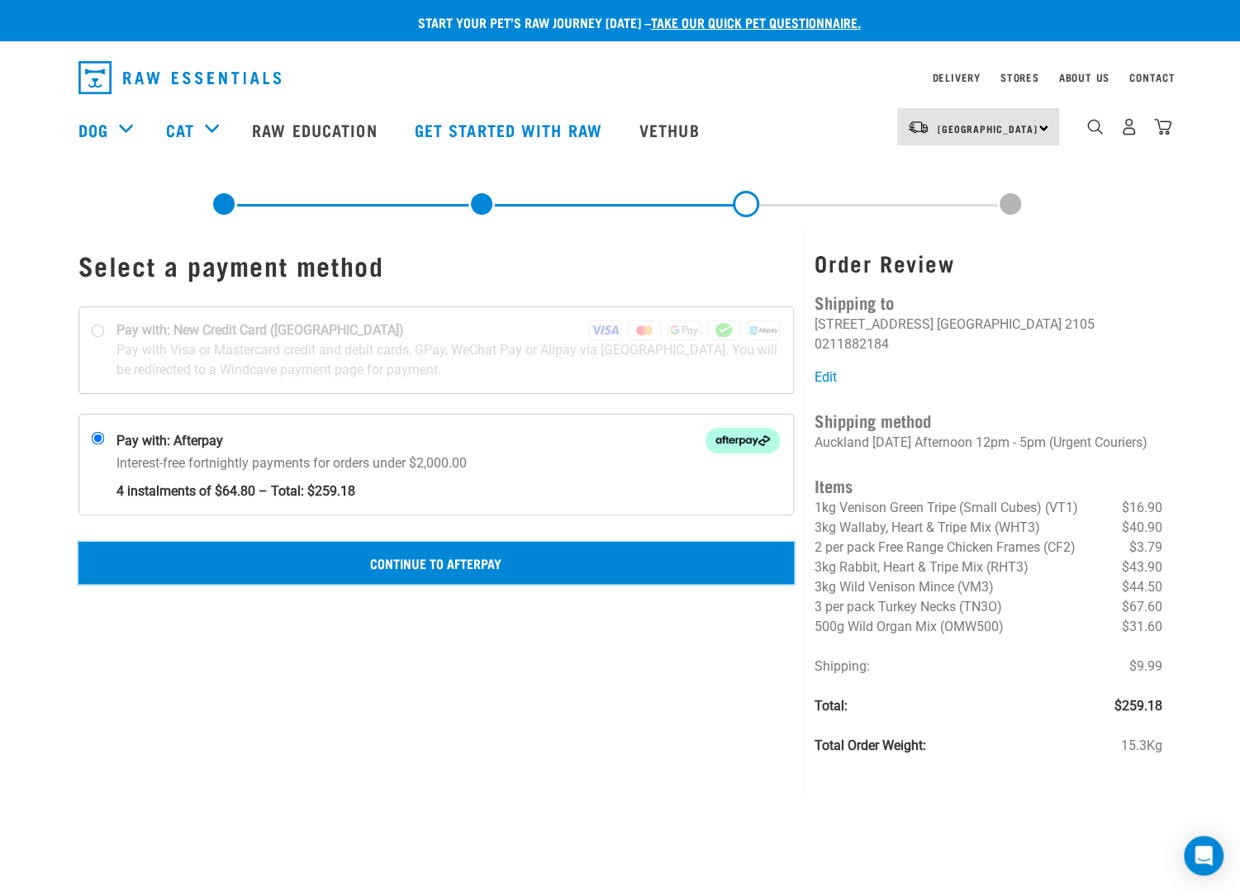
click at [429, 561] on button "Continue to Afterpay" at bounding box center [437, 562] width 716 height 41
click at [469, 568] on button "Confirm Payment" at bounding box center [437, 562] width 716 height 41
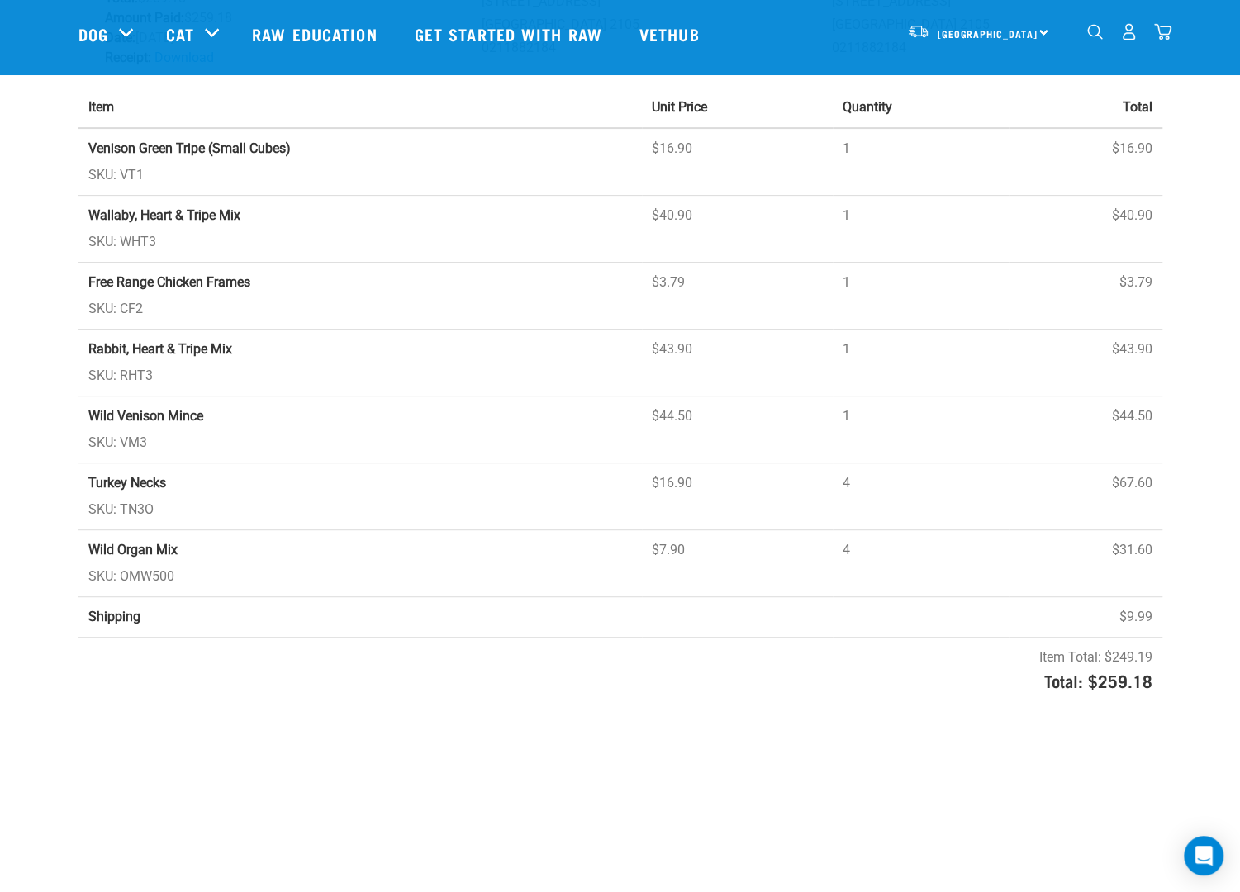
scroll to position [83, 0]
